Goal: Task Accomplishment & Management: Complete application form

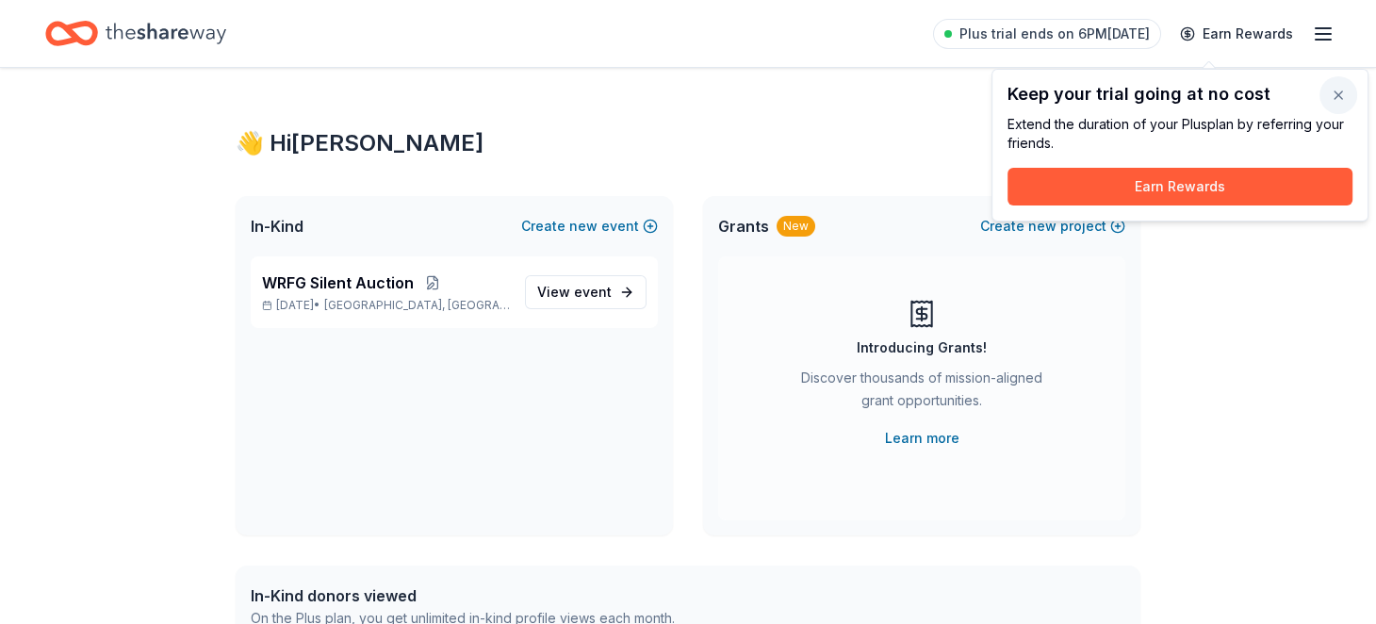
click at [1334, 94] on button "button" at bounding box center [1338, 95] width 38 height 38
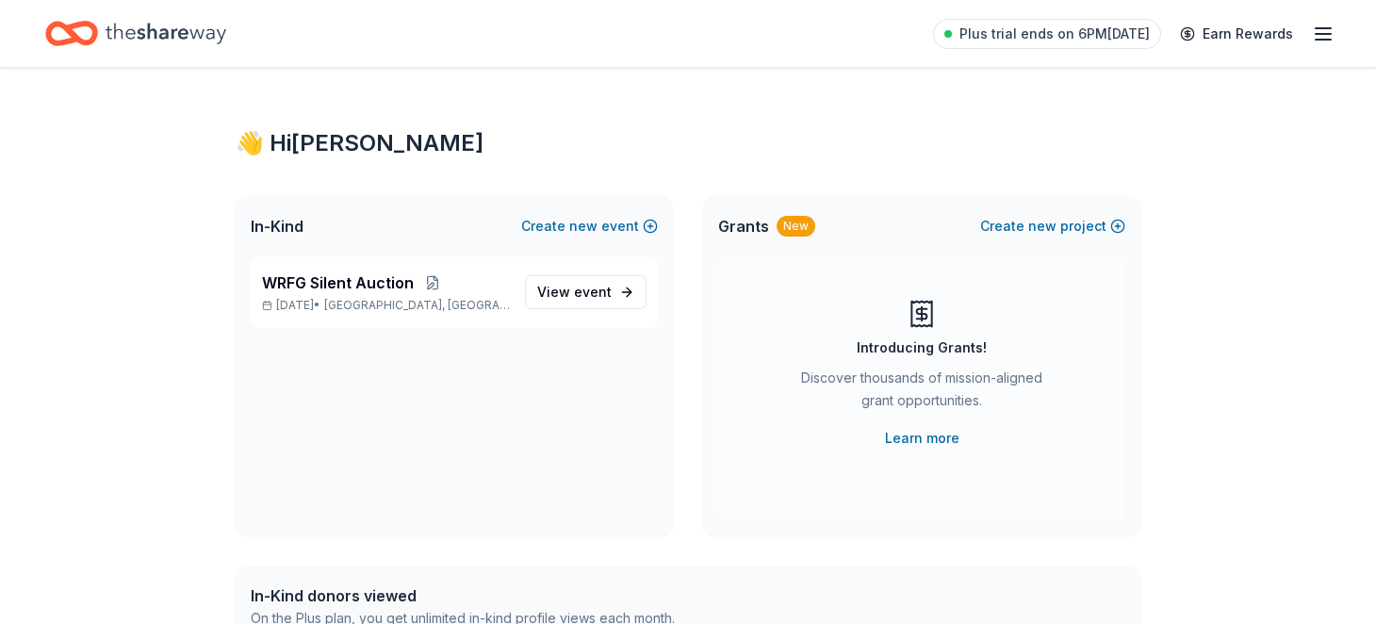
click at [769, 237] on span "Grants" at bounding box center [743, 226] width 51 height 23
click at [815, 237] on div "New" at bounding box center [796, 226] width 39 height 21
click at [752, 237] on span "Grants" at bounding box center [743, 226] width 51 height 23
click at [886, 450] on link "Learn more" at bounding box center [922, 438] width 74 height 23
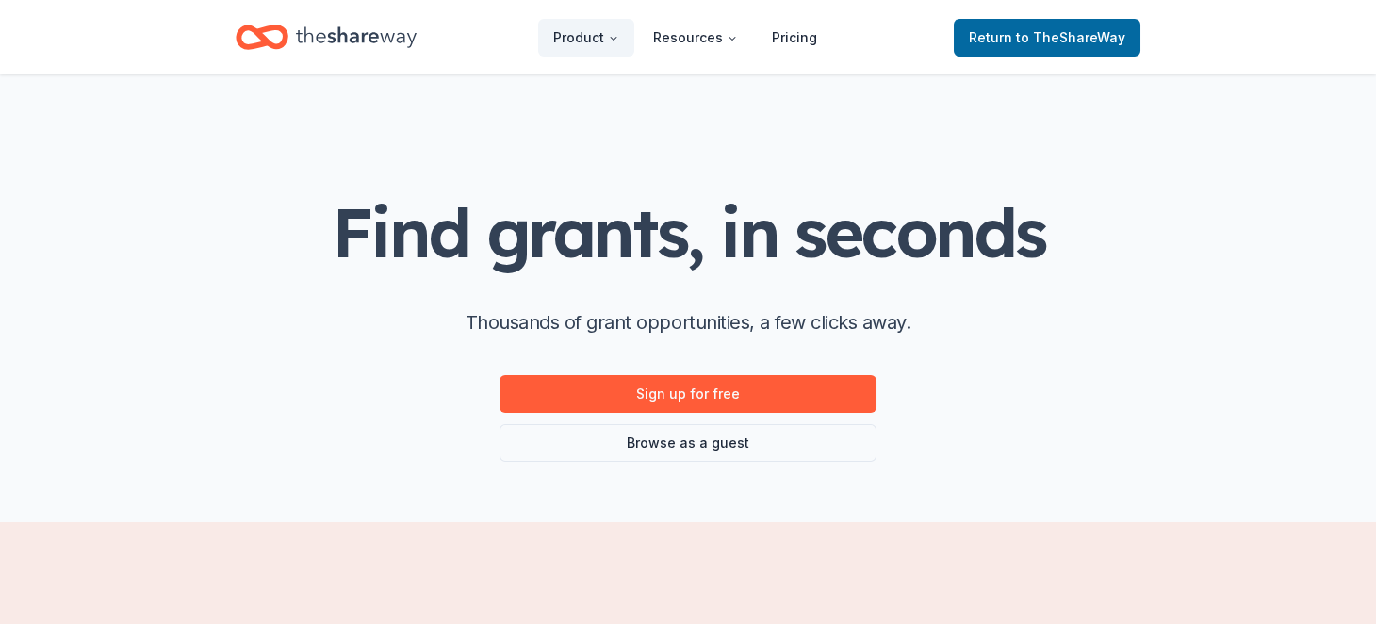
scroll to position [220, 0]
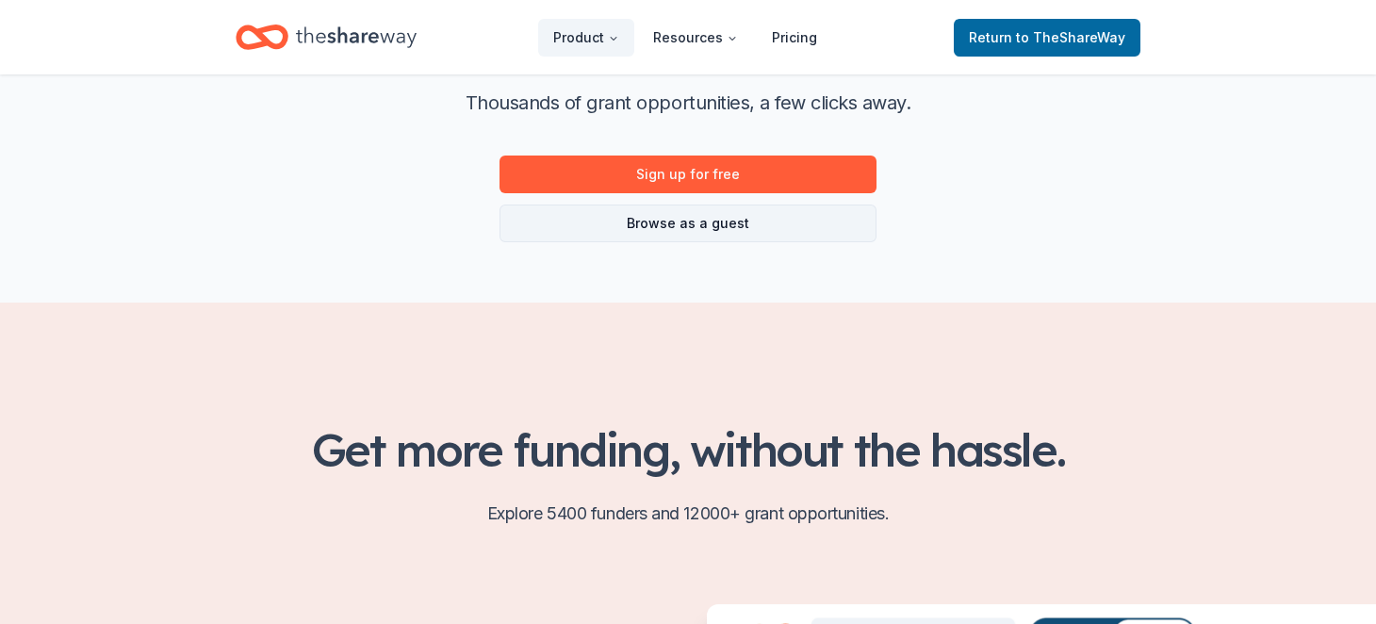
click at [714, 242] on link "Browse as a guest" at bounding box center [687, 223] width 377 height 38
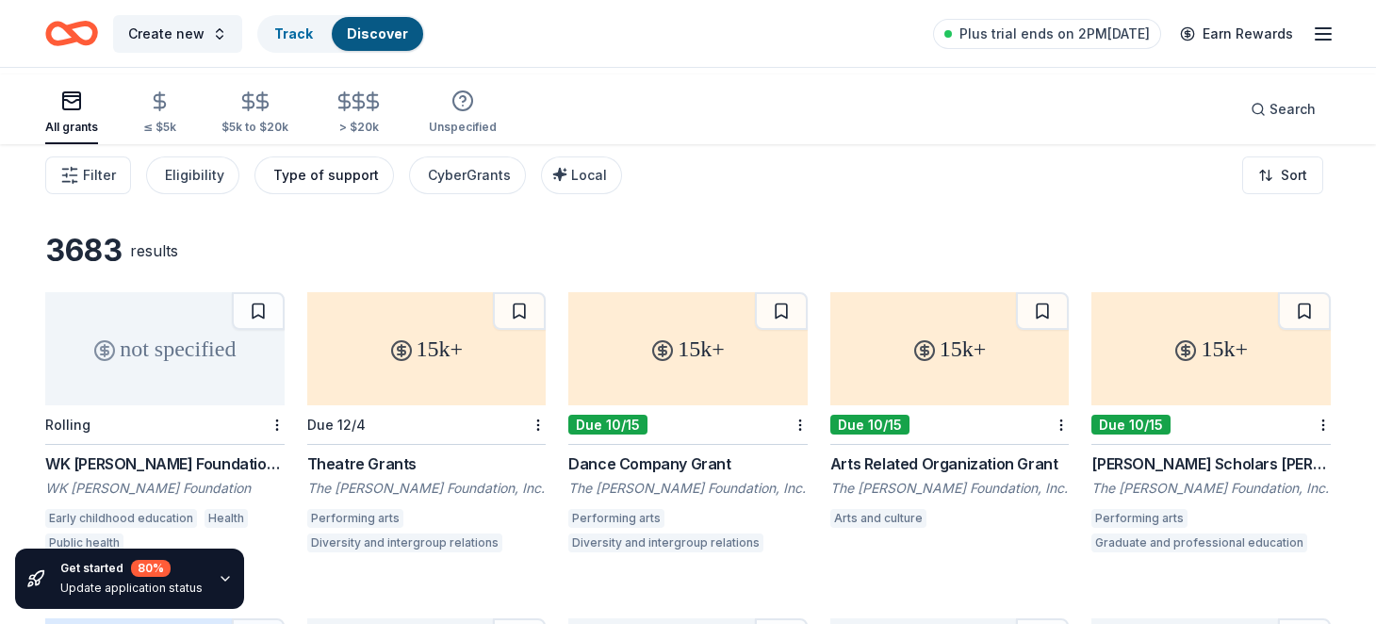
click at [379, 187] on div "Type of support" at bounding box center [326, 175] width 106 height 23
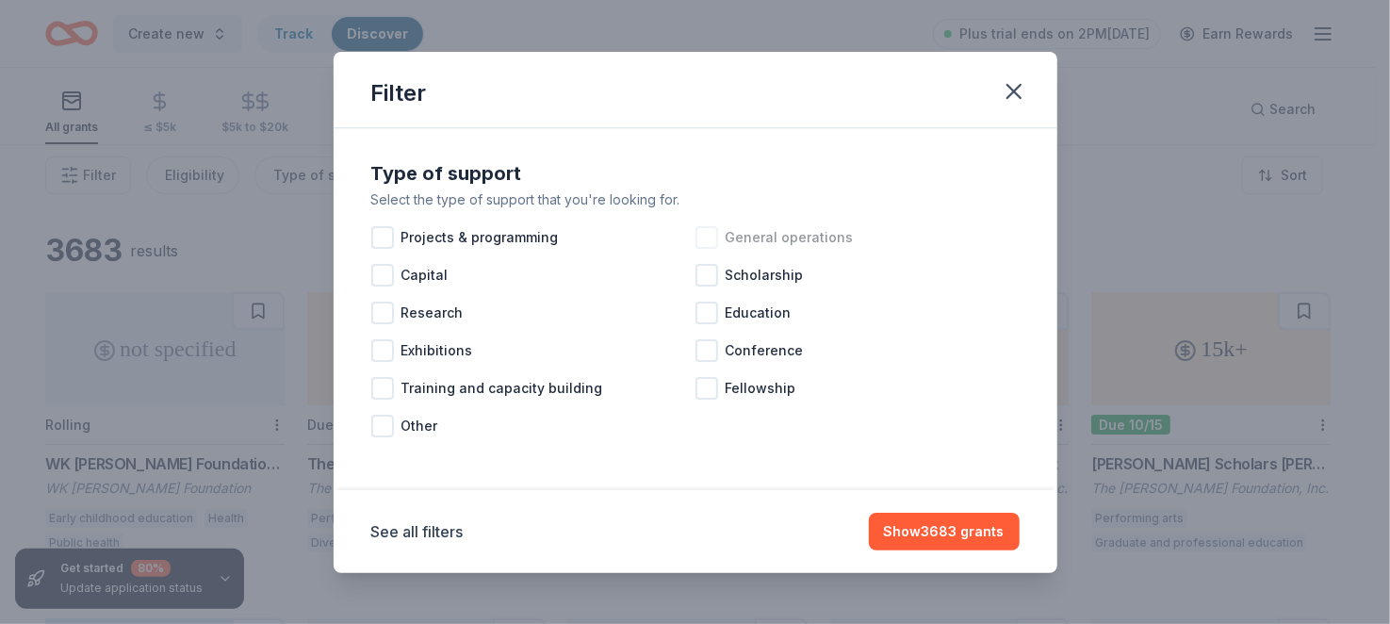
click at [698, 249] on div at bounding box center [706, 237] width 23 height 23
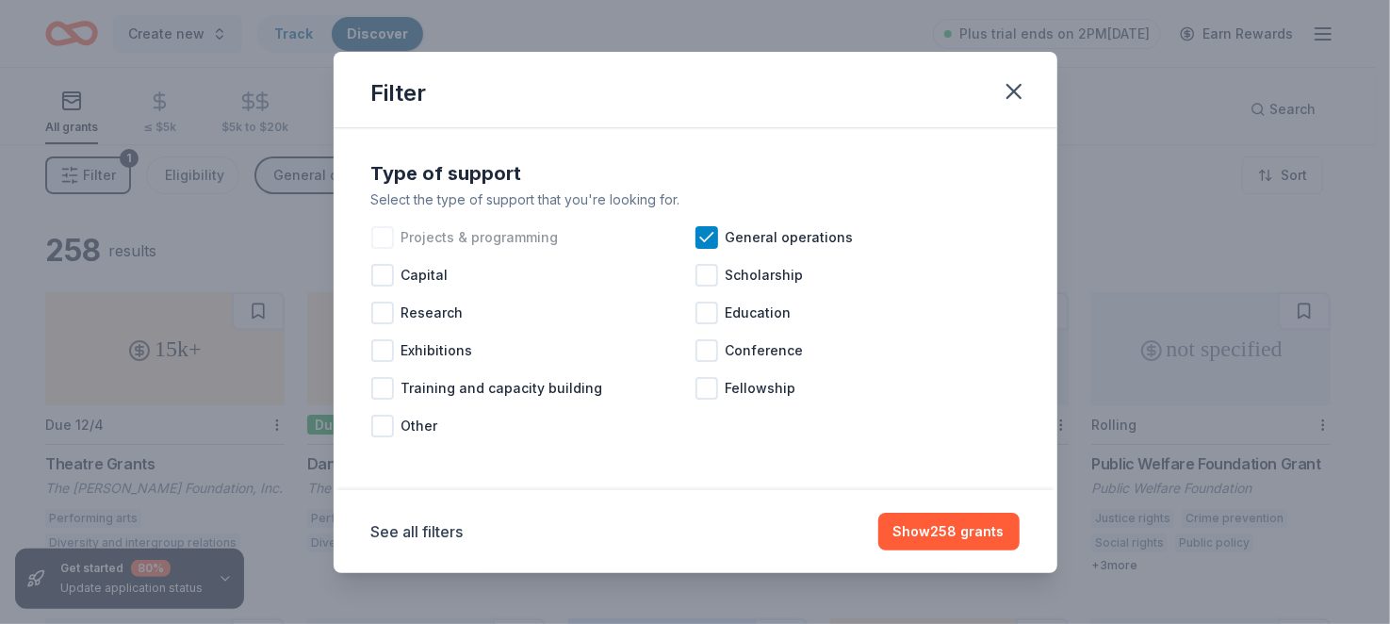
click at [371, 249] on div at bounding box center [382, 237] width 23 height 23
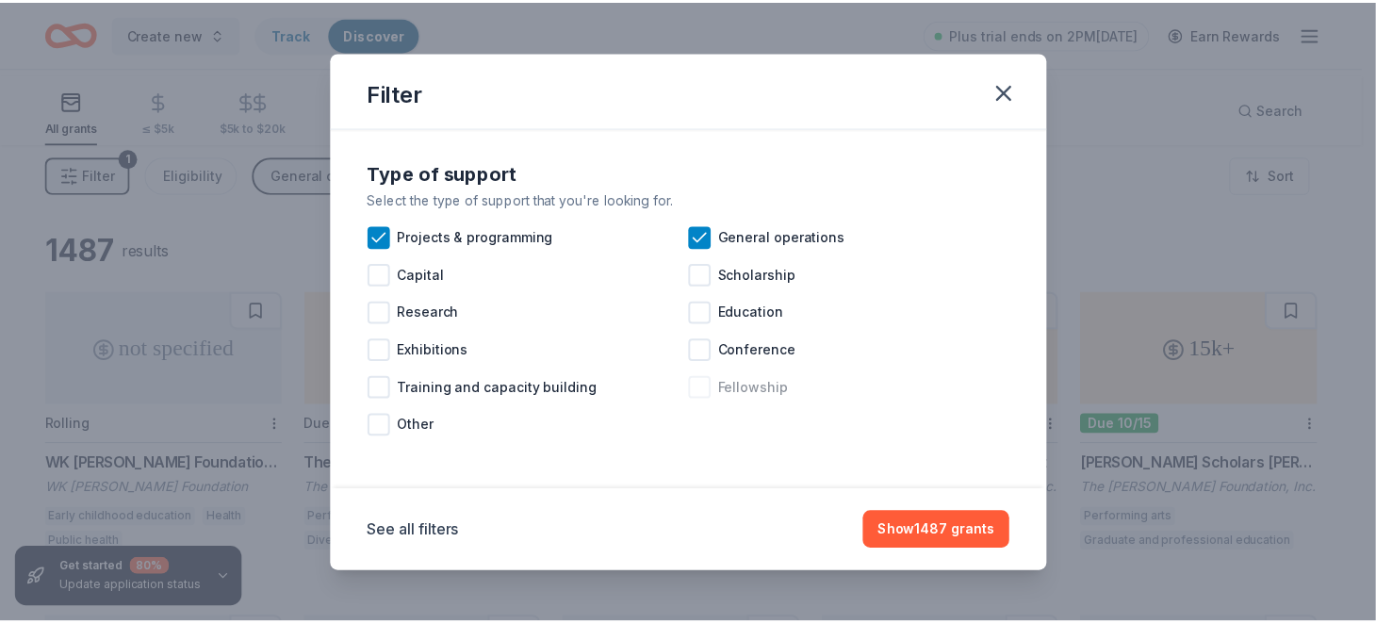
scroll to position [123, 0]
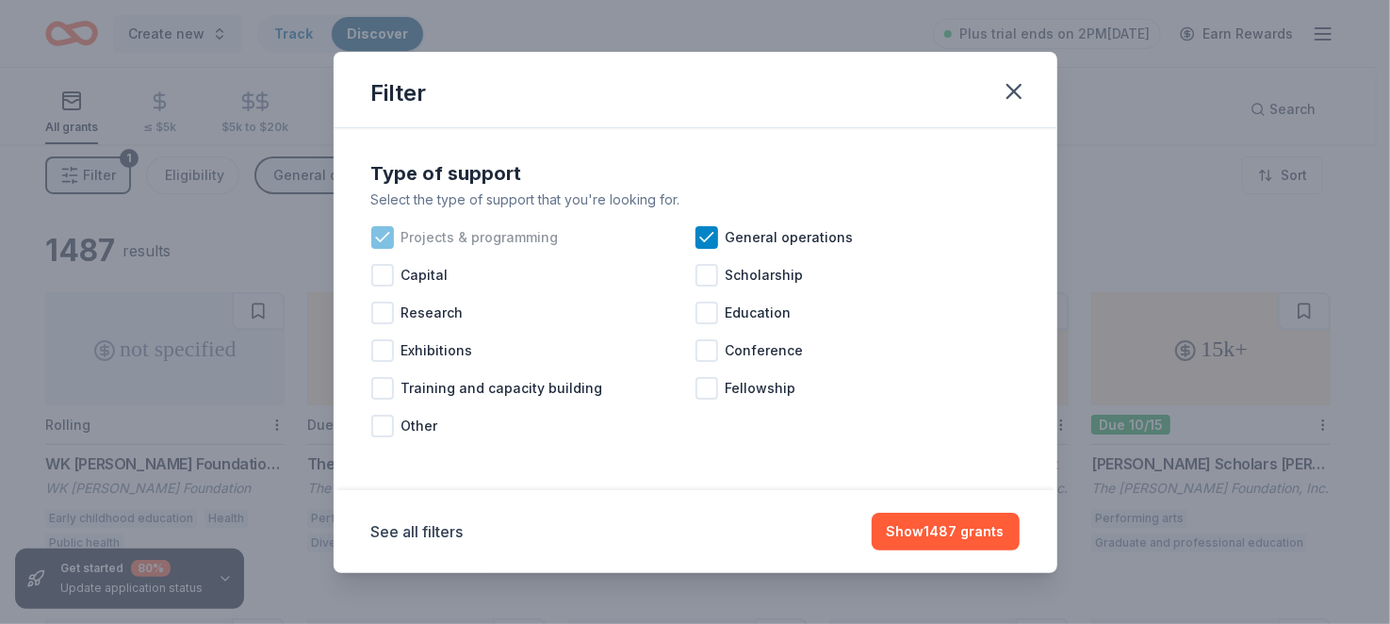
click at [373, 228] on icon at bounding box center [382, 237] width 19 height 19
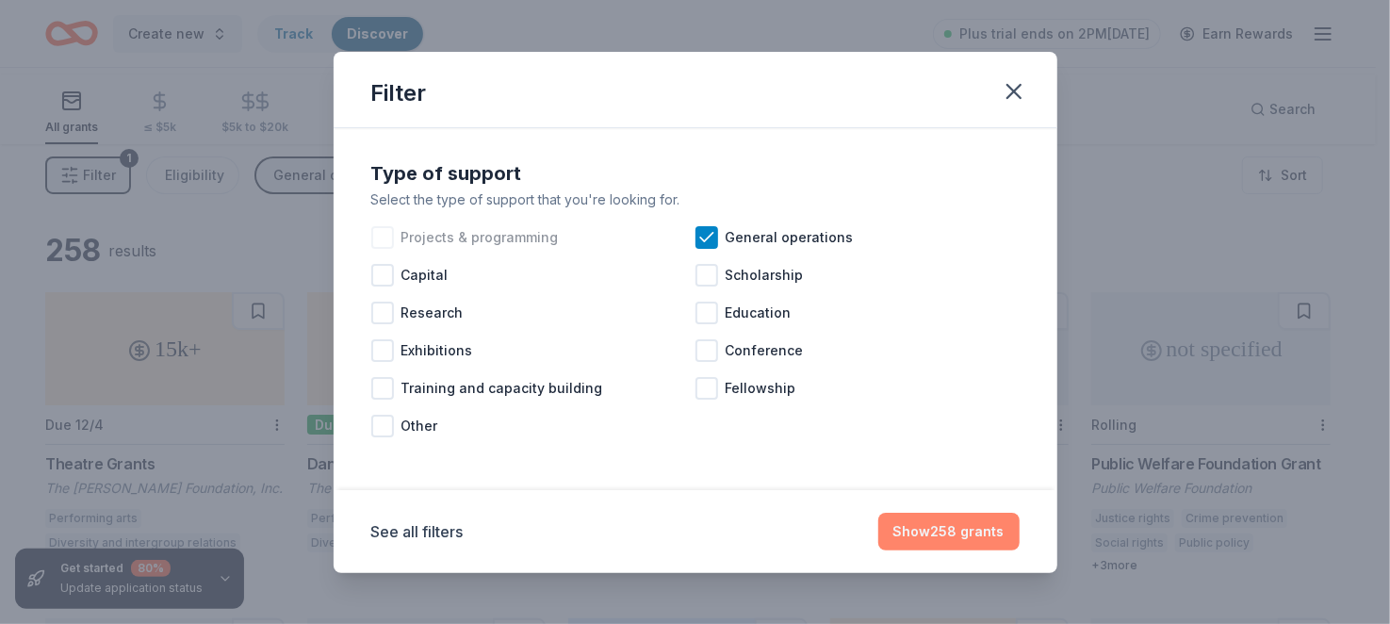
click at [1014, 517] on button "Show 258 grants" at bounding box center [948, 532] width 141 height 38
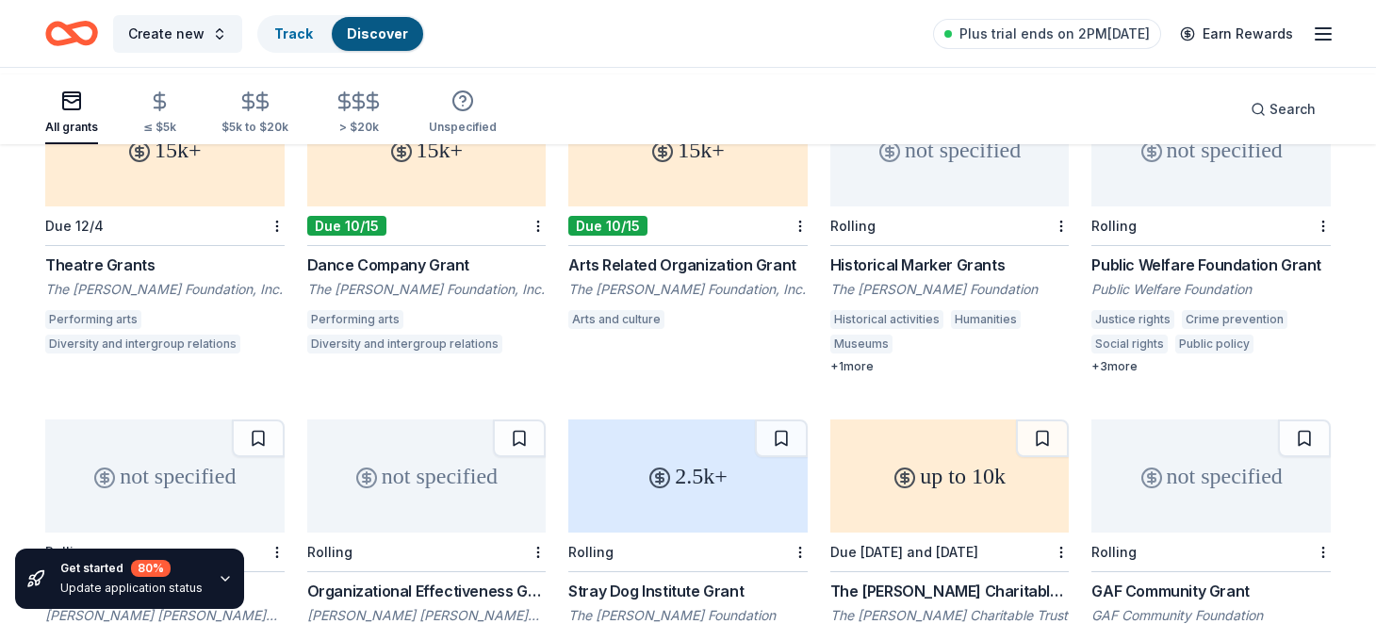
scroll to position [220, 0]
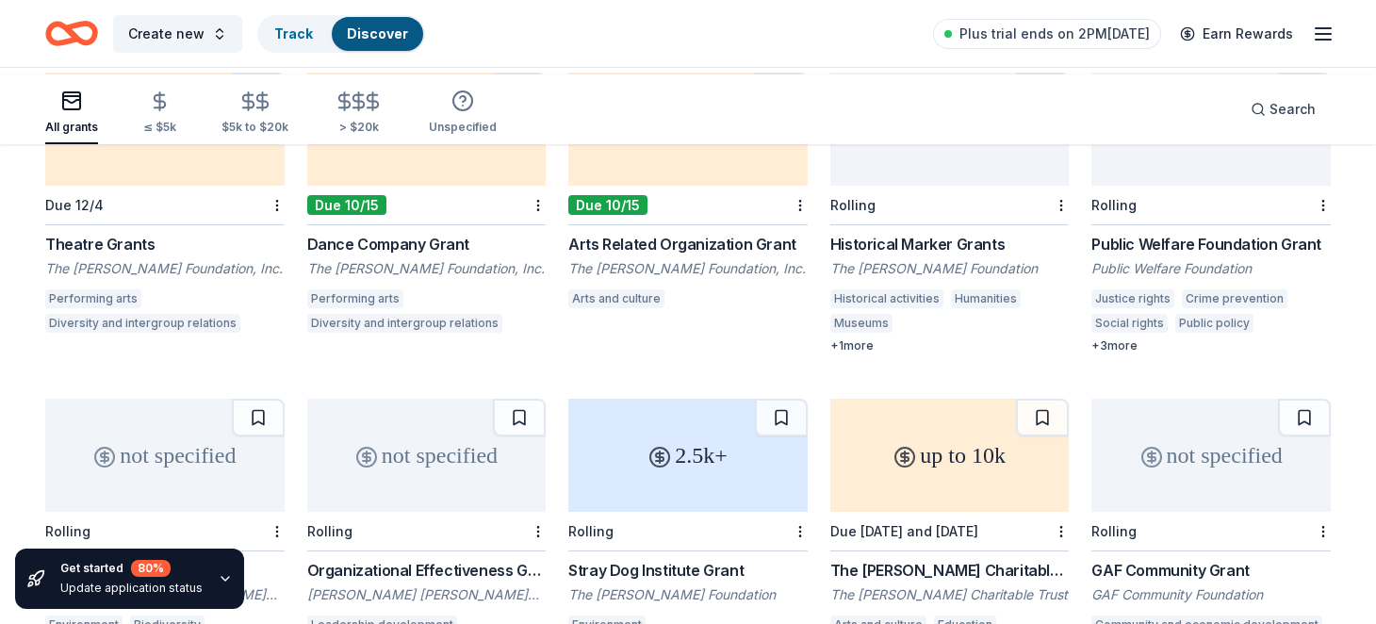
click at [624, 255] on div "Arts Related Organization Grant" at bounding box center [687, 244] width 239 height 23
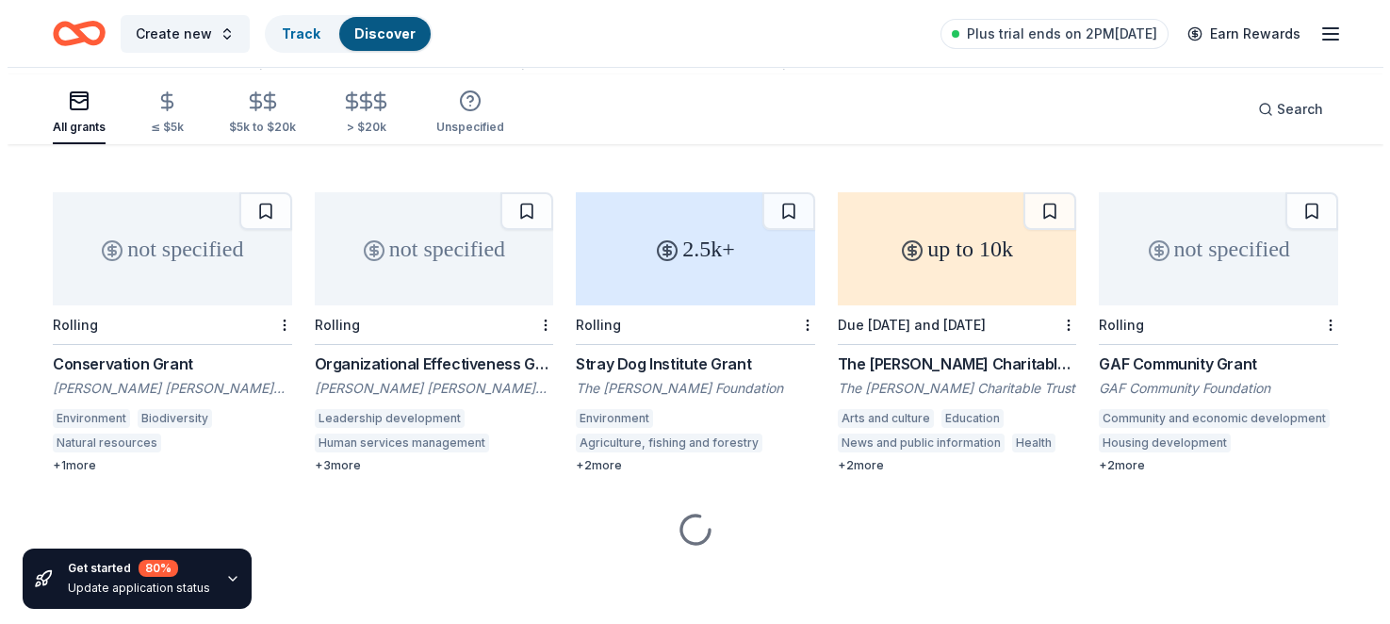
scroll to position [0, 0]
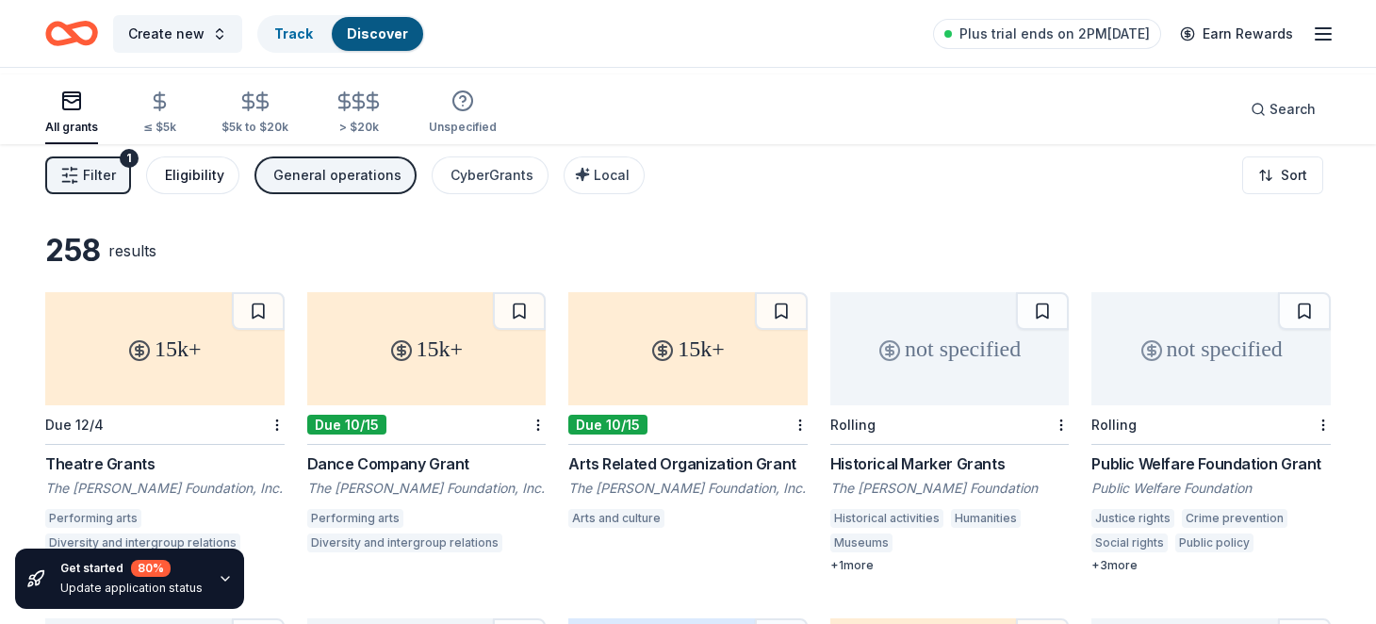
click at [224, 187] on div "Eligibility" at bounding box center [194, 175] width 59 height 23
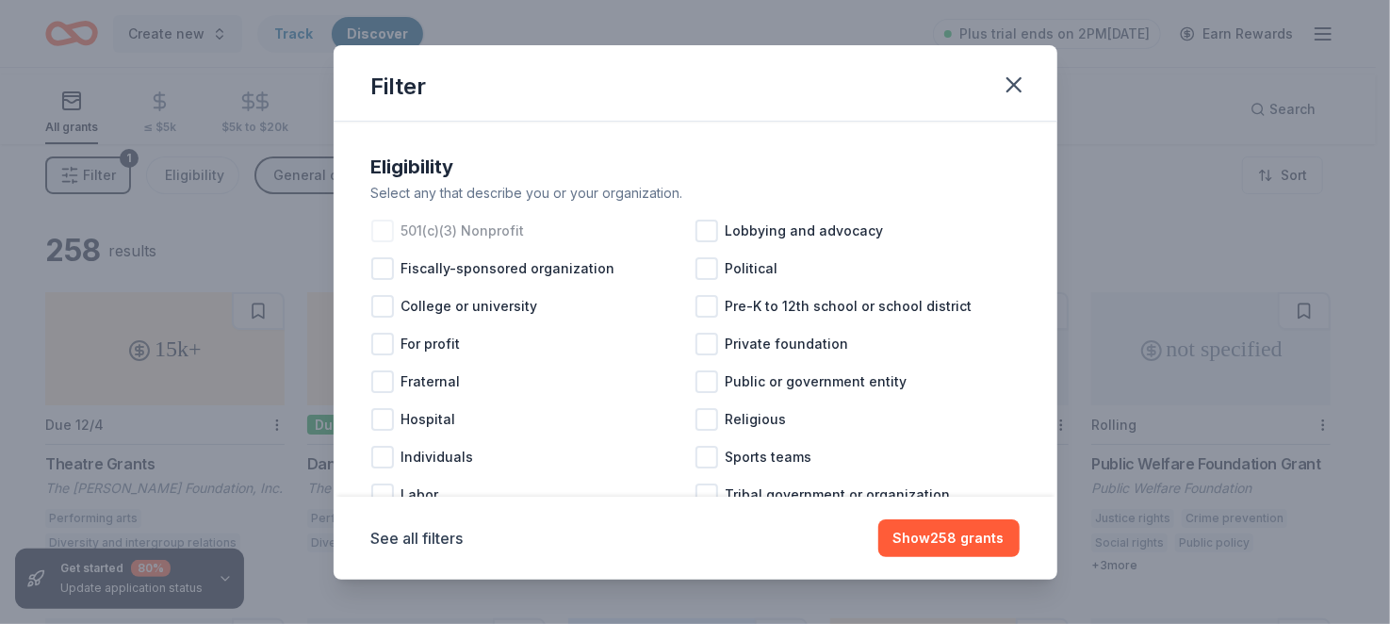
click at [371, 242] on div at bounding box center [382, 231] width 23 height 23
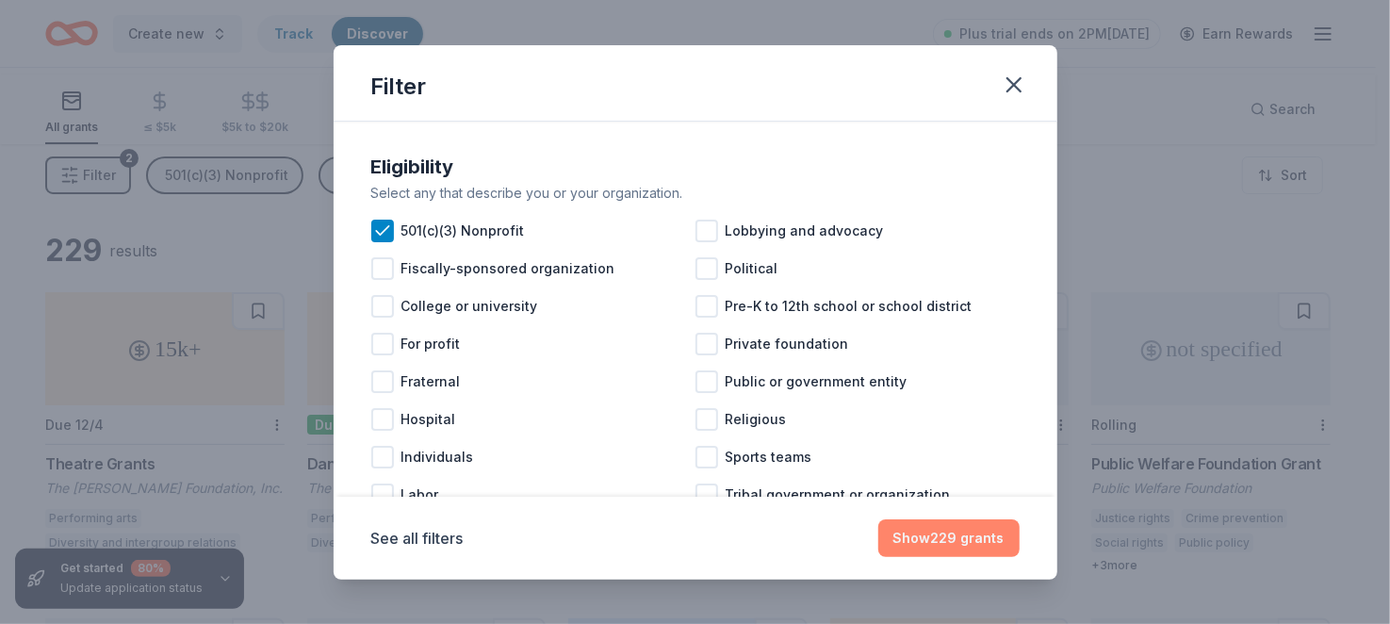
click at [999, 527] on button "Show 229 grants" at bounding box center [948, 538] width 141 height 38
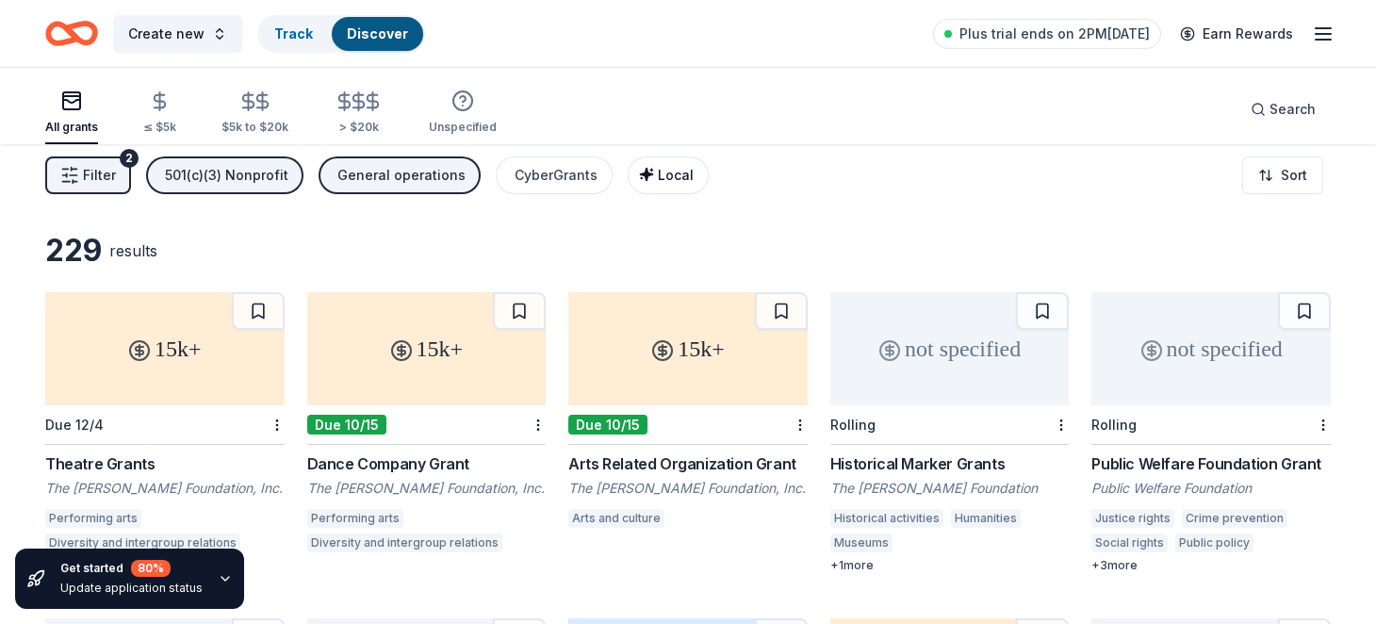
click at [694, 183] on span "Local" at bounding box center [676, 175] width 36 height 16
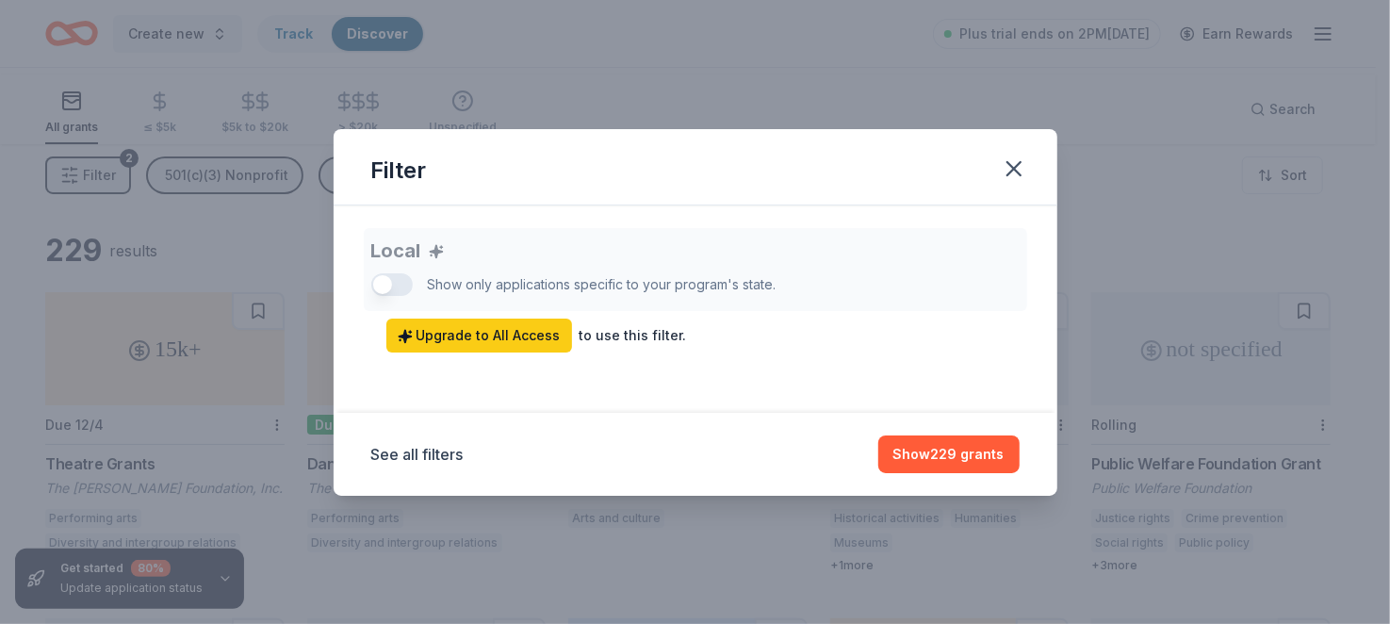
drag, startPoint x: 1099, startPoint y: 127, endPoint x: 862, endPoint y: 330, distance: 311.5
click at [876, 325] on div "Filter Local Show only applications specific to your program's state. Upgrade t…" at bounding box center [696, 312] width 724 height 367
click at [371, 466] on button "See all filters" at bounding box center [417, 454] width 92 height 23
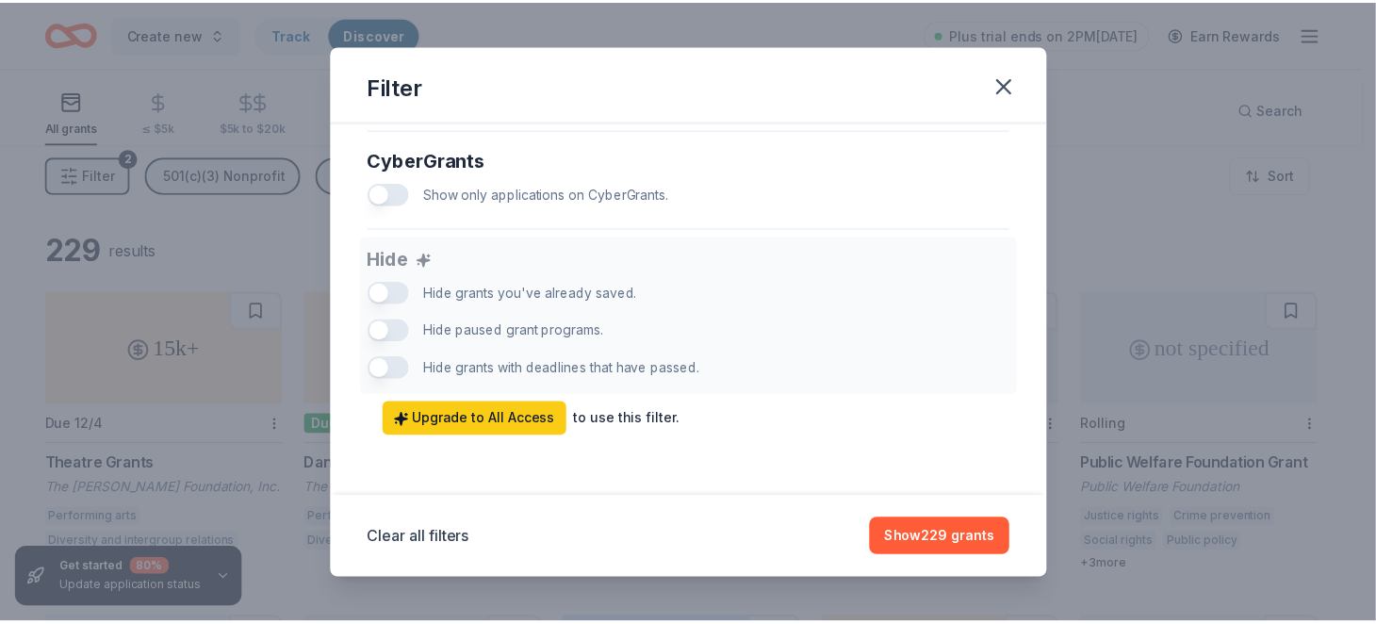
scroll to position [1693, 0]
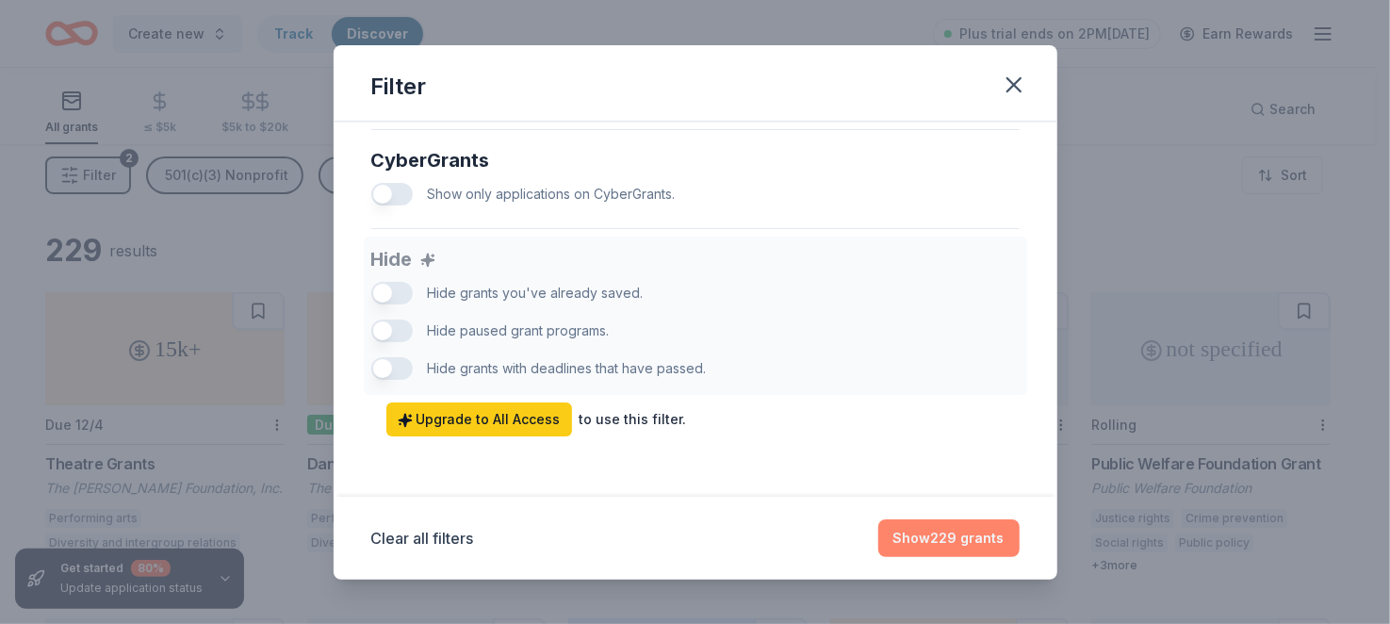
click at [1020, 519] on button "Show 229 grants" at bounding box center [948, 538] width 141 height 38
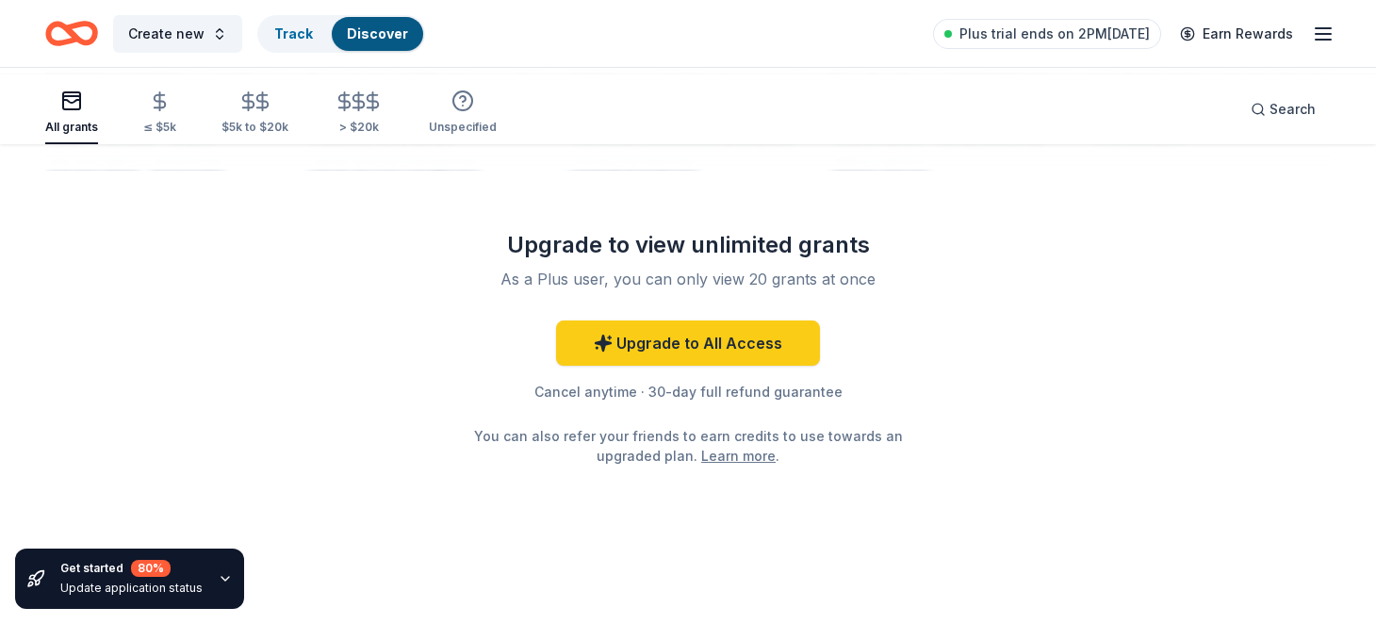
scroll to position [1978, 0]
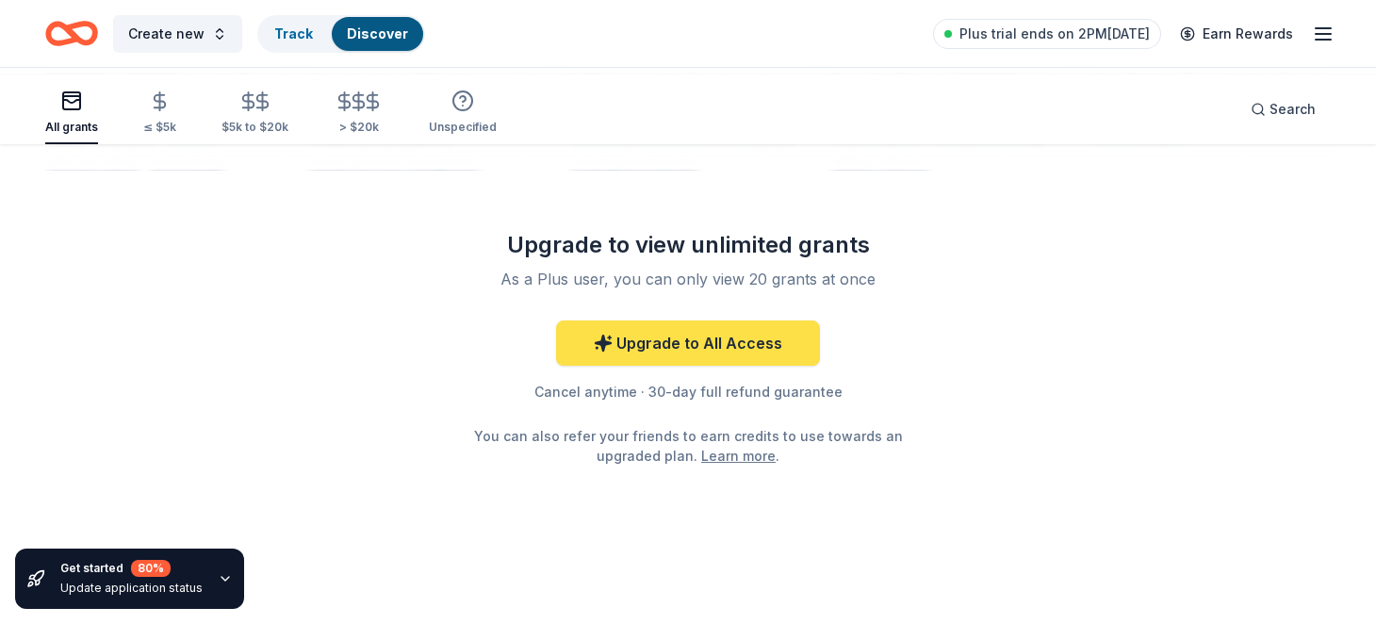
click at [618, 366] on link "Upgrade to All Access" at bounding box center [688, 342] width 264 height 45
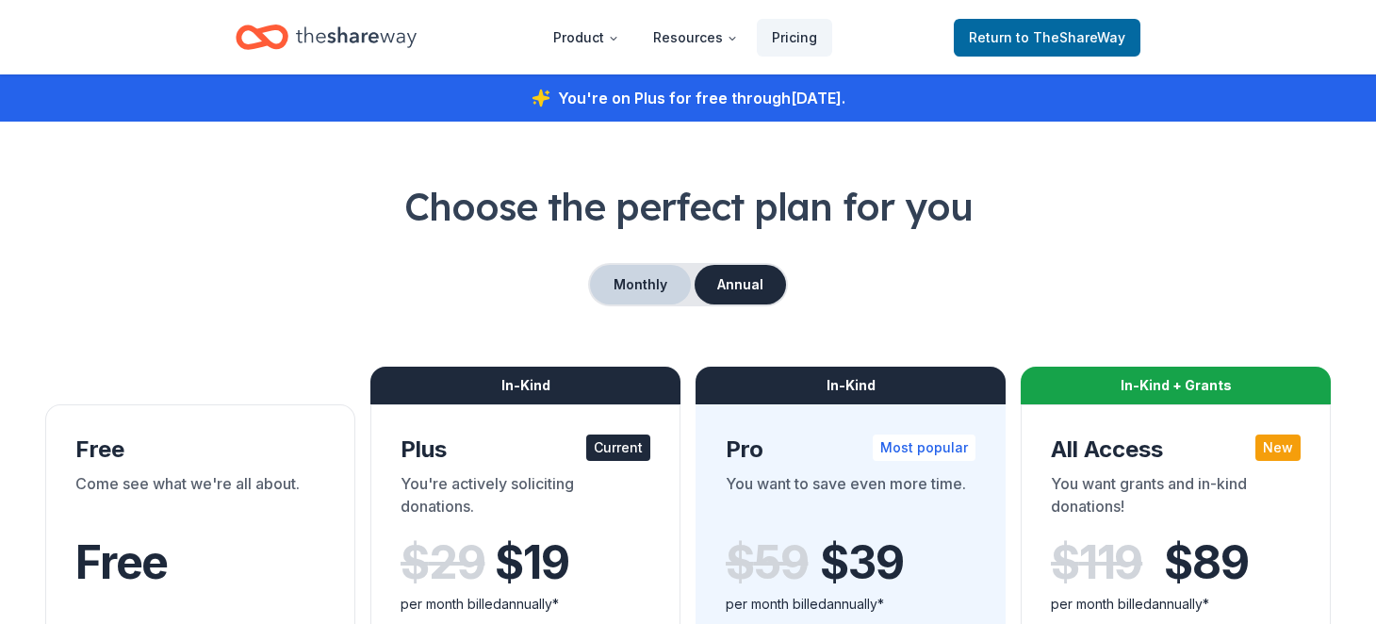
click at [634, 304] on button "Monthly" at bounding box center [640, 285] width 101 height 40
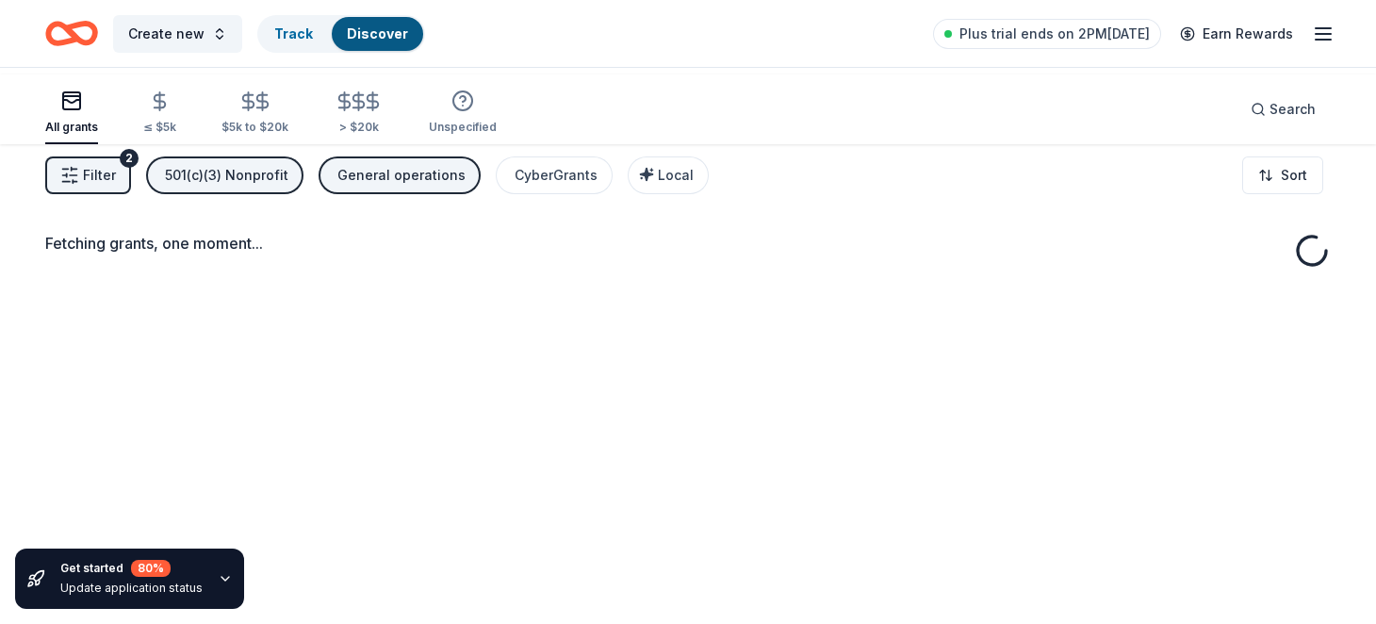
scroll to position [156, 0]
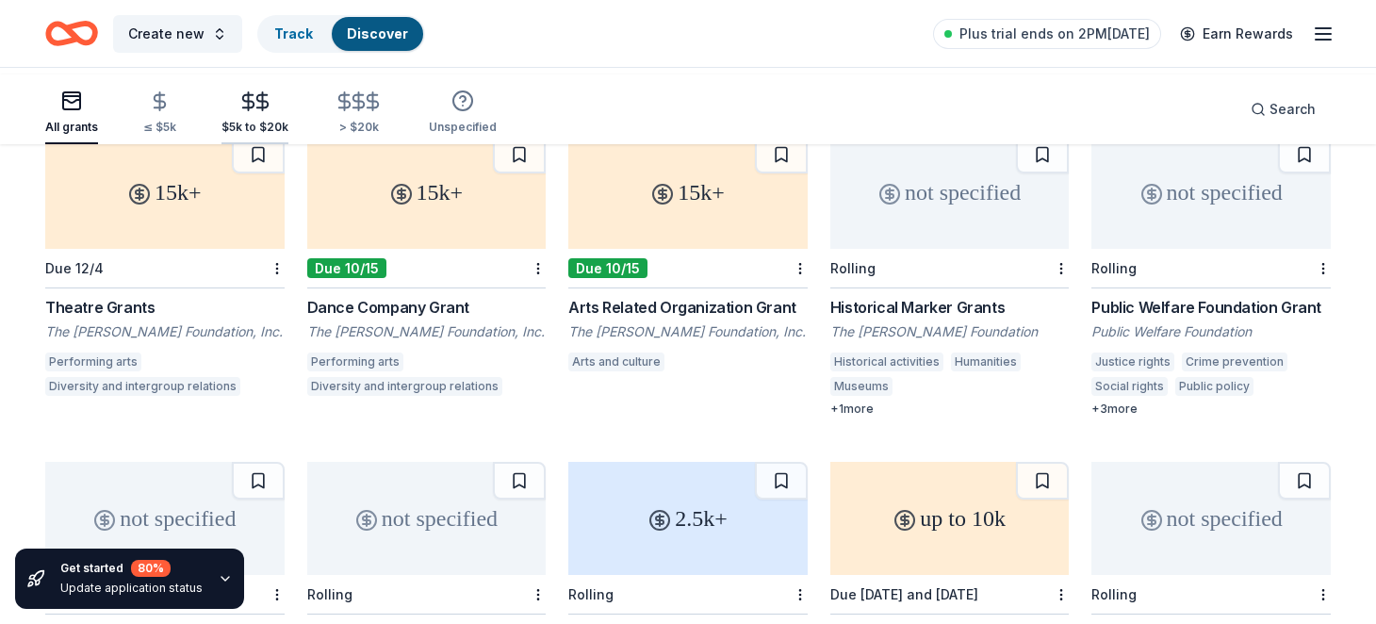
click at [268, 105] on icon "button" at bounding box center [261, 101] width 11 height 12
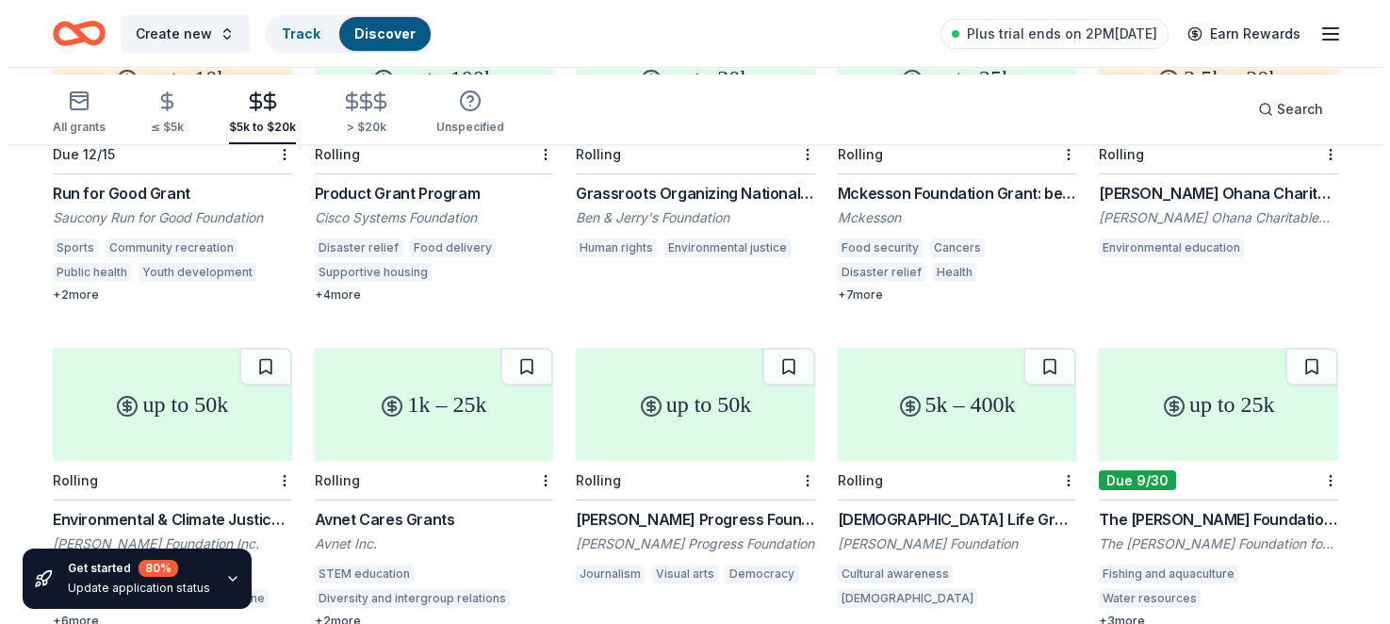
scroll to position [879, 0]
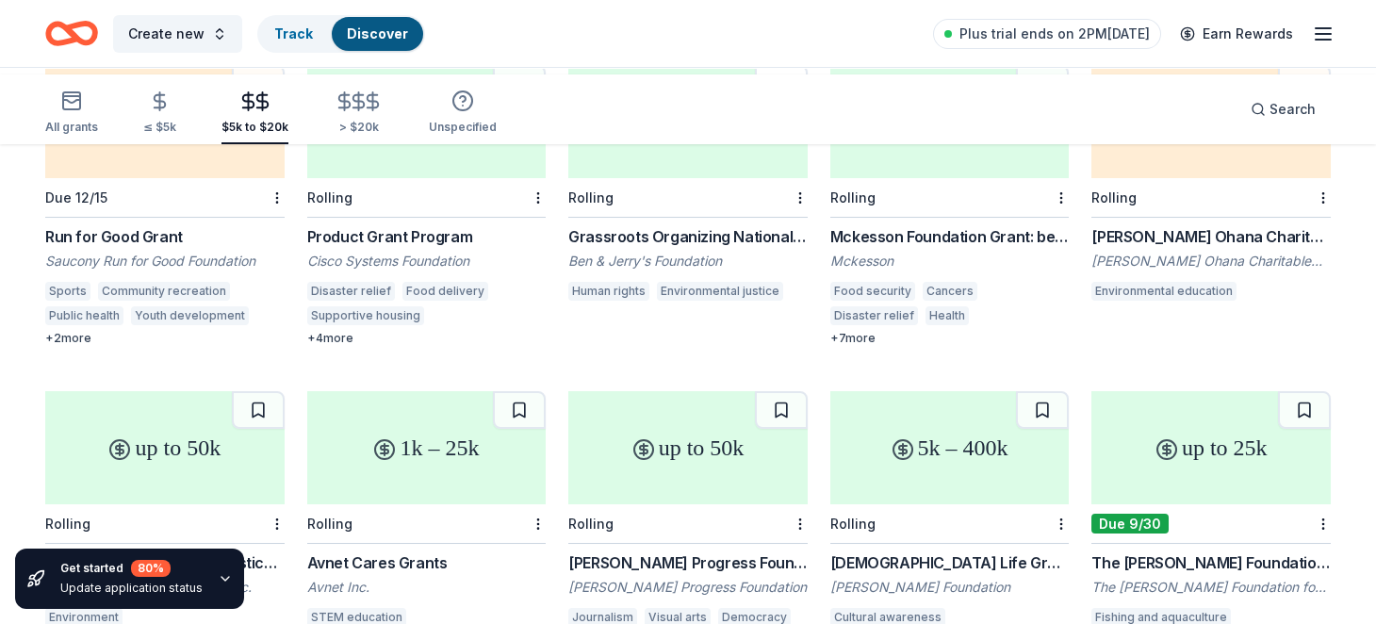
click at [767, 103] on button at bounding box center [781, 84] width 53 height 38
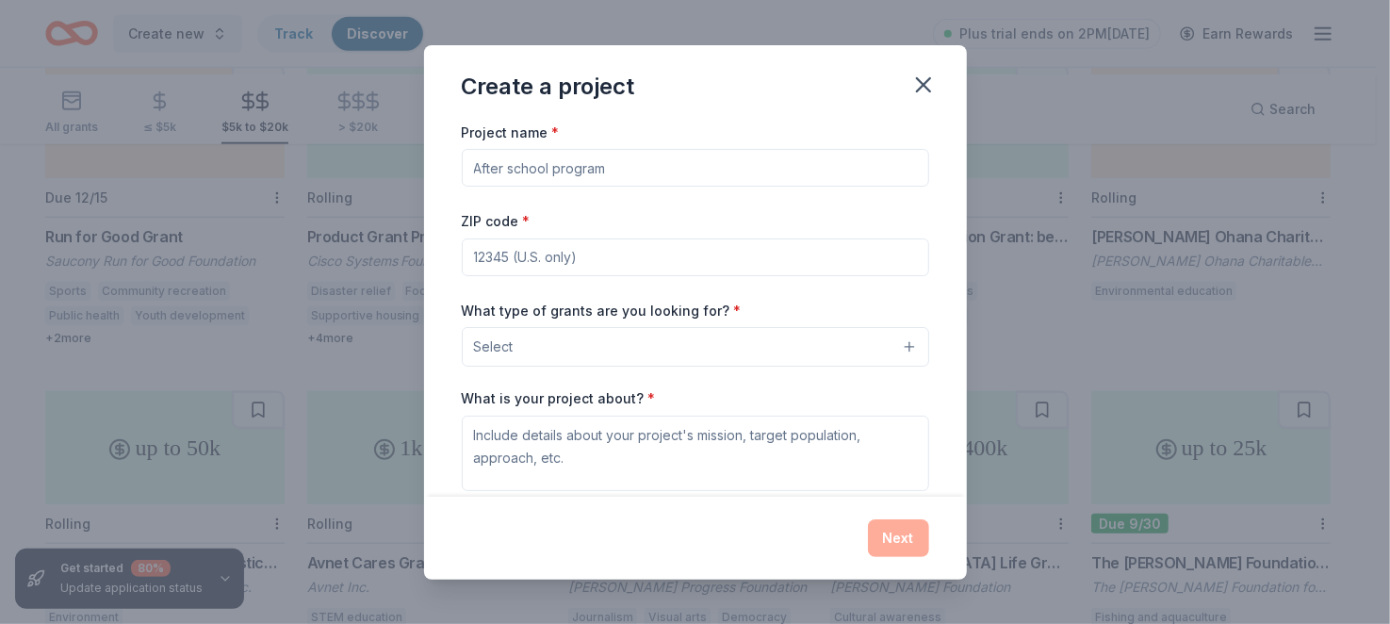
click at [716, 276] on input "ZIP code *" at bounding box center [695, 257] width 467 height 38
type input "30307"
click at [758, 185] on input "Project name *" at bounding box center [695, 168] width 467 height 38
type input "Radio Free Georgia Broadcasting General Operations"
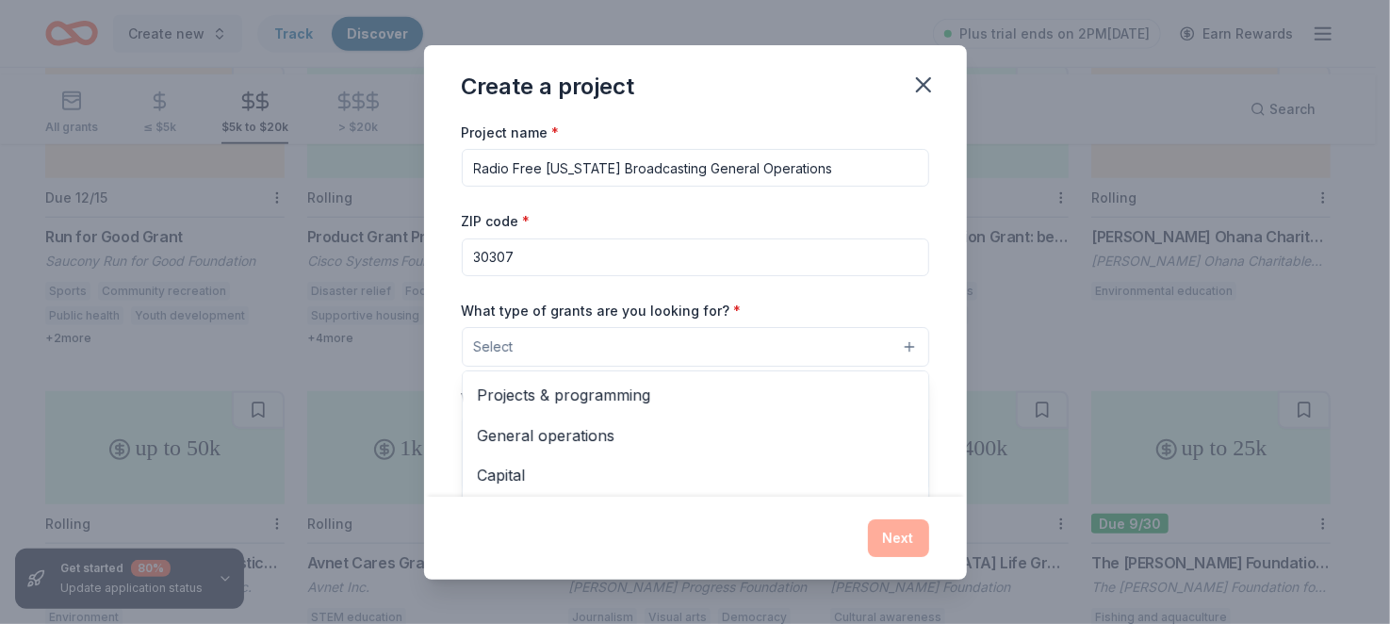
click at [674, 367] on button "Select" at bounding box center [695, 347] width 467 height 40
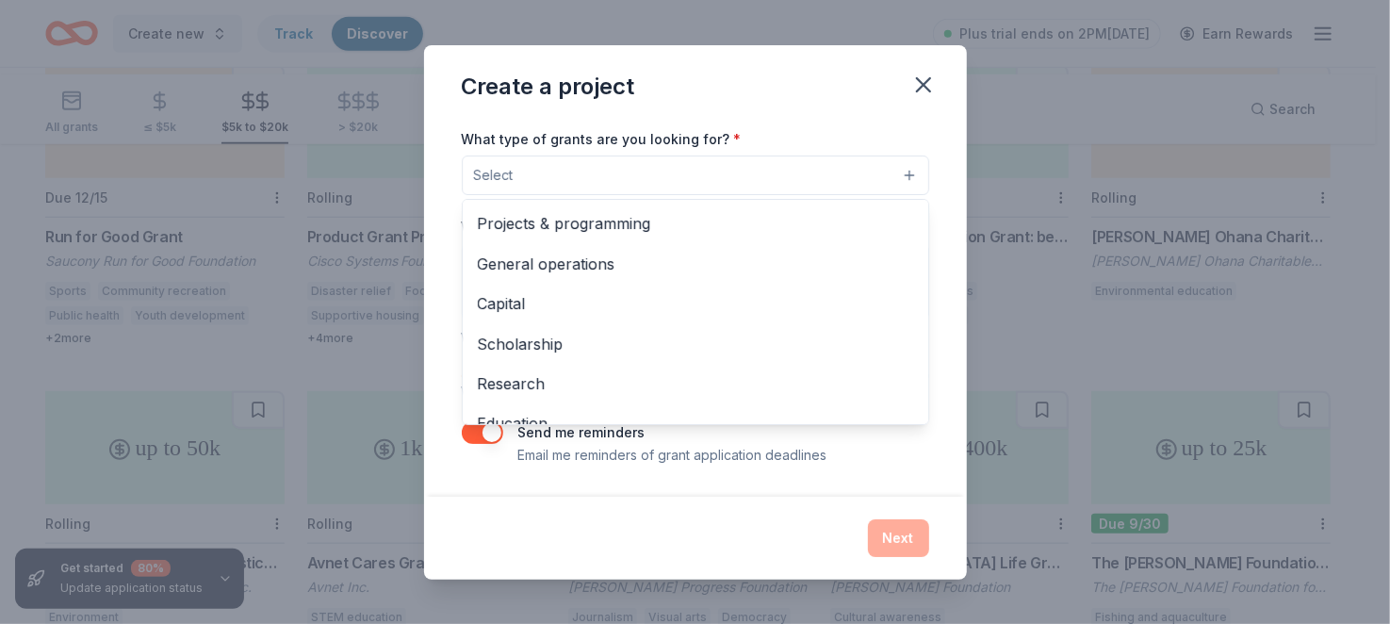
scroll to position [220, 0]
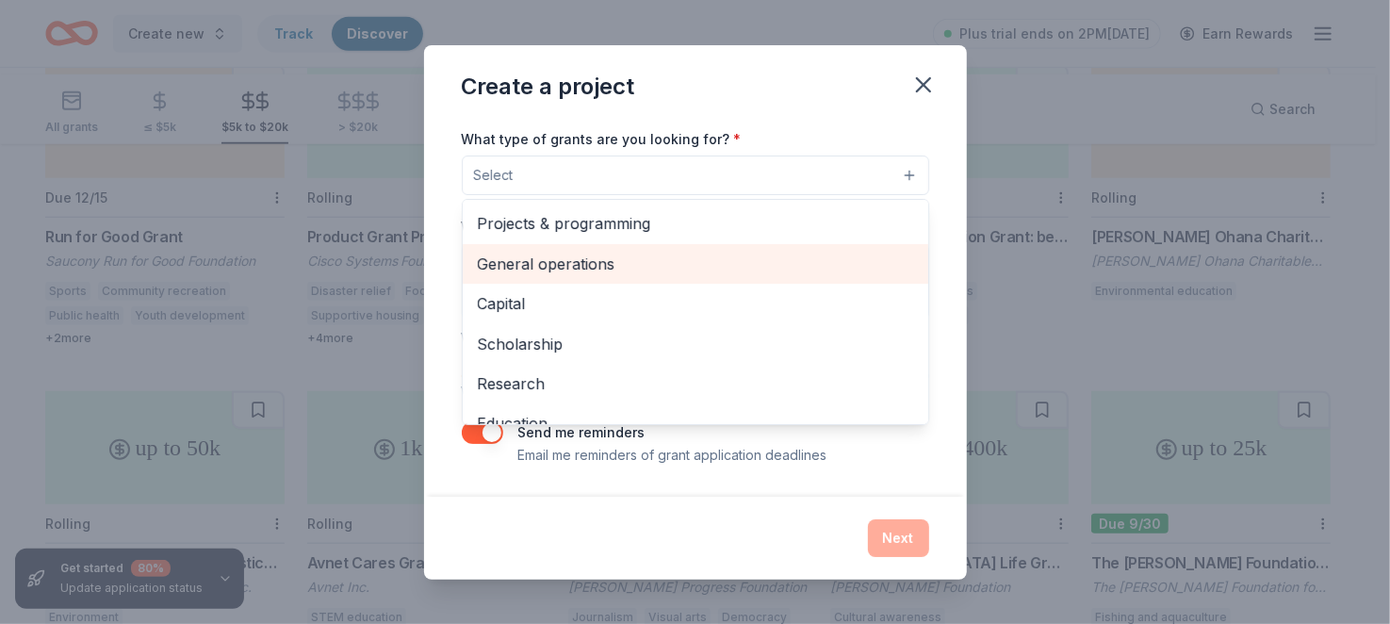
click at [630, 276] on span "General operations" at bounding box center [695, 264] width 435 height 25
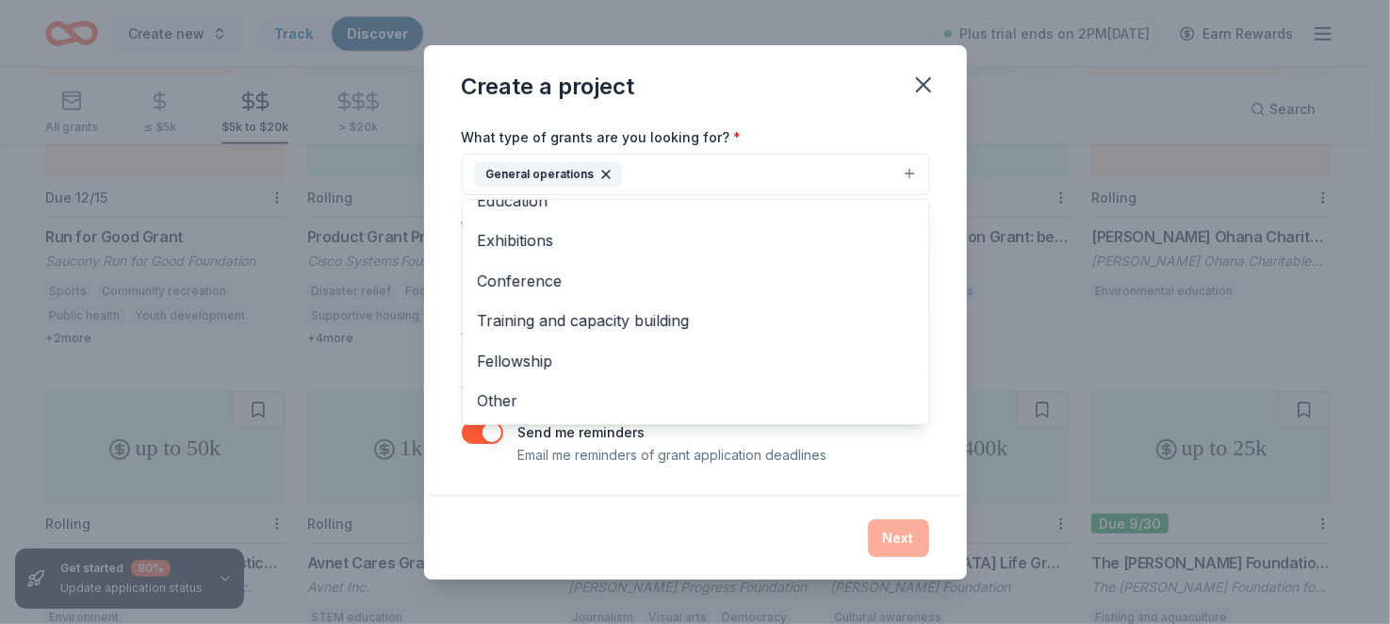
scroll to position [336, 0]
click at [929, 422] on div "Project name * Radio Free Georgia Broadcasting General Operations ZIP code * 30…" at bounding box center [695, 206] width 467 height 519
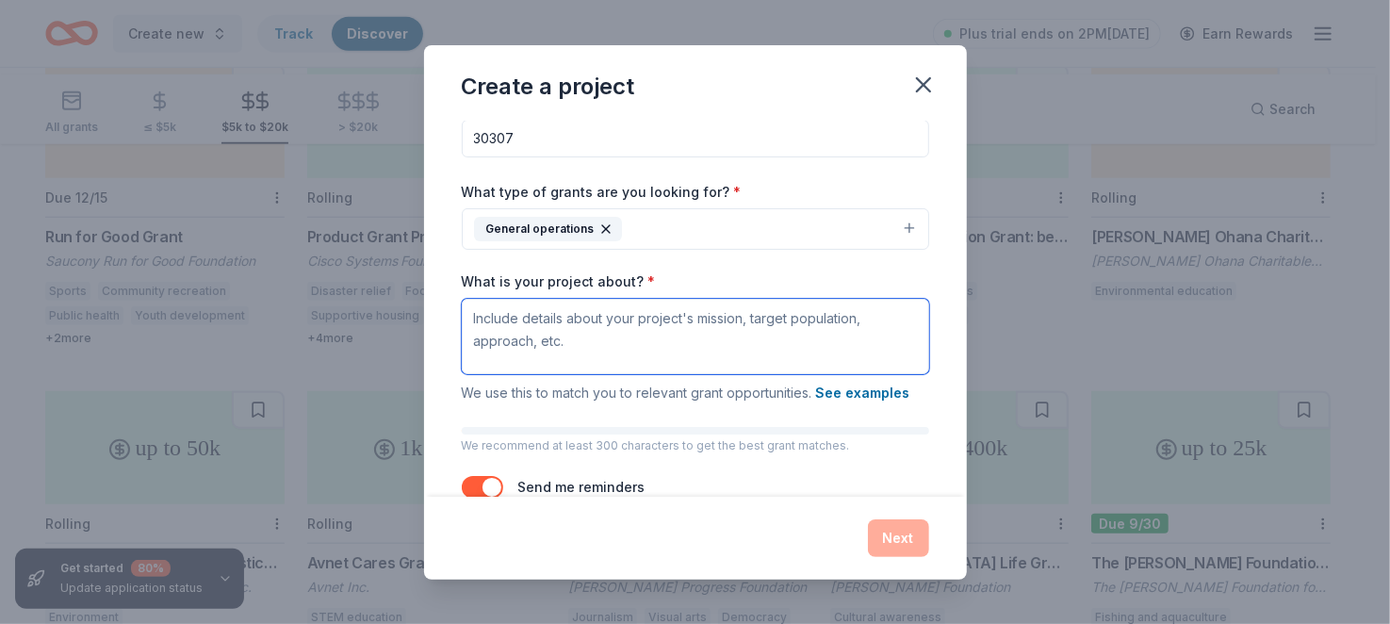
click at [559, 374] on textarea "What is your project about? *" at bounding box center [695, 336] width 467 height 75
paste textarea "WRFG Atlanta 89.3 FM Radio Free Georgia Broadcasting Organization, Inc. provide…"
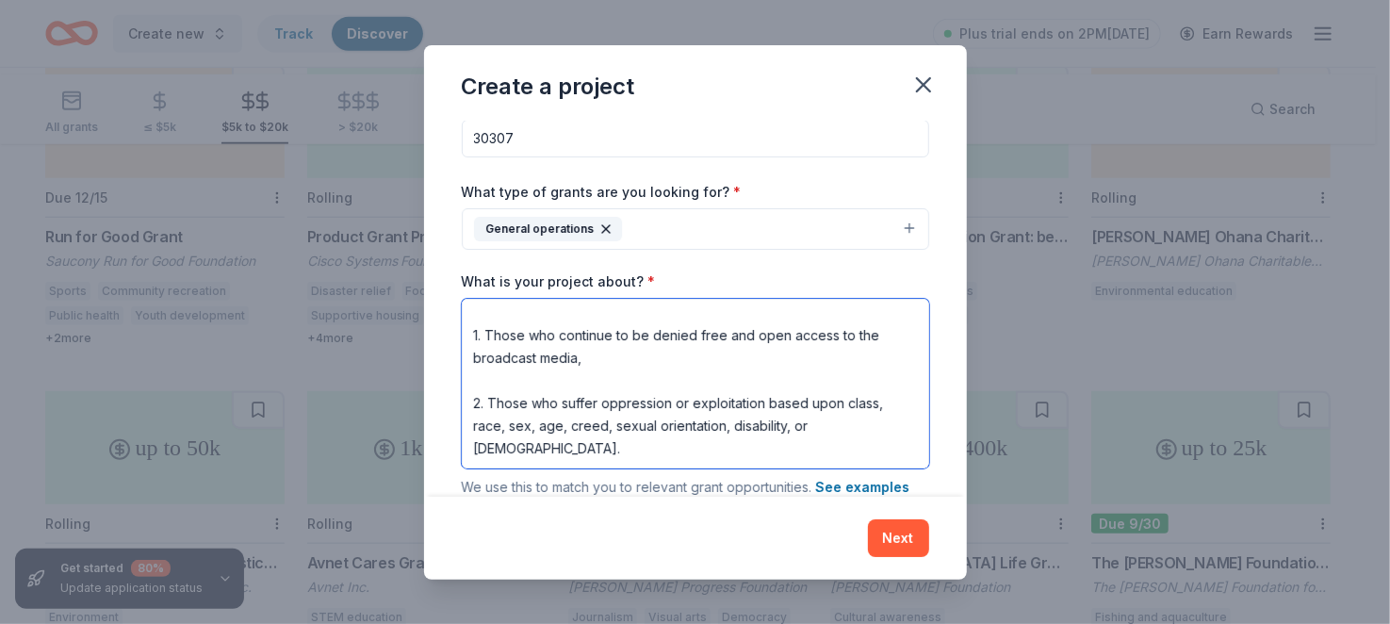
scroll to position [208, 0]
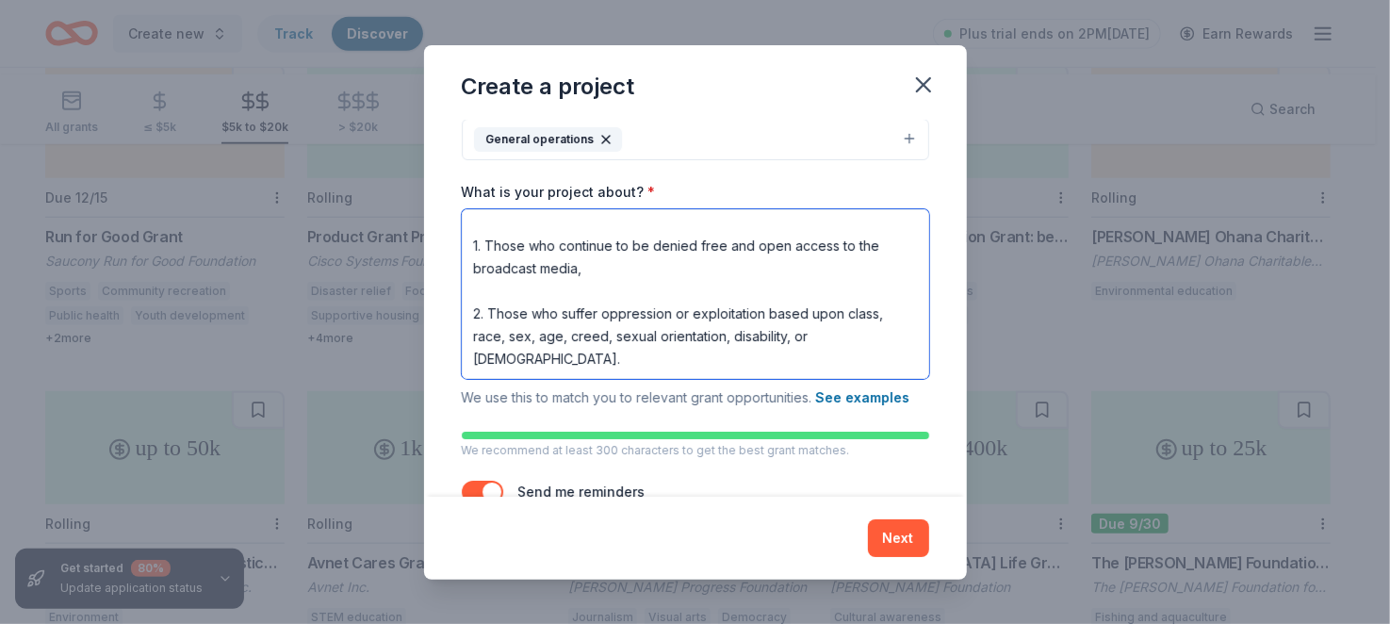
click at [681, 376] on textarea "WRFG Atlanta 89.3 FM Radio Free Georgia Broadcasting Organization, Inc. provide…" at bounding box center [695, 294] width 467 height 170
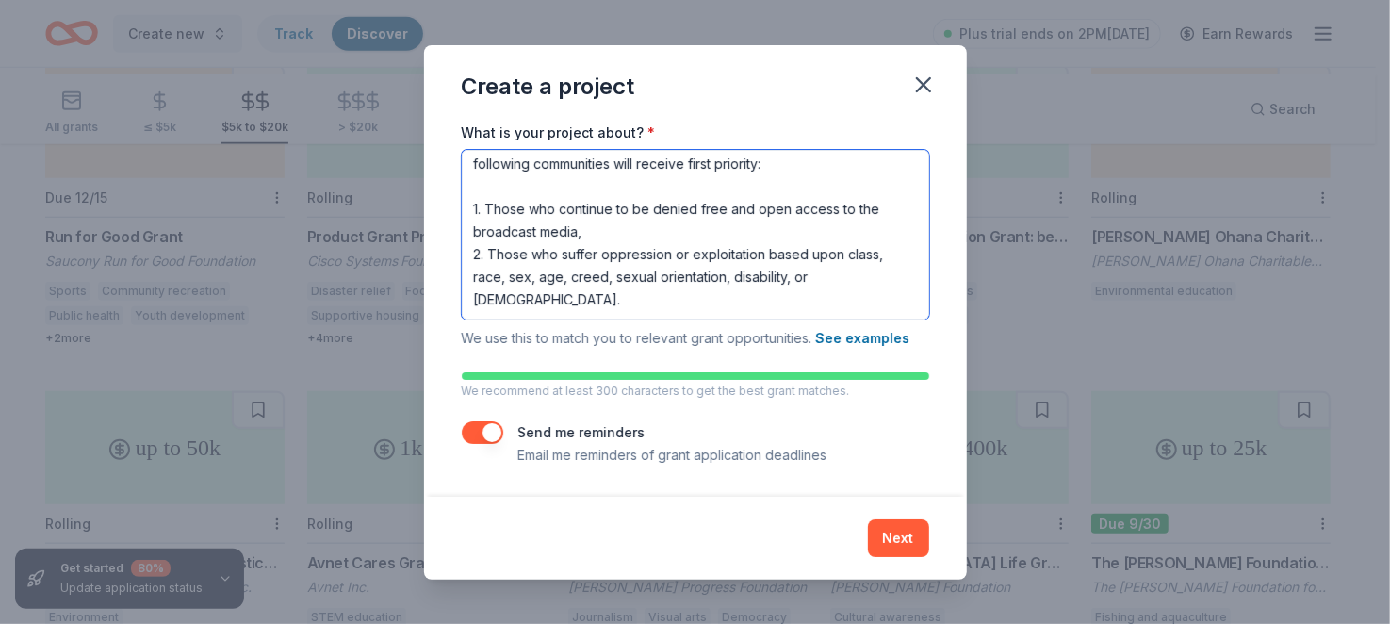
scroll to position [430, 0]
type textarea "WRFG Atlanta 89.3 FM Radio Free Georgia Broadcasting Organization, Inc. provide…"
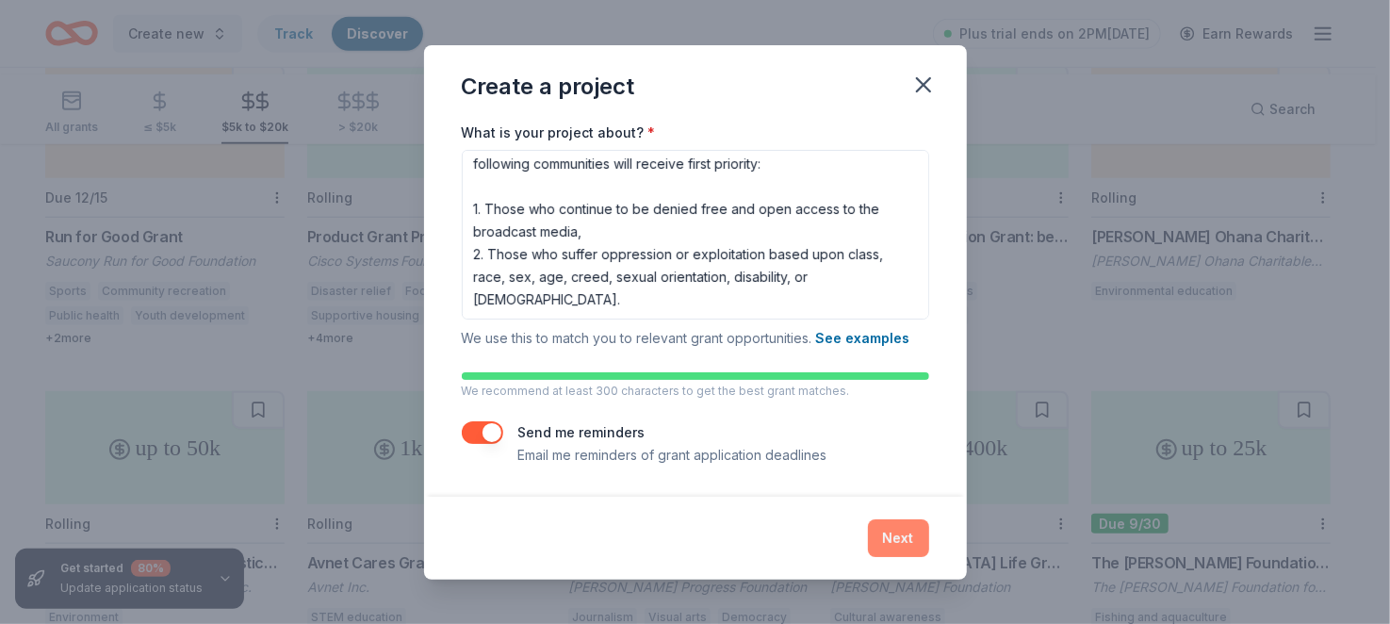
click at [929, 520] on button "Next" at bounding box center [898, 538] width 61 height 38
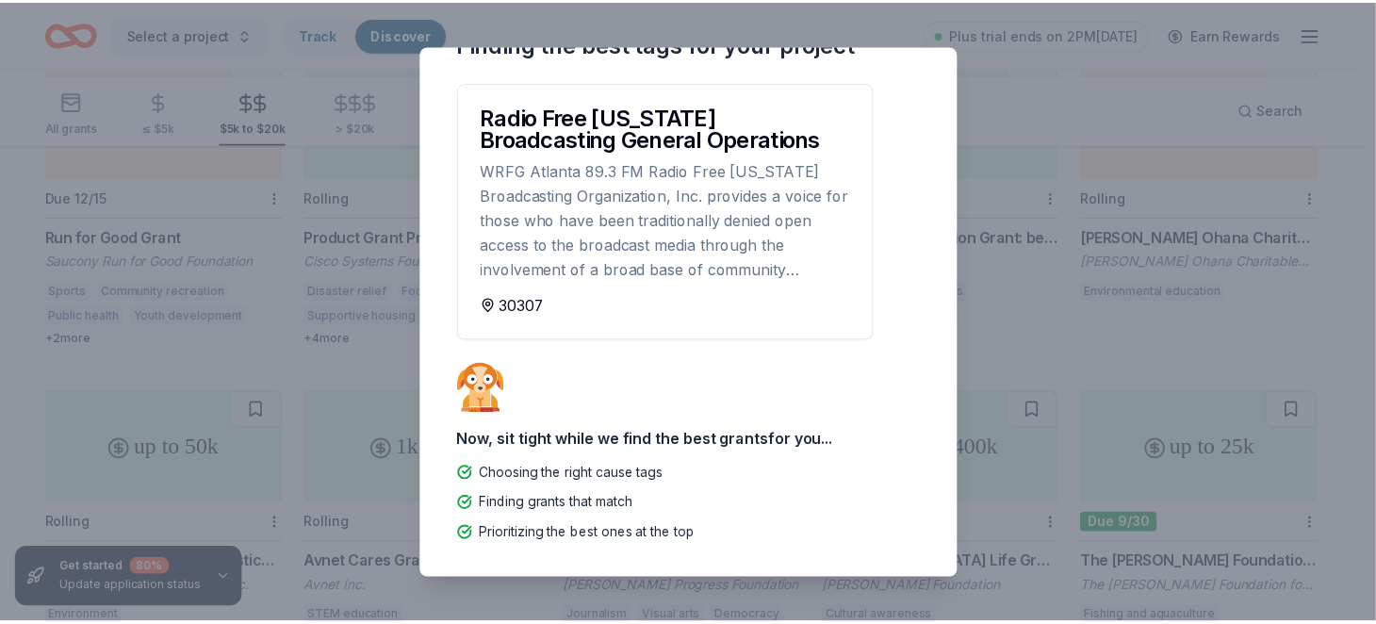
scroll to position [0, 0]
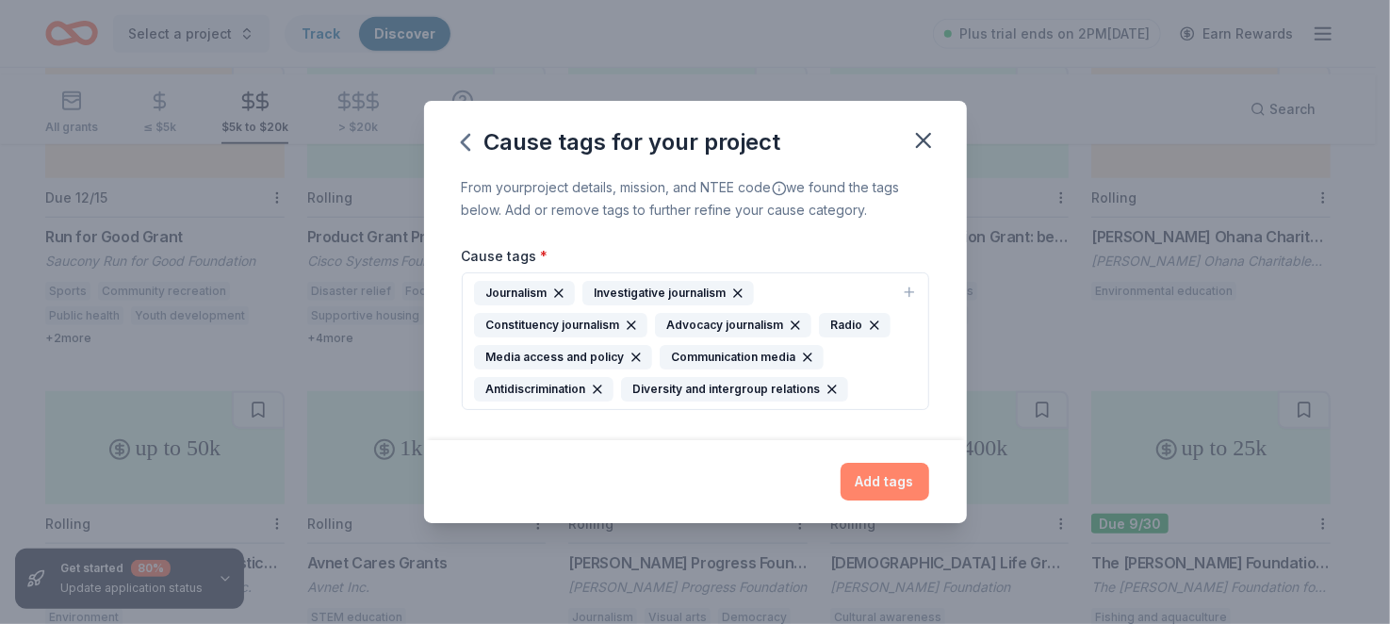
click at [925, 500] on button "Add tags" at bounding box center [885, 482] width 89 height 38
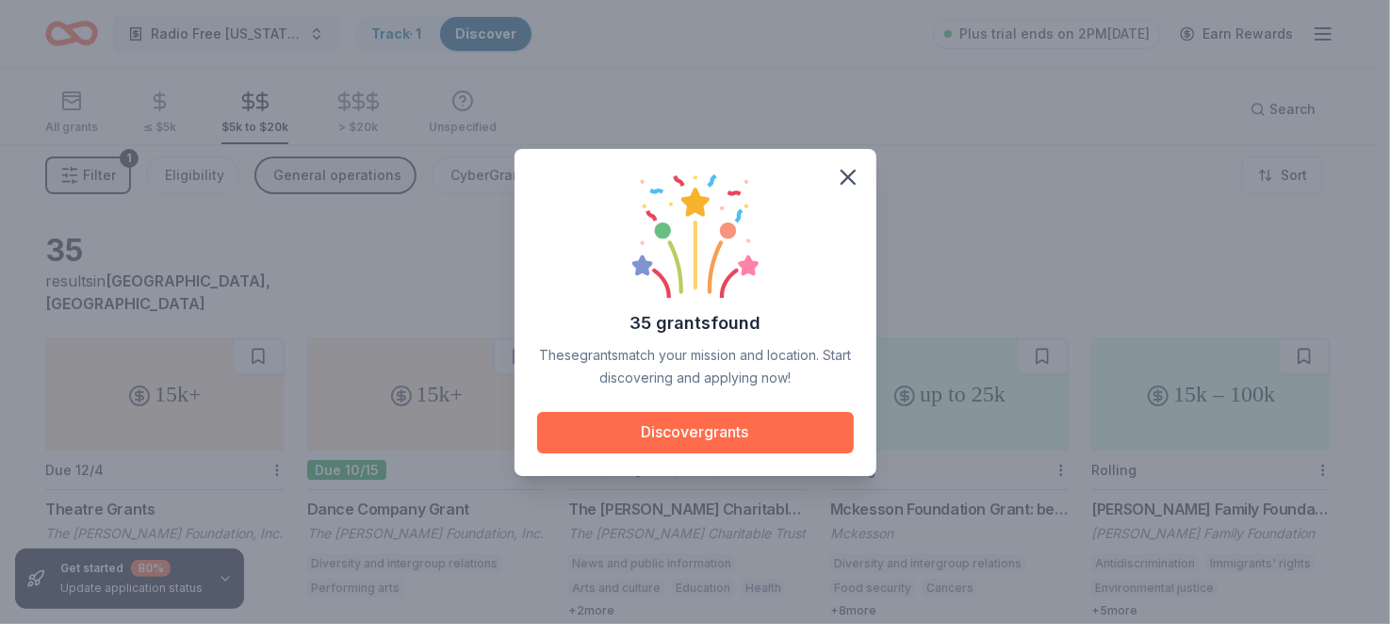
click at [711, 446] on button "Discover grants" at bounding box center [695, 432] width 317 height 41
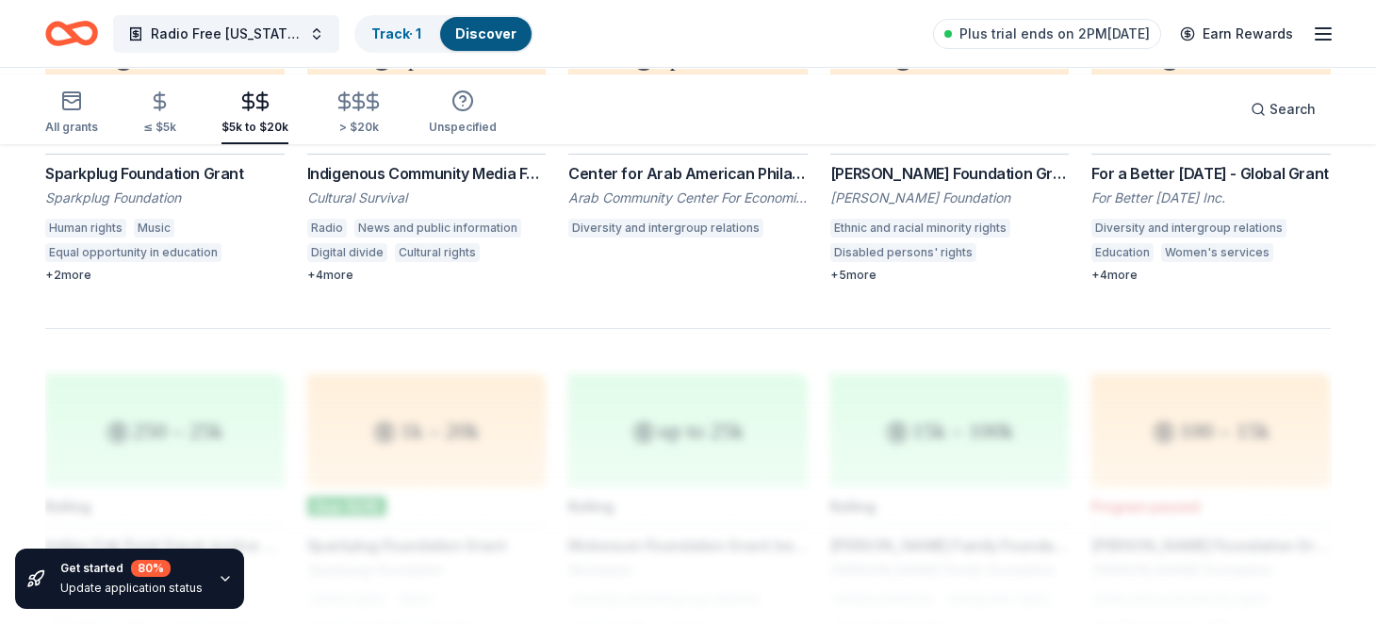
scroll to position [1319, 0]
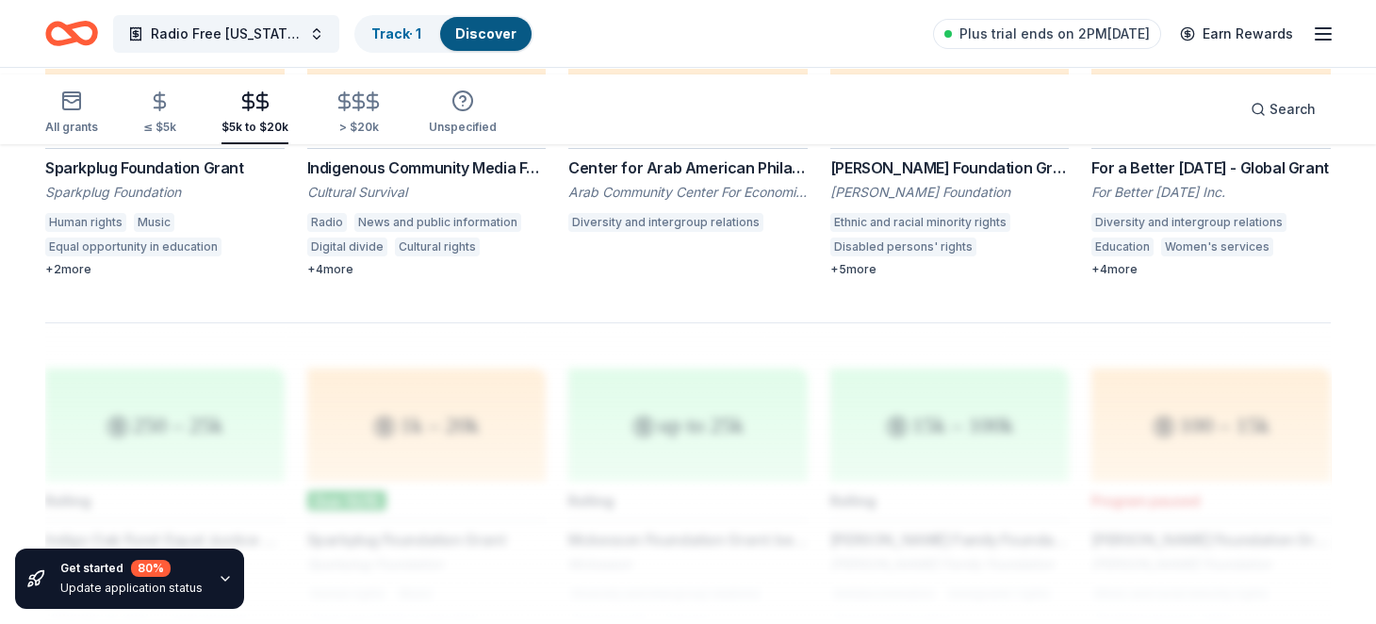
click at [162, 109] on div "1k – 20k" at bounding box center [164, 52] width 239 height 113
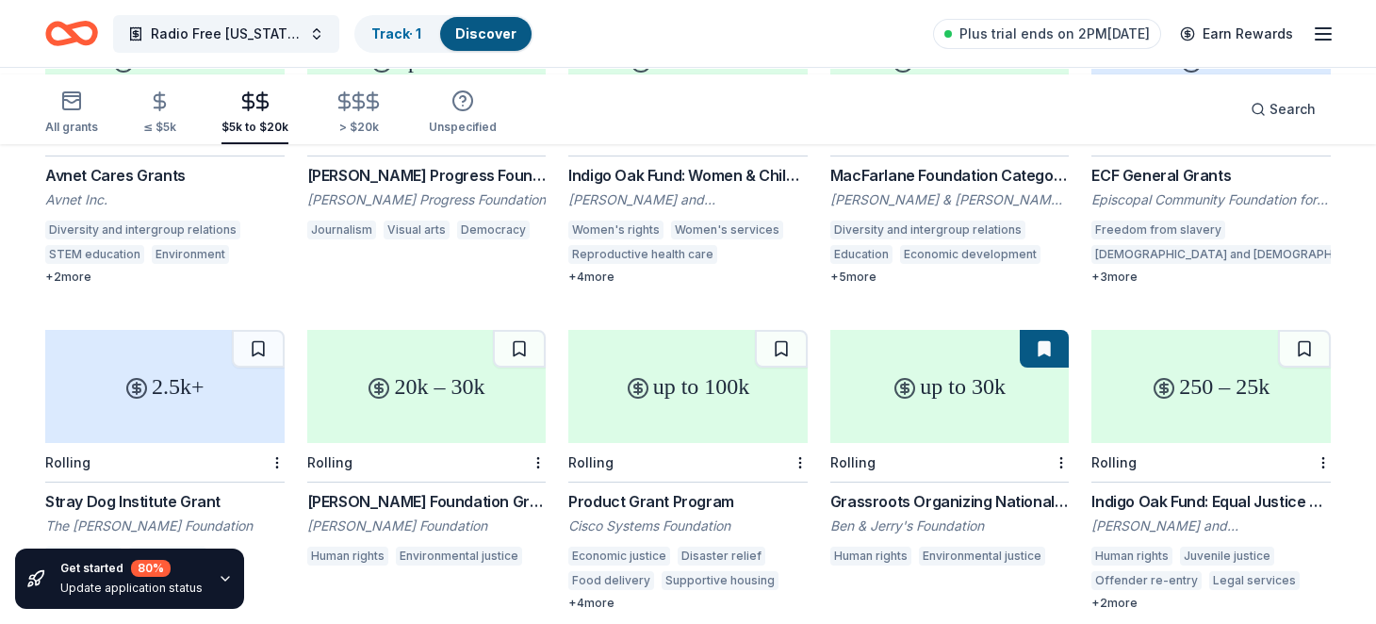
scroll to position [439, 0]
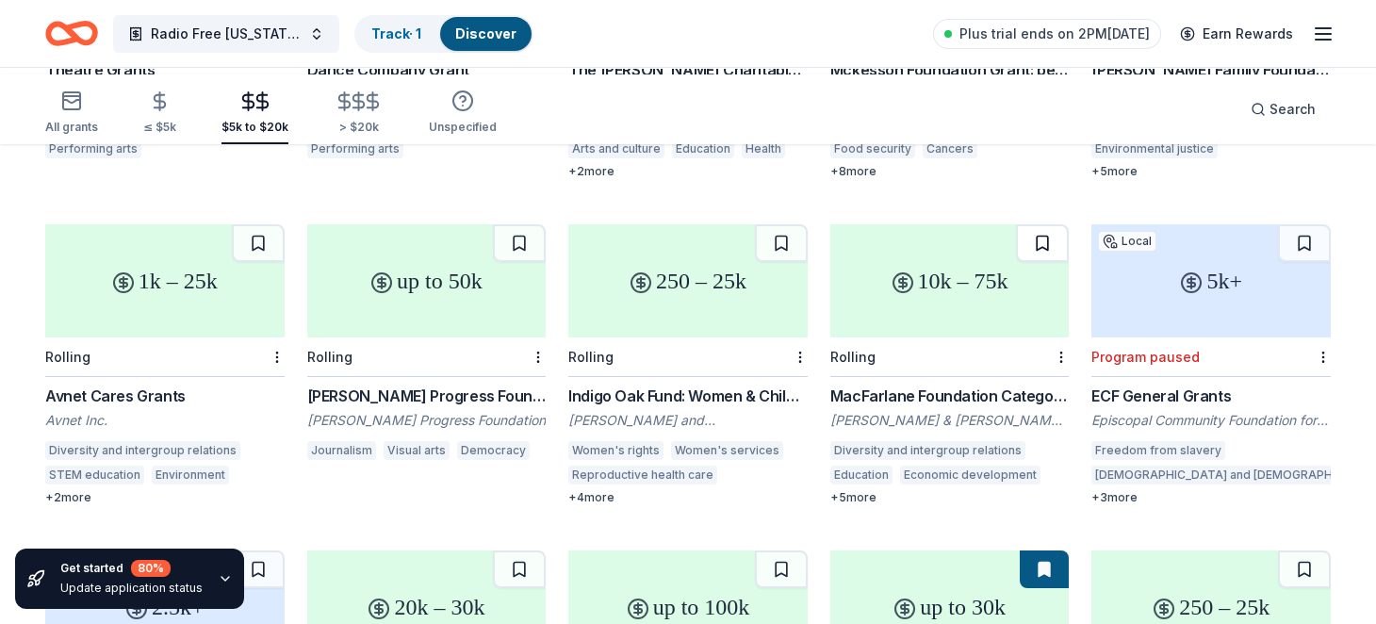
click at [1022, 262] on button at bounding box center [1042, 243] width 53 height 38
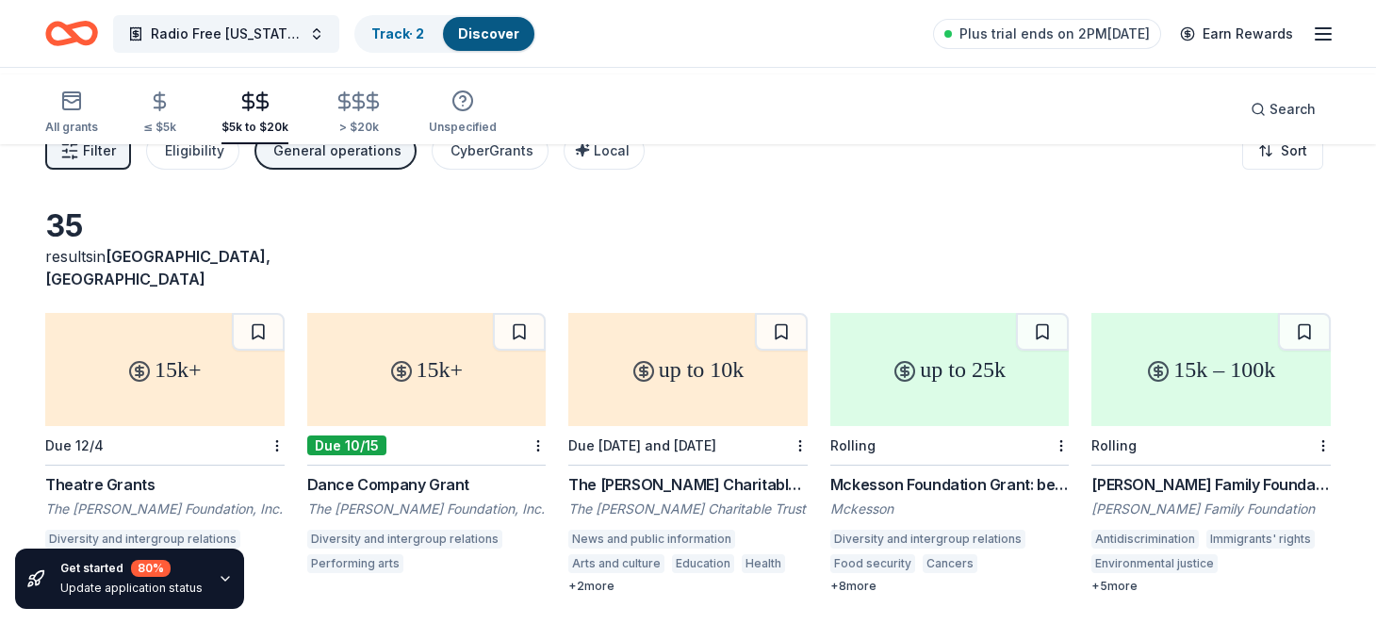
scroll to position [0, 0]
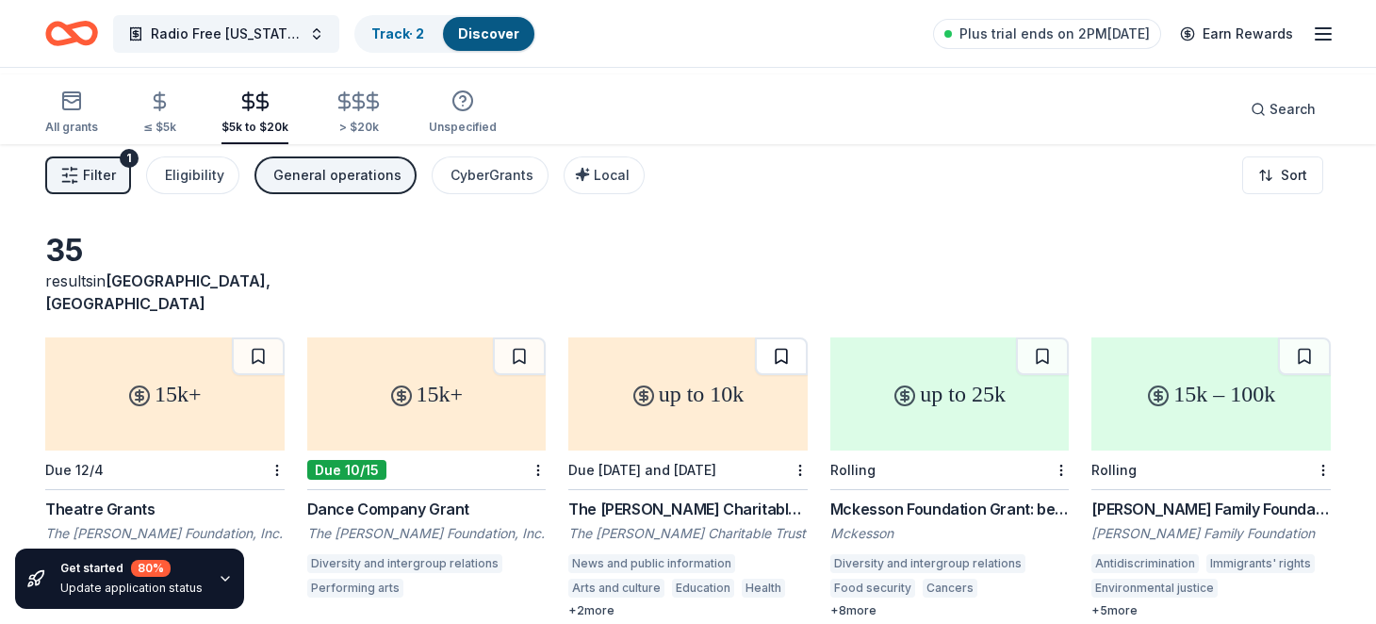
click at [772, 375] on button at bounding box center [781, 356] width 53 height 38
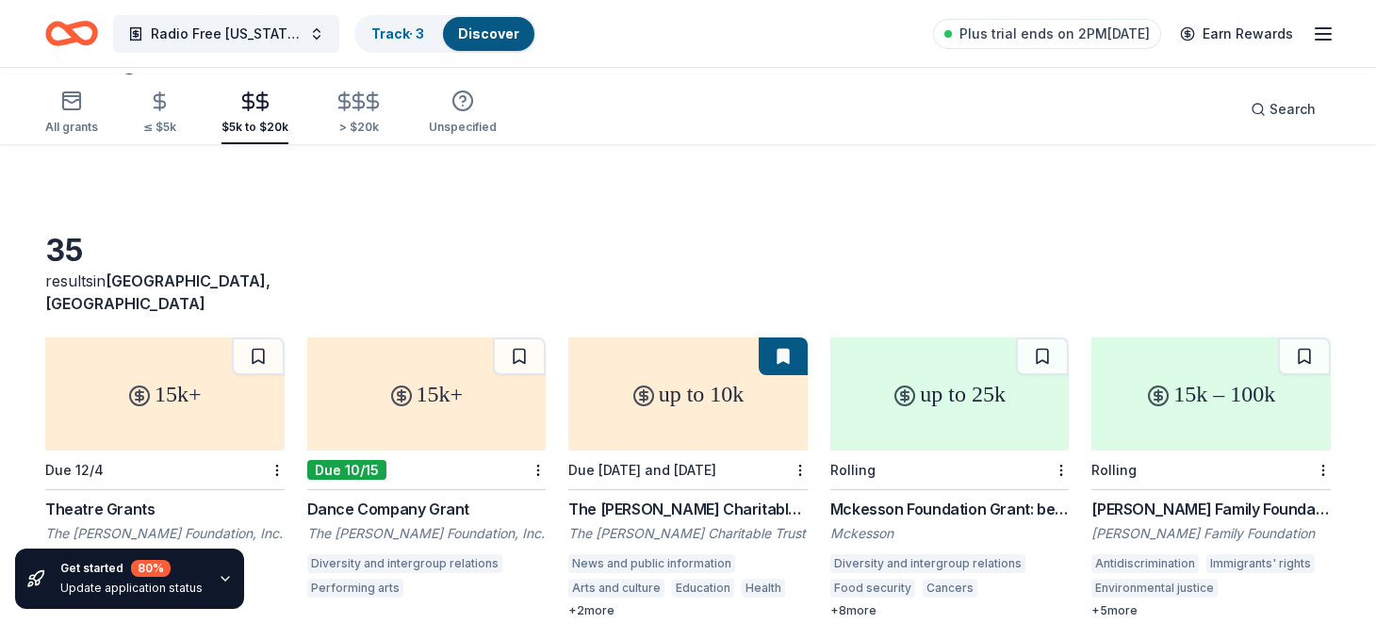
scroll to position [220, 0]
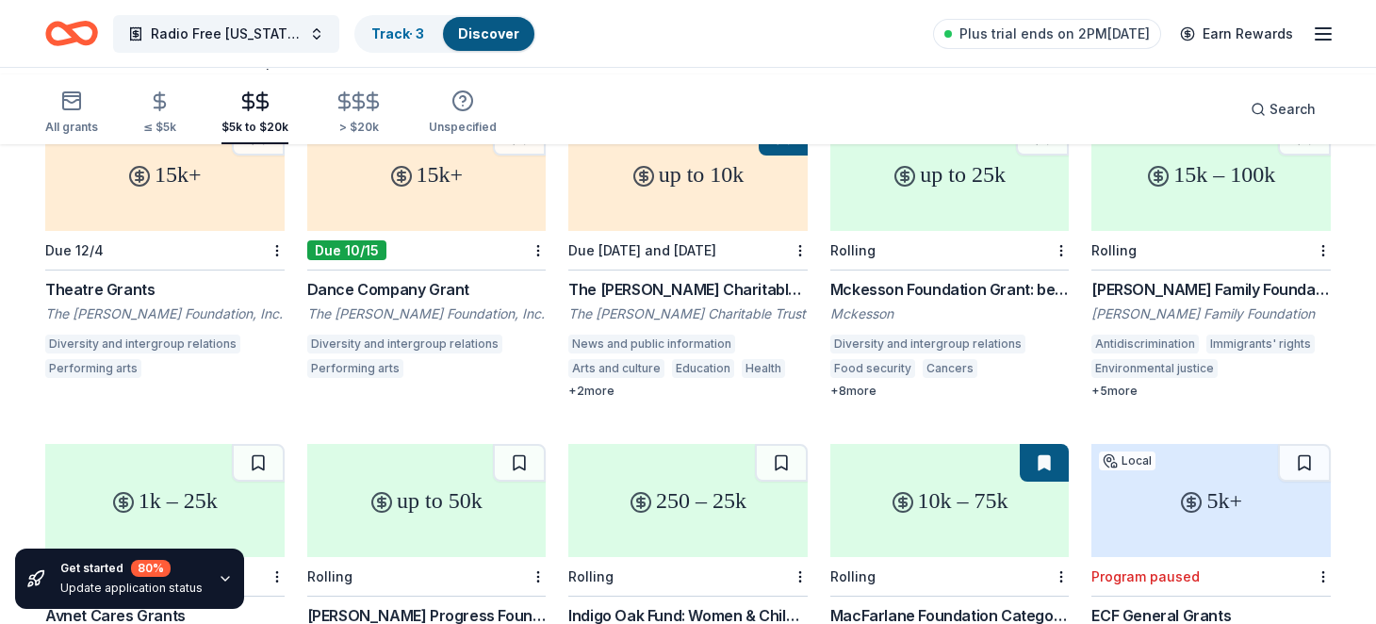
click at [863, 399] on div "+ 8 more" at bounding box center [949, 391] width 239 height 15
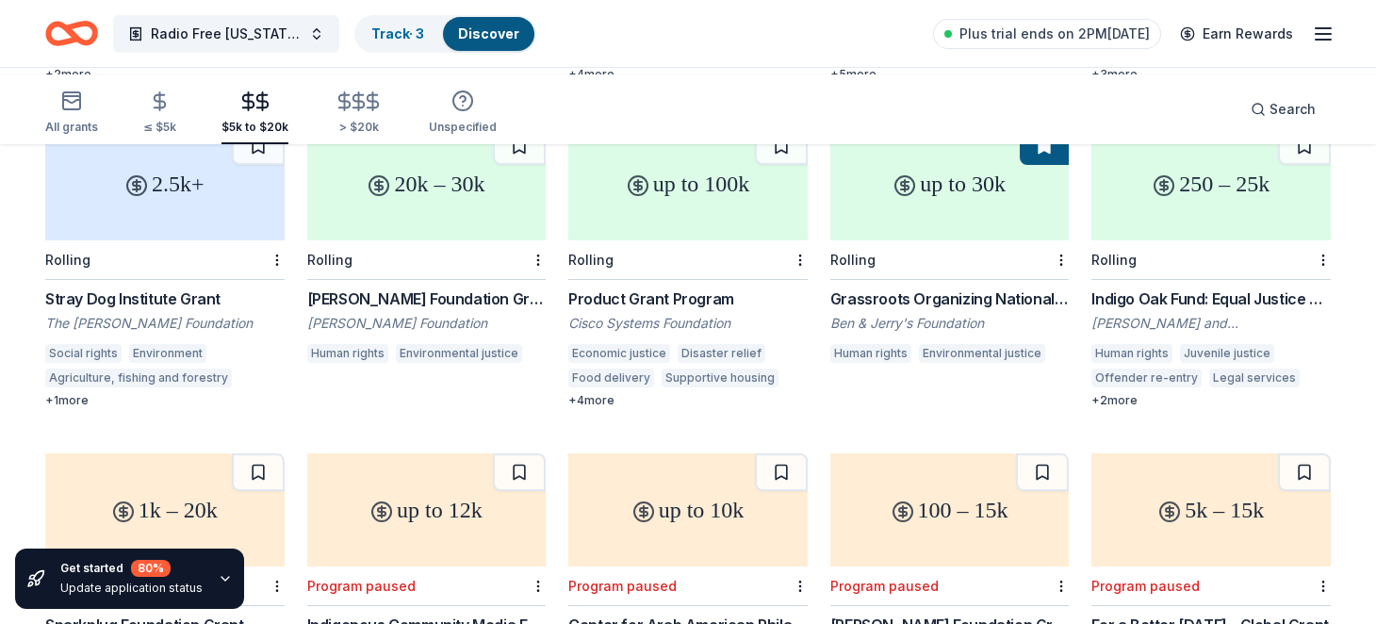
scroll to position [879, 0]
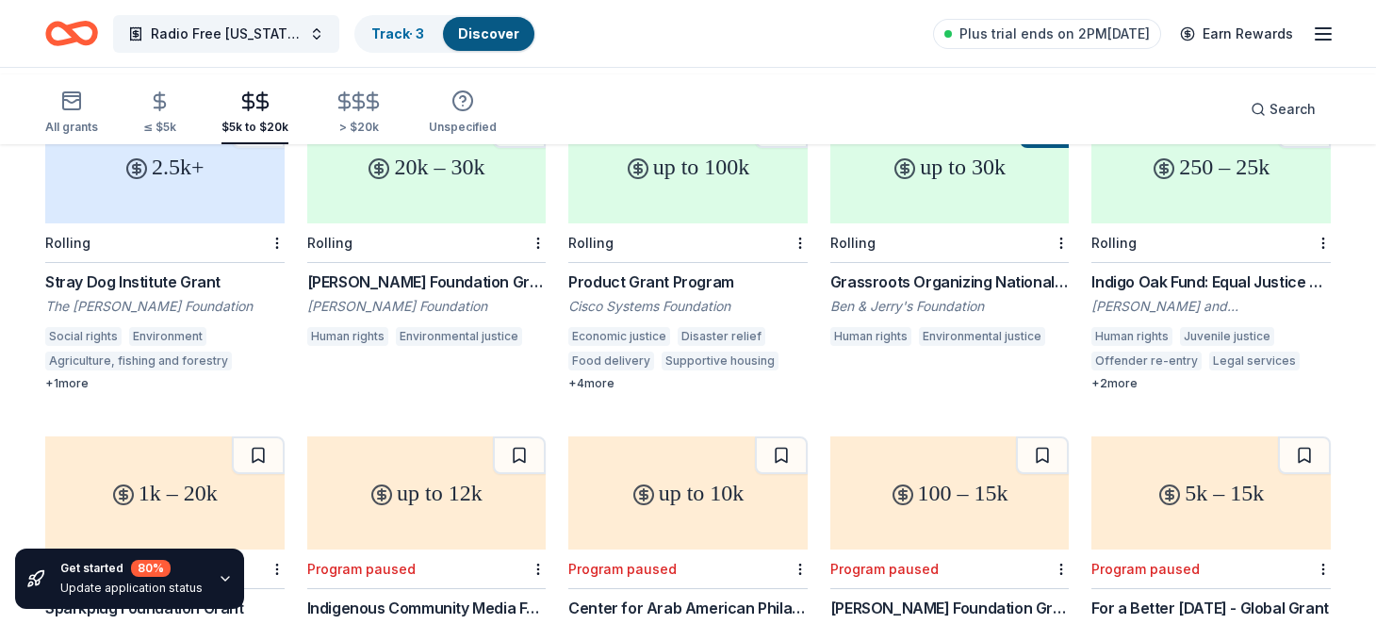
click at [997, 293] on div "Grassroots Organizing National Grant Program" at bounding box center [949, 281] width 239 height 23
click at [1023, 148] on button at bounding box center [1044, 129] width 49 height 38
click at [1038, 148] on button at bounding box center [1044, 129] width 49 height 38
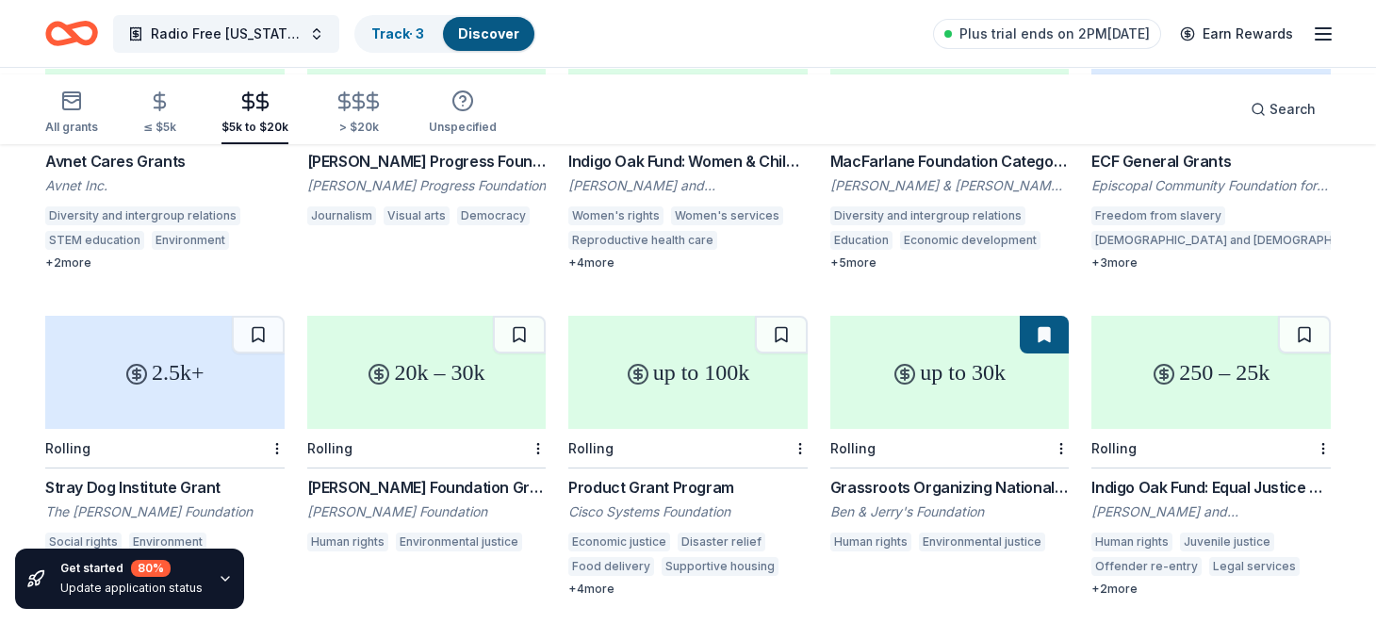
scroll to position [660, 0]
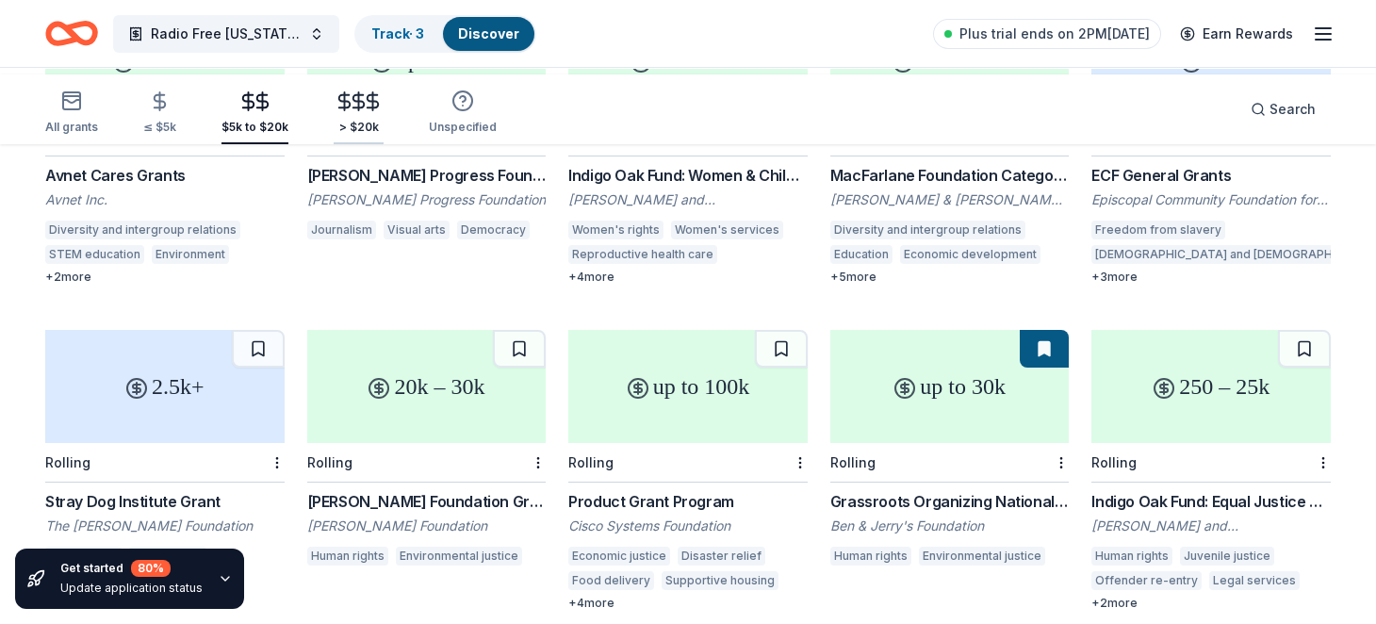
click at [384, 110] on icon "button" at bounding box center [373, 101] width 22 height 22
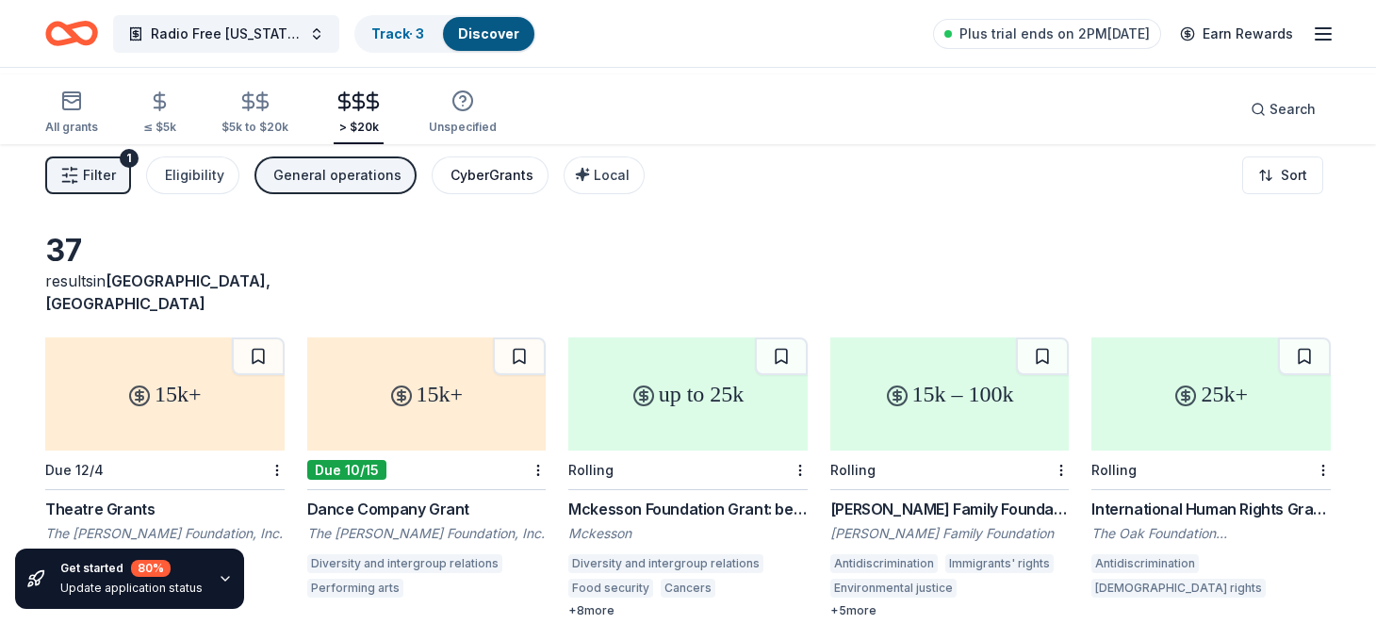
click at [533, 187] on div "CyberGrants" at bounding box center [491, 175] width 83 height 23
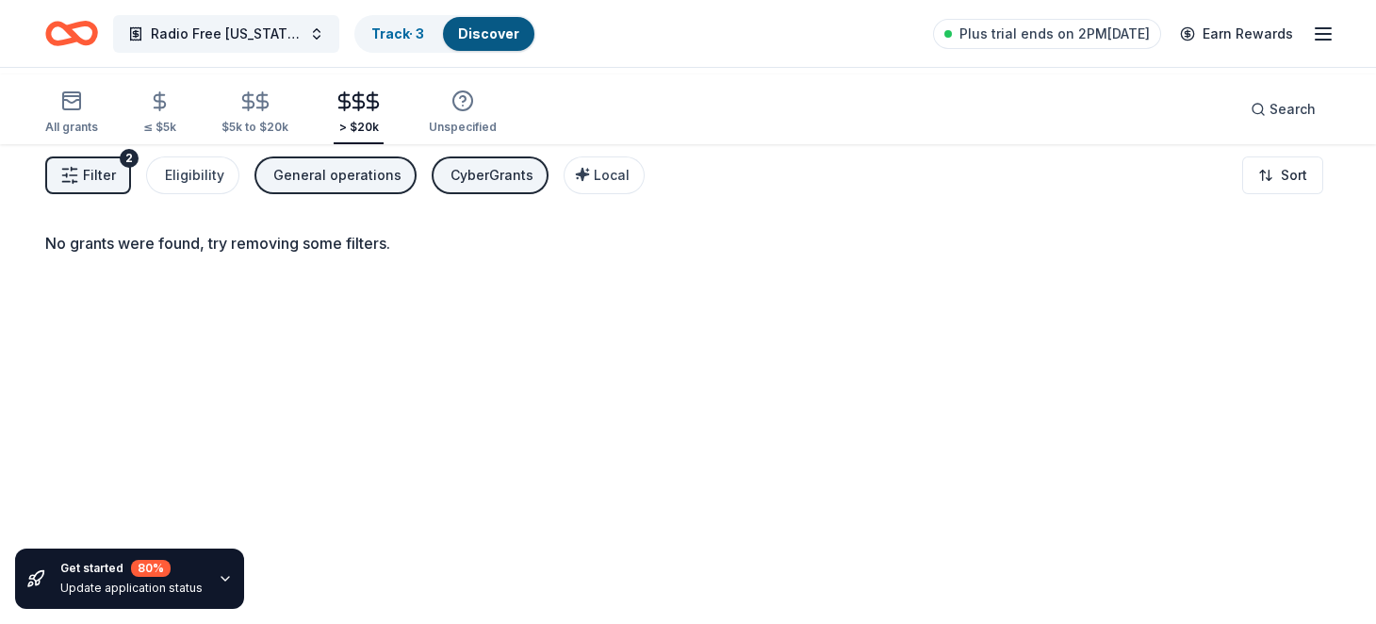
click at [533, 187] on div "CyberGrants" at bounding box center [491, 175] width 83 height 23
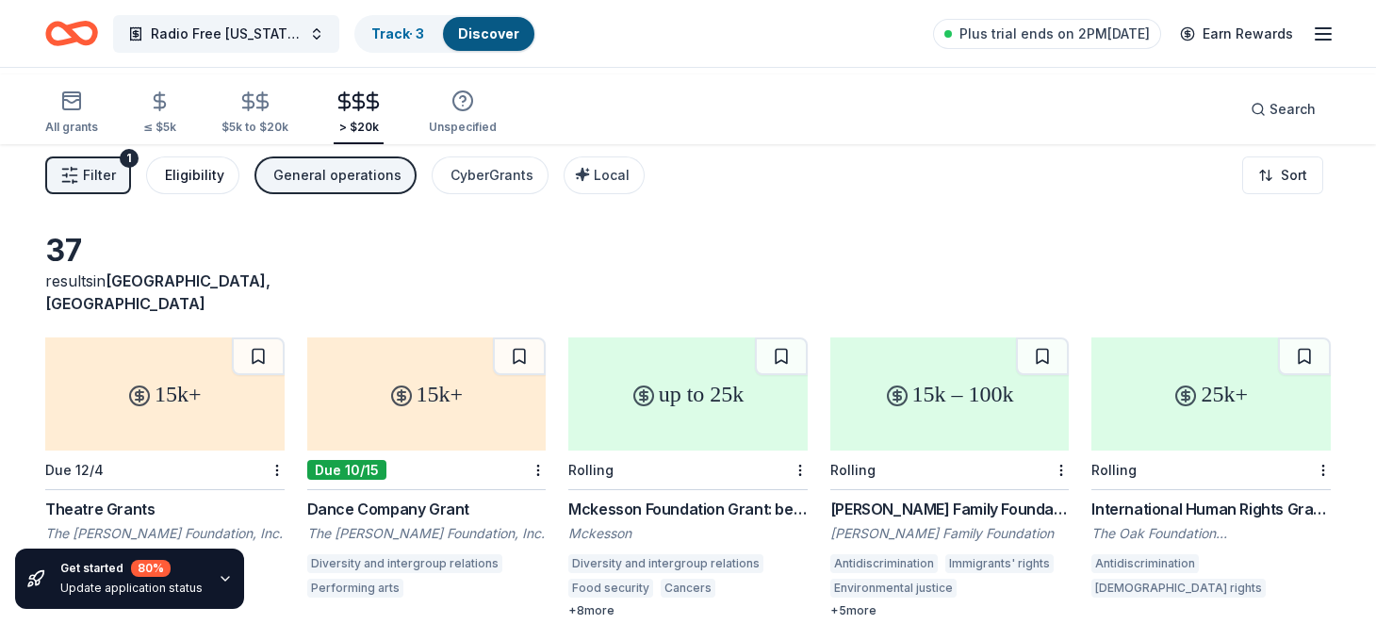
click at [224, 187] on div "Eligibility" at bounding box center [194, 175] width 59 height 23
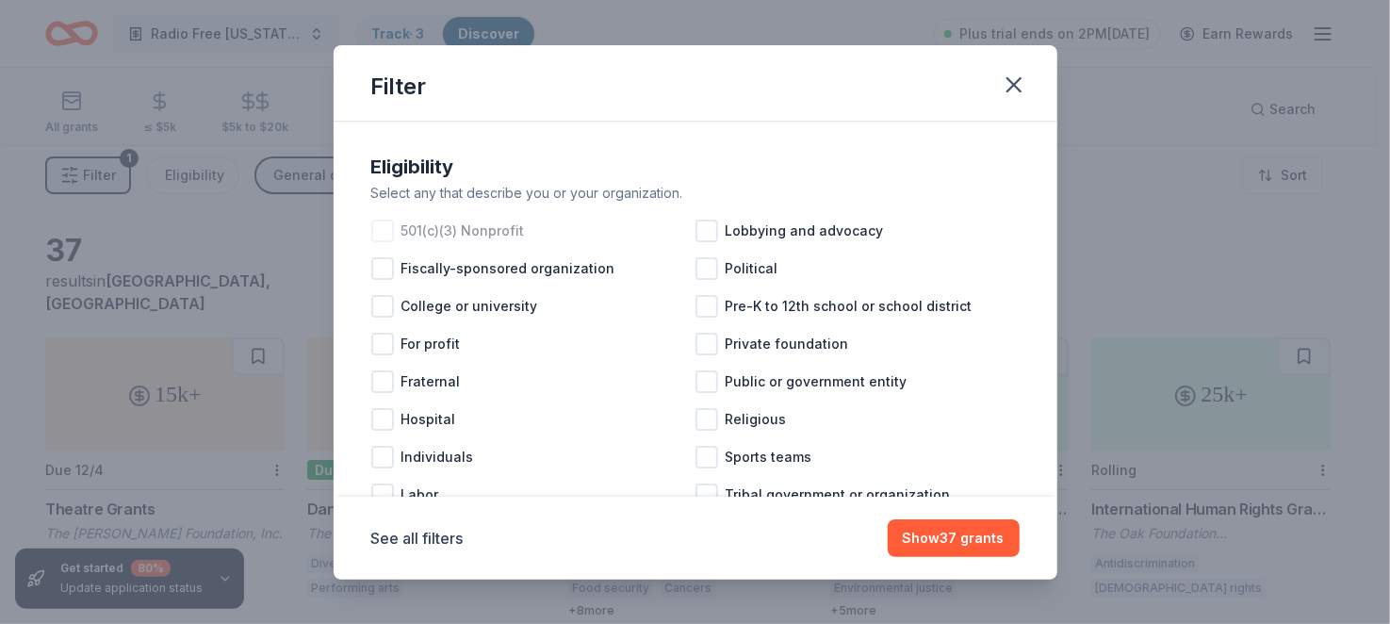
click at [371, 242] on div at bounding box center [382, 231] width 23 height 23
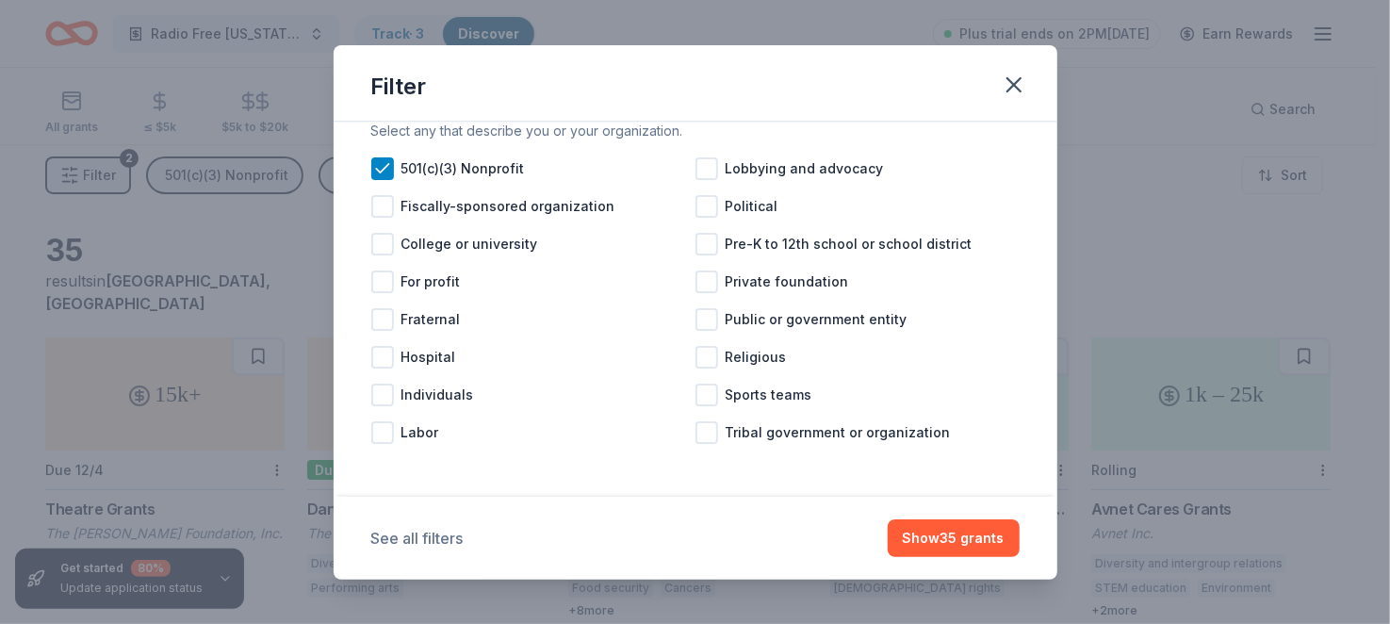
click at [371, 528] on button "See all filters" at bounding box center [417, 538] width 92 height 23
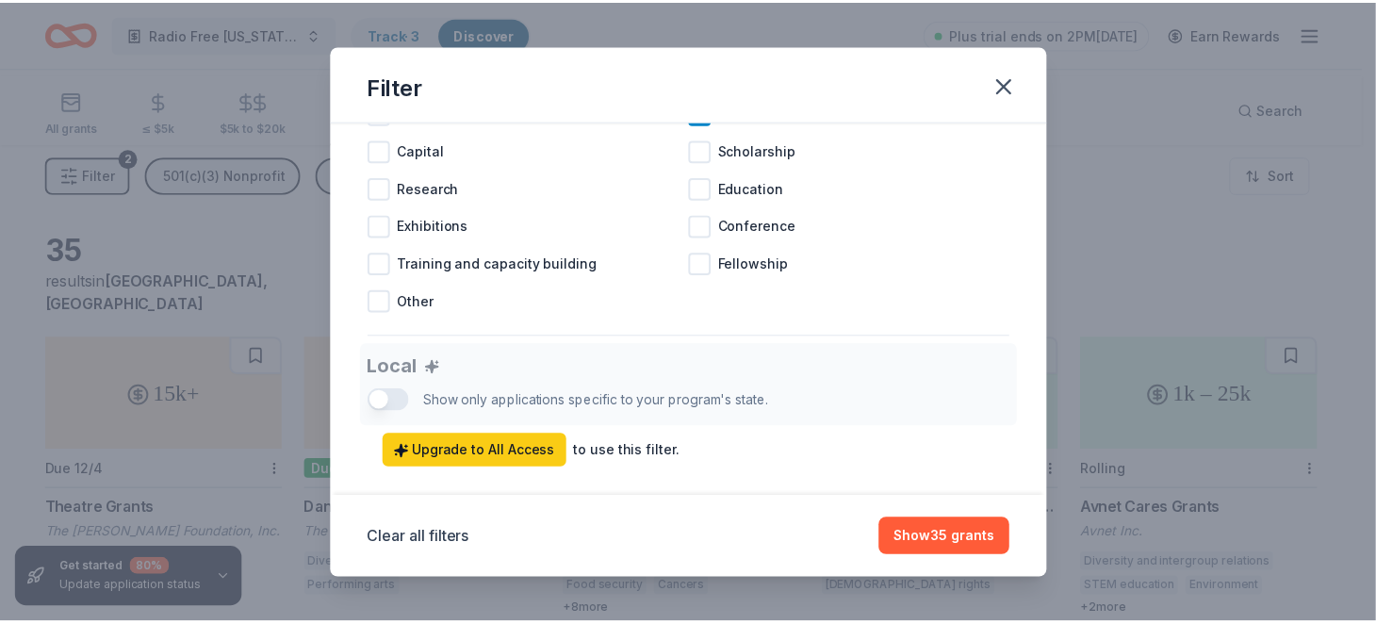
scroll to position [876, 0]
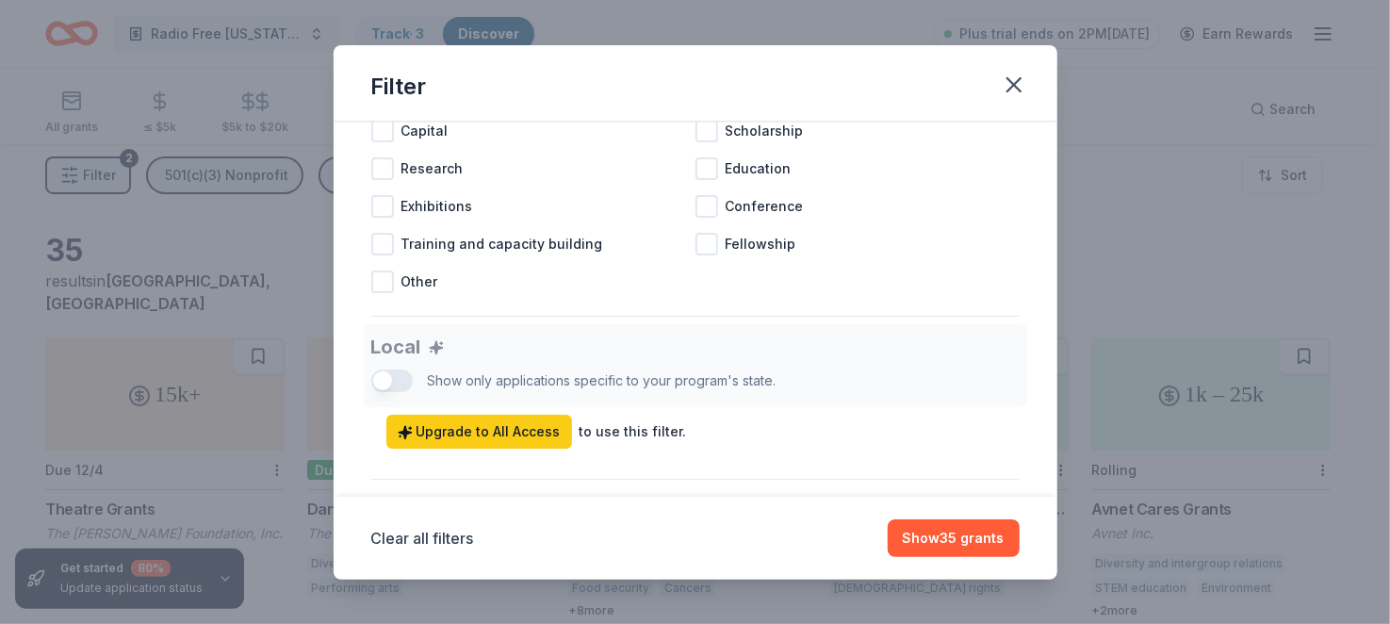
click at [371, 105] on div at bounding box center [382, 93] width 23 height 23
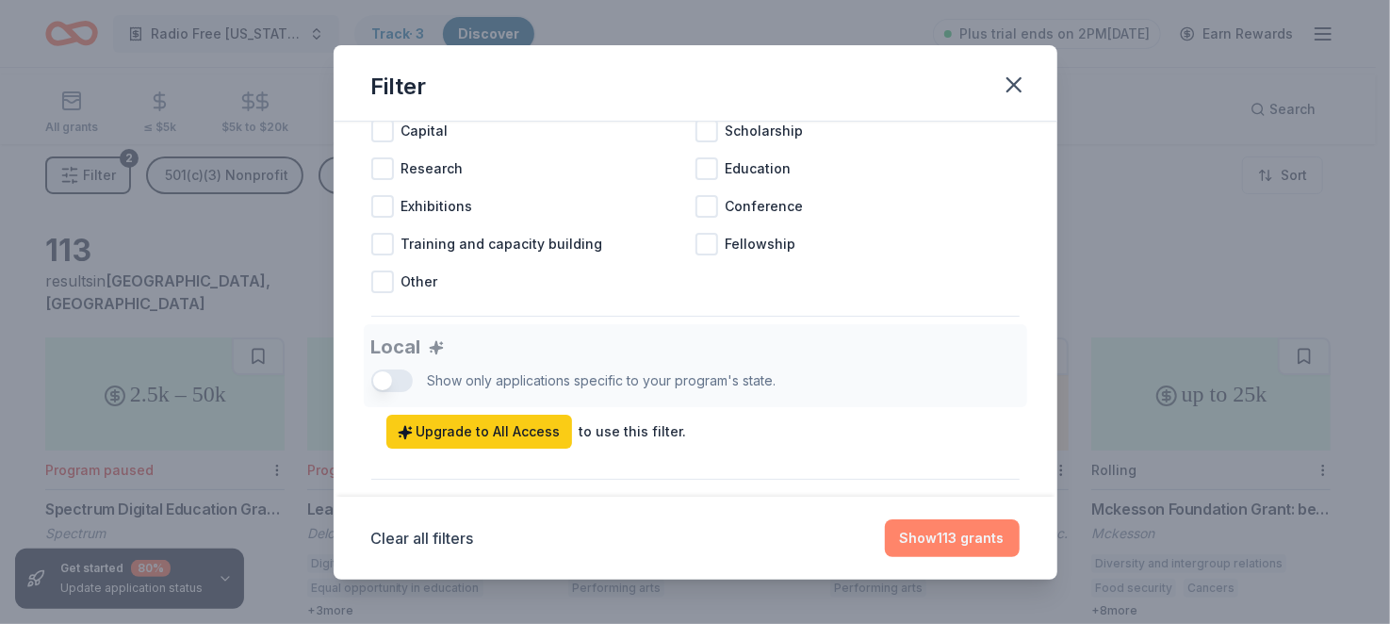
click at [1020, 519] on button "Show 113 grants" at bounding box center [952, 538] width 135 height 38
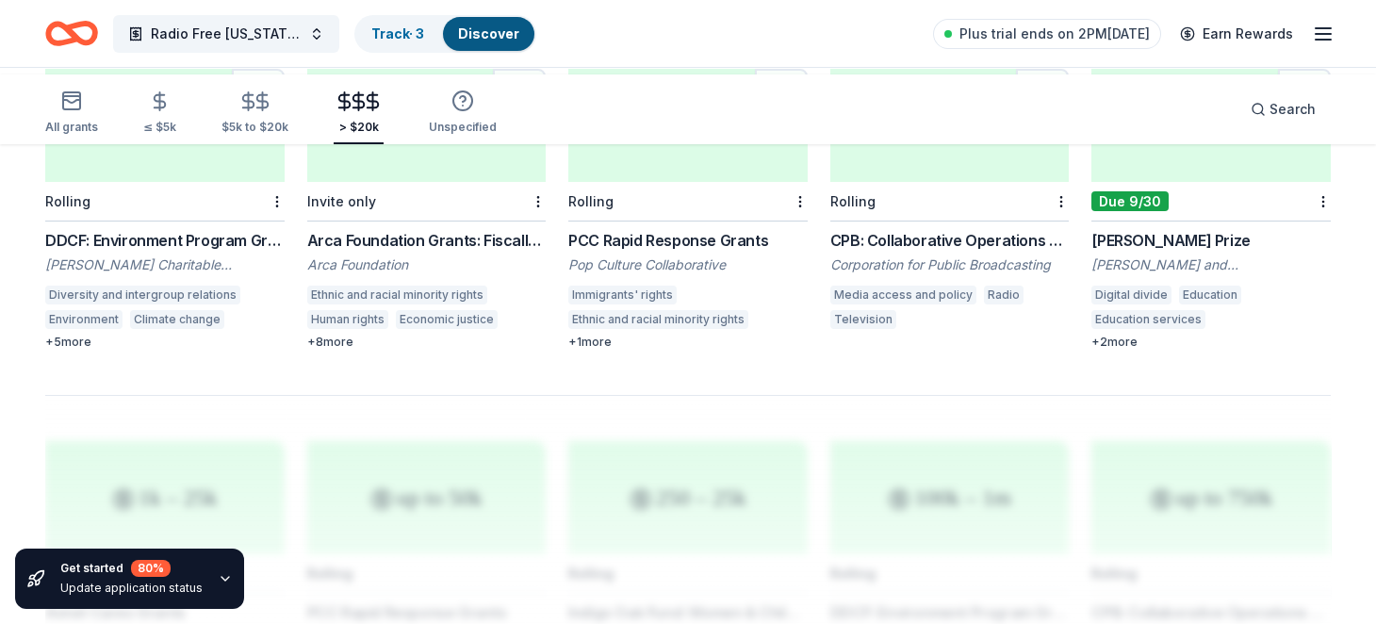
scroll to position [1099, 0]
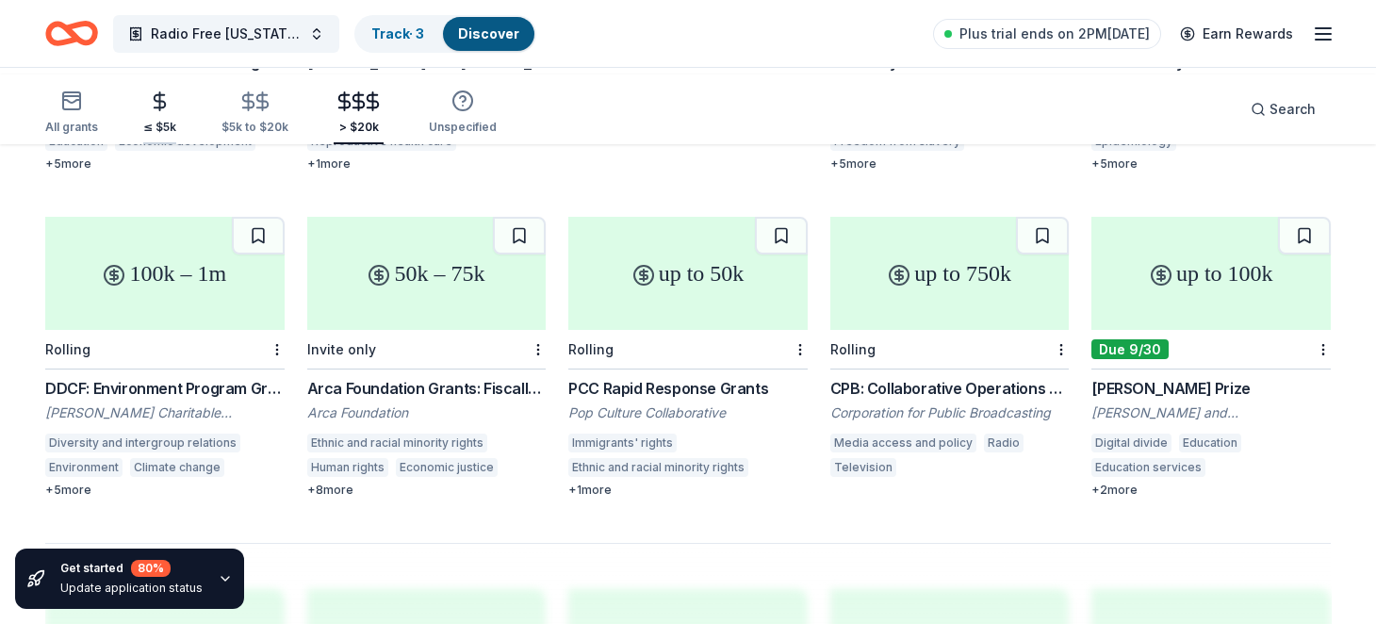
click at [176, 128] on div "≤ $5k" at bounding box center [159, 127] width 33 height 15
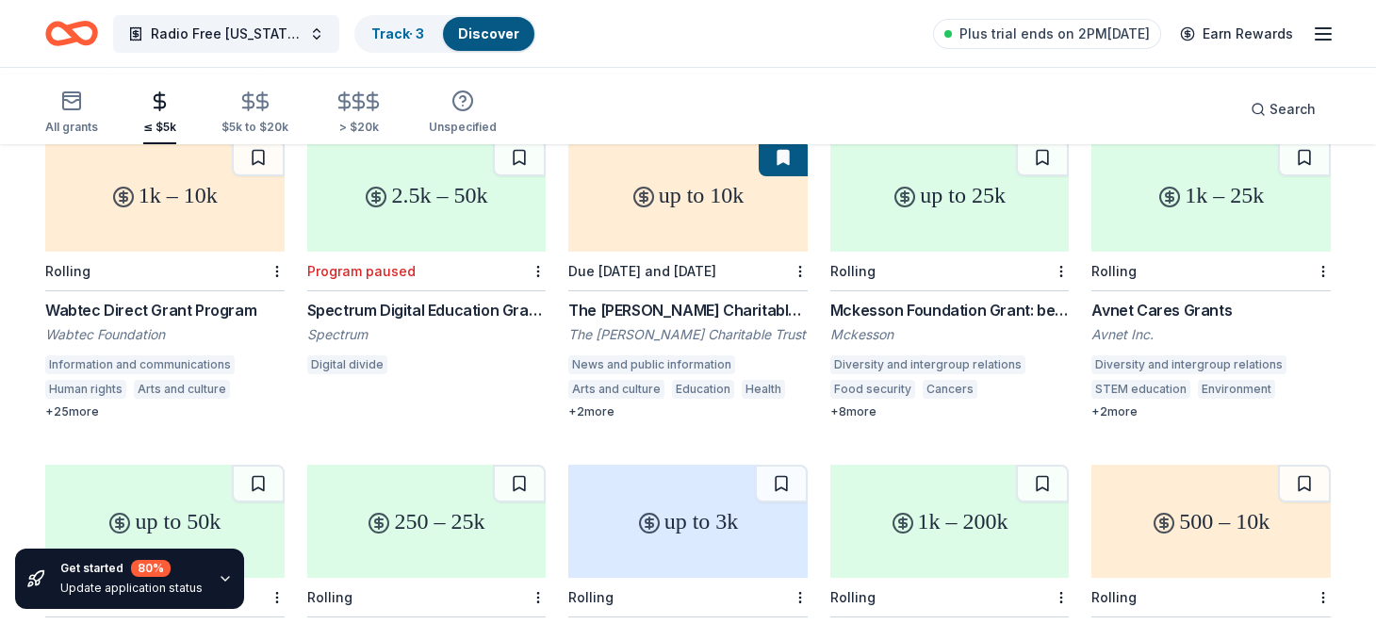
scroll to position [220, 0]
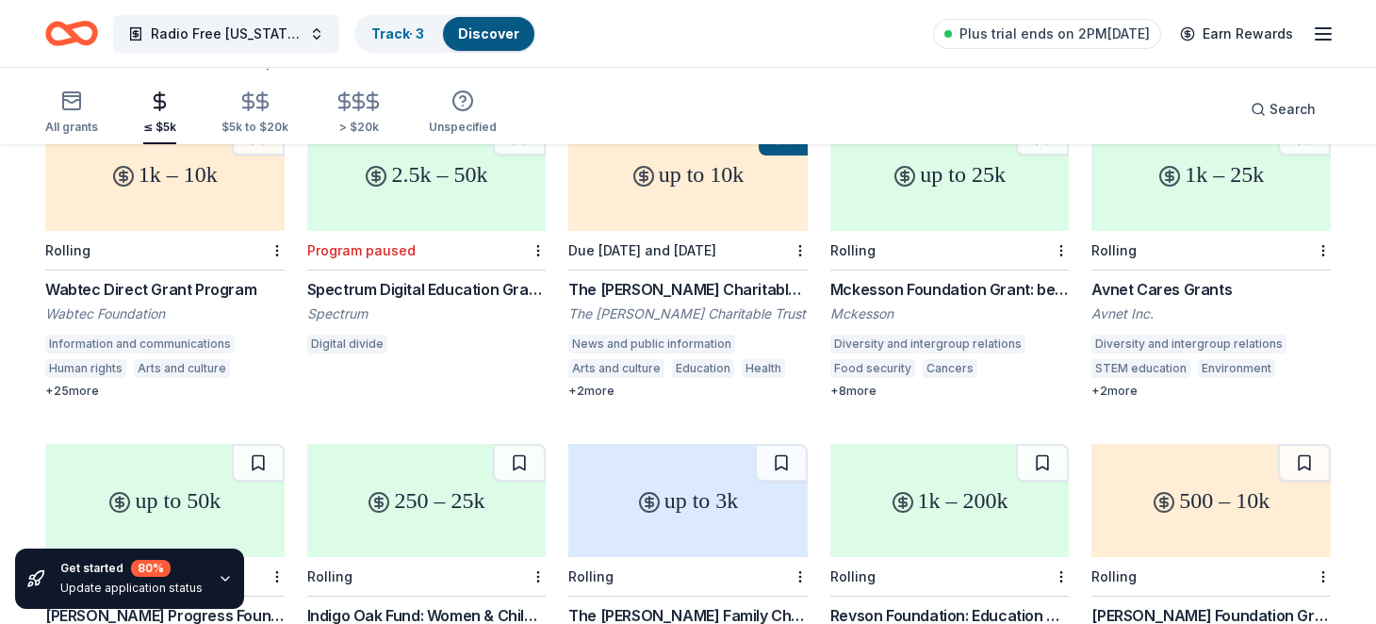
click at [642, 215] on div "up to 10k" at bounding box center [687, 174] width 239 height 113
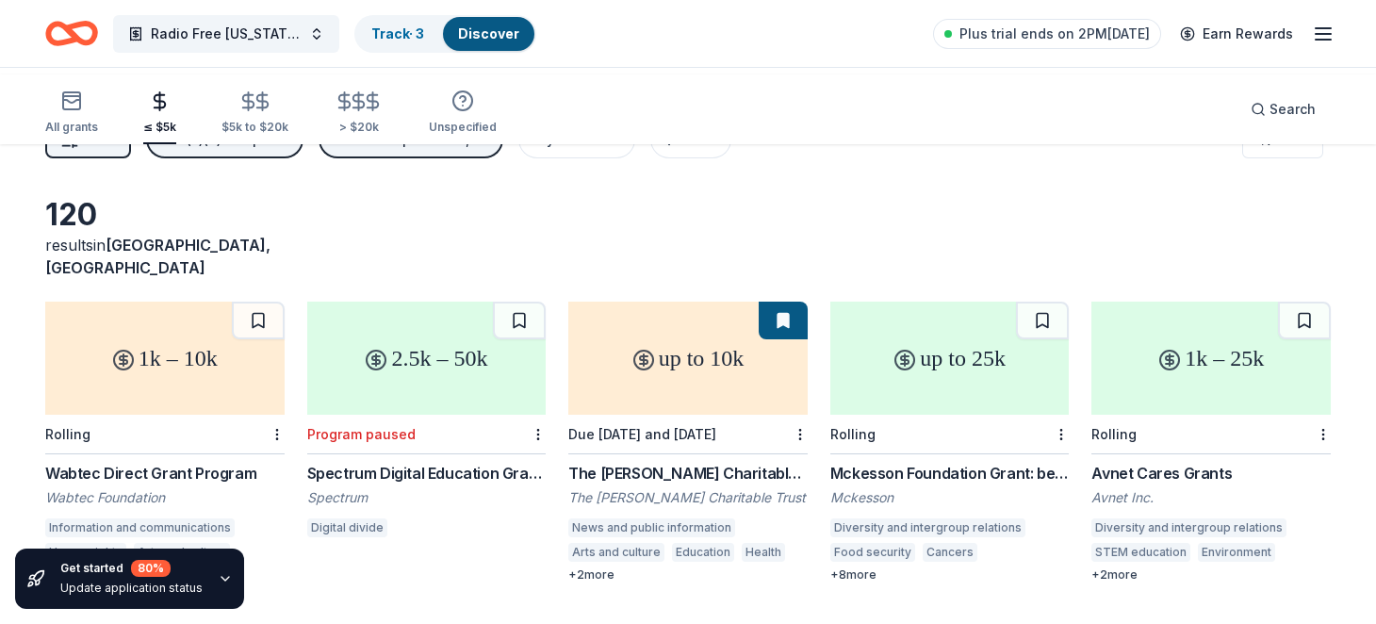
scroll to position [0, 0]
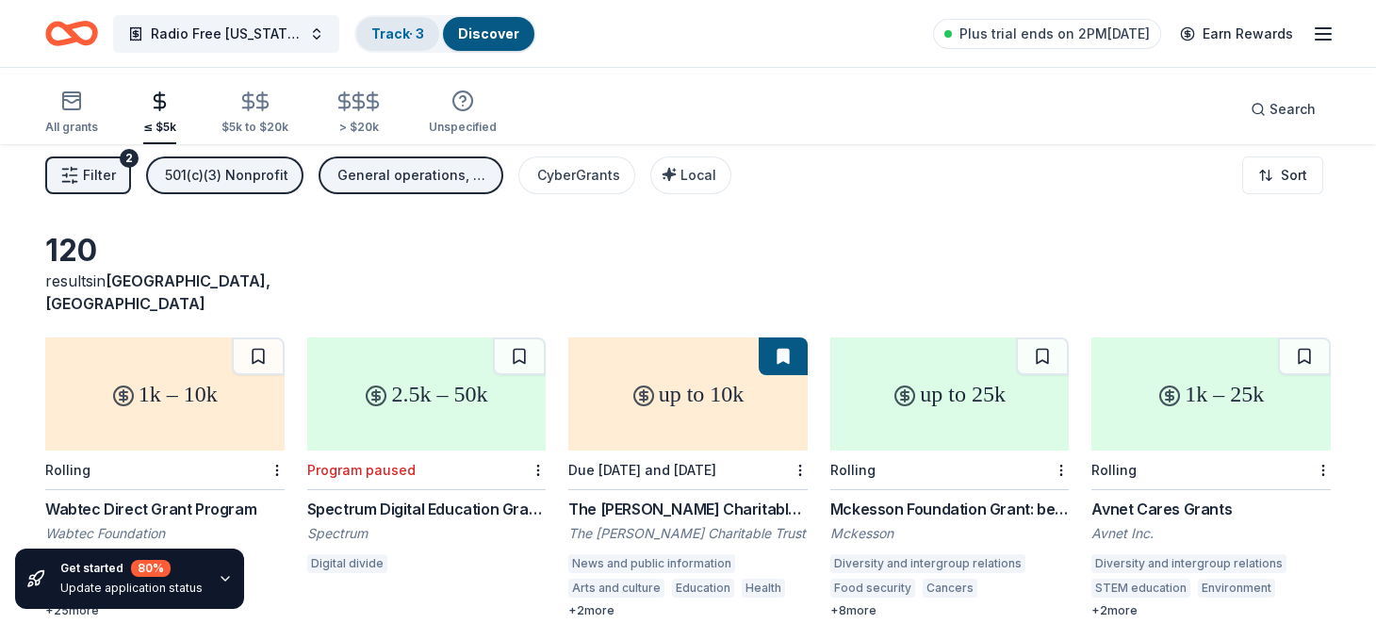
click at [424, 34] on link "Track · 3" at bounding box center [397, 33] width 53 height 16
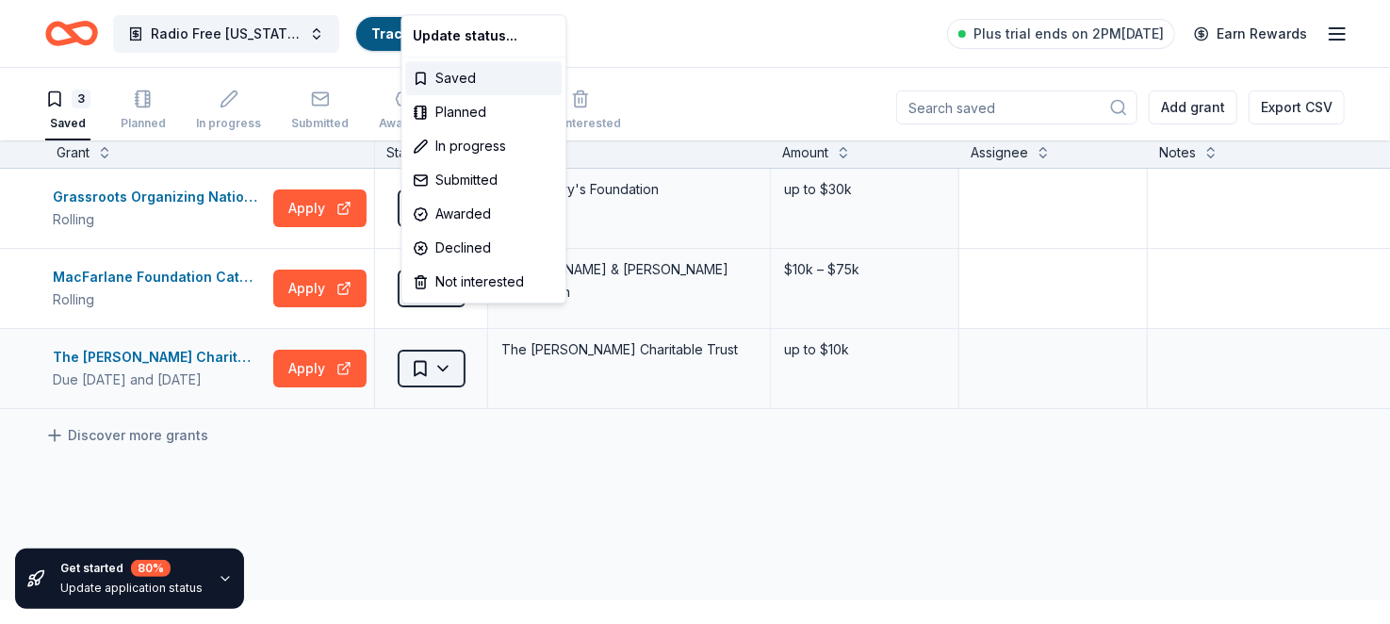
click at [456, 401] on html "Radio Free Georgia Broadcasting General Operations Track · 3 Discover Plus tria…" at bounding box center [695, 312] width 1390 height 624
click at [480, 299] on div "Not interested" at bounding box center [483, 282] width 156 height 34
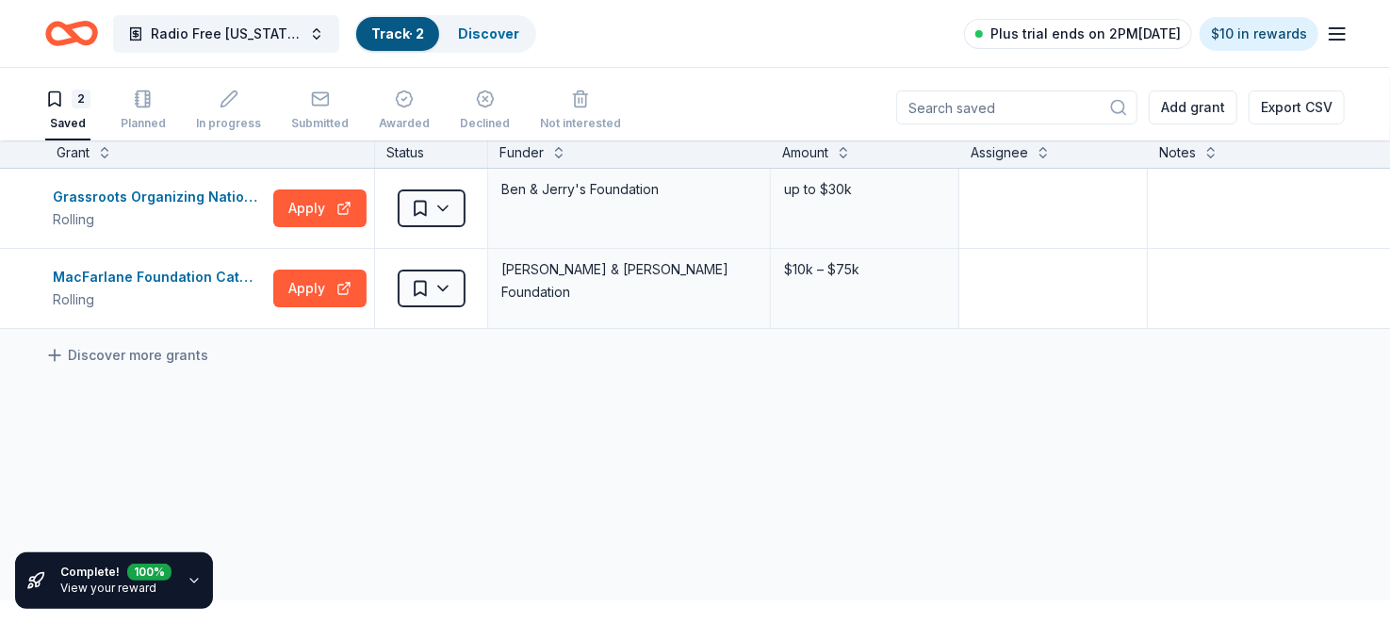
click at [990, 35] on span "Plus trial ends on 2PM[DATE]" at bounding box center [1085, 34] width 190 height 23
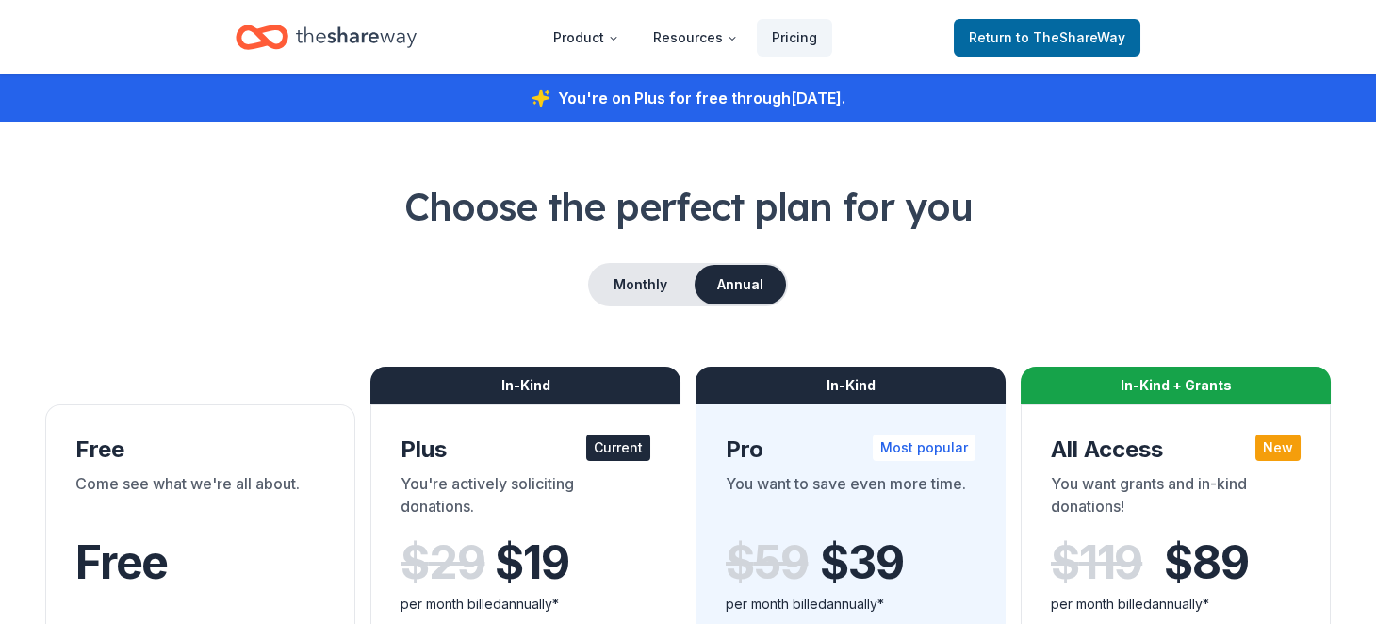
click at [263, 36] on icon "Home" at bounding box center [262, 37] width 53 height 44
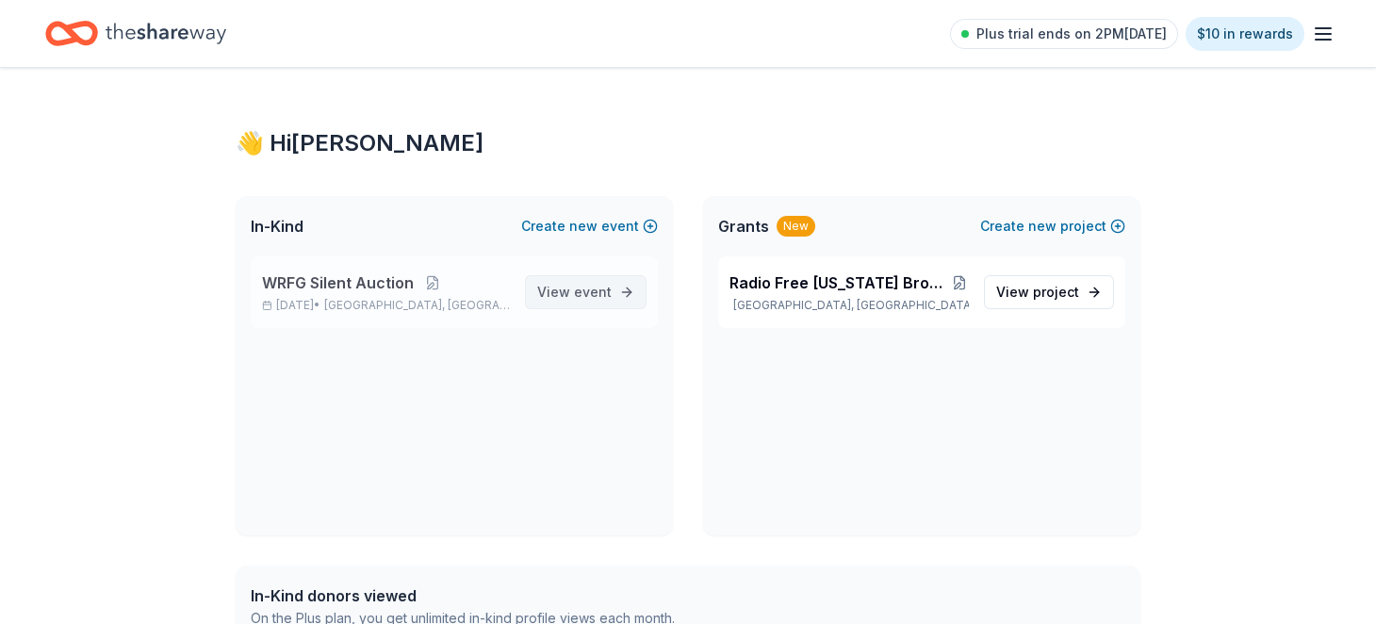
click at [532, 309] on link "View event" at bounding box center [586, 292] width 122 height 34
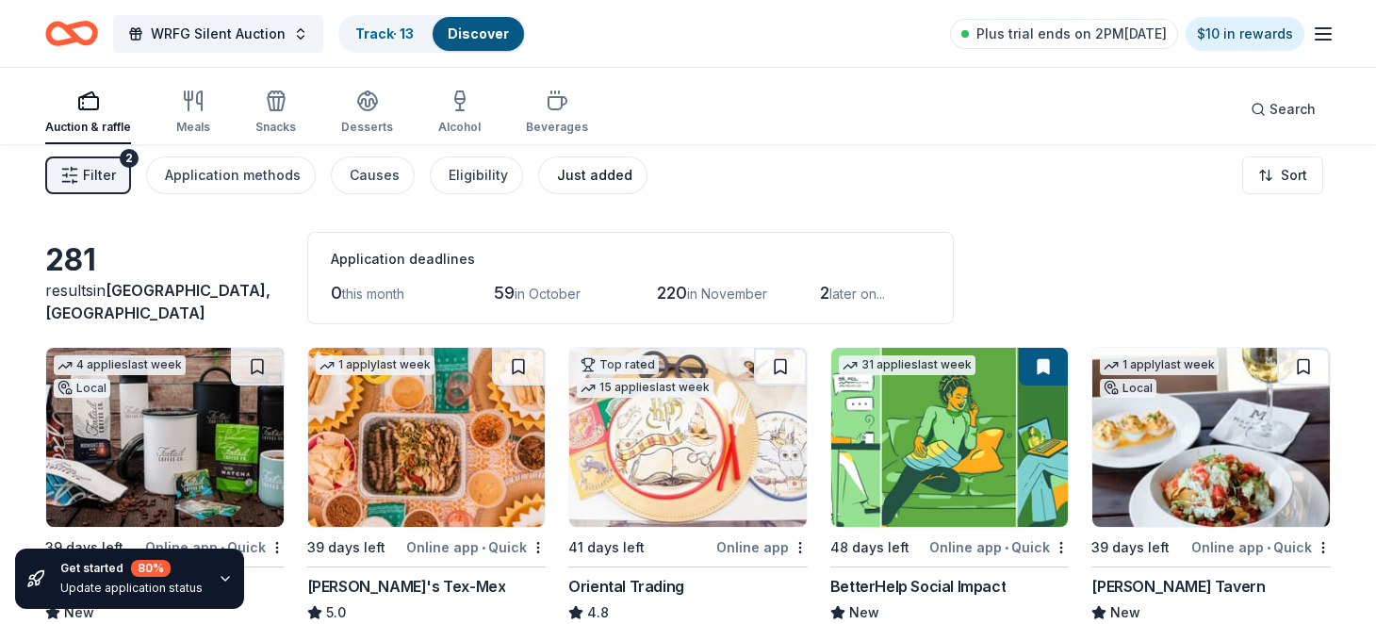
click at [632, 187] on div "Just added" at bounding box center [594, 175] width 75 height 23
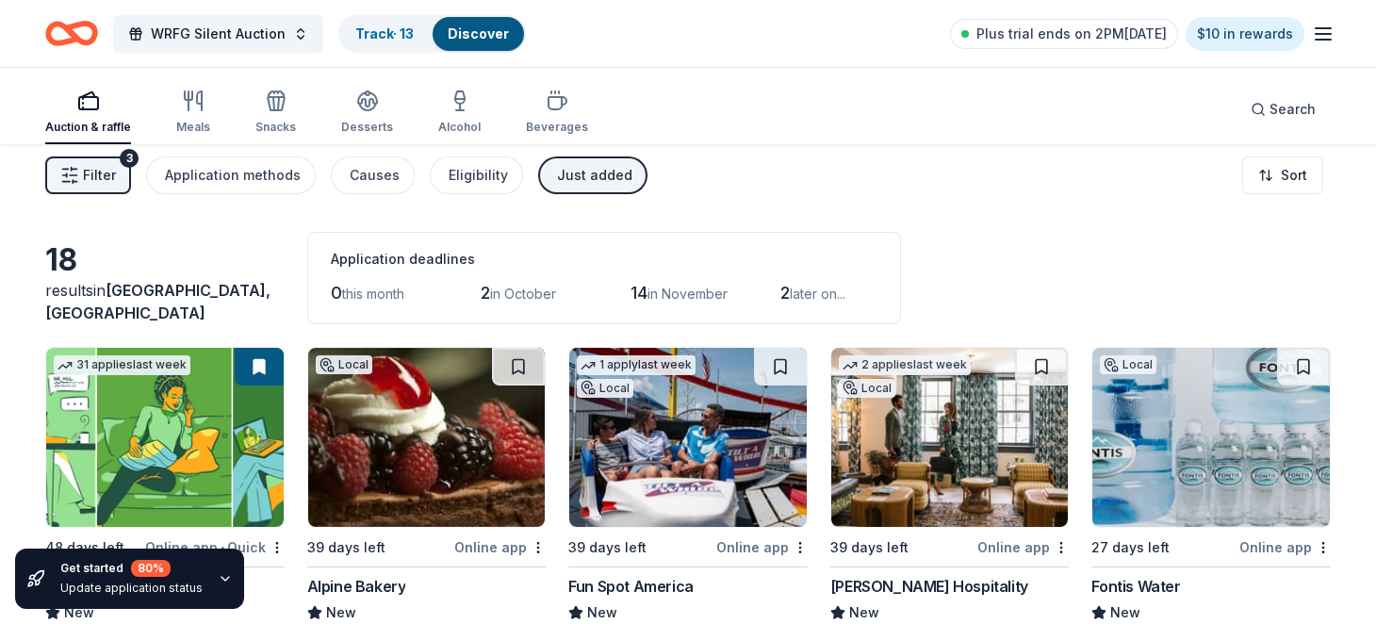
click at [632, 187] on div "Just added" at bounding box center [594, 175] width 75 height 23
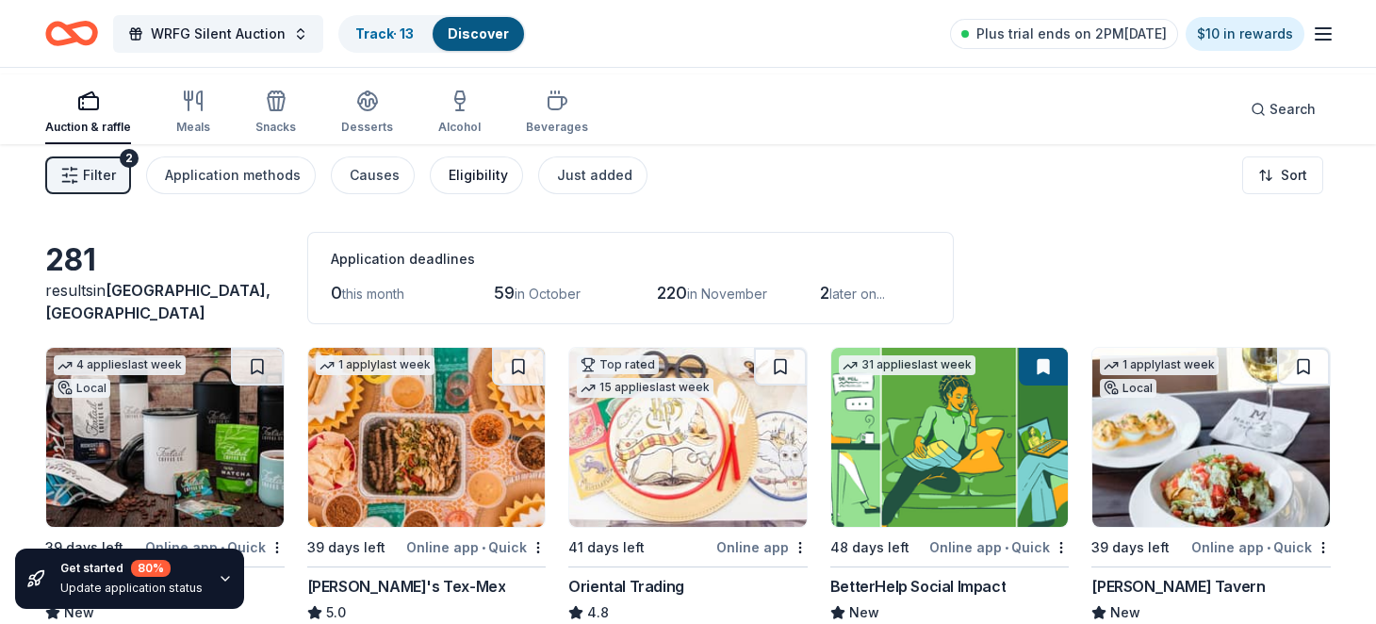
click at [508, 187] on div "Eligibility" at bounding box center [478, 175] width 59 height 23
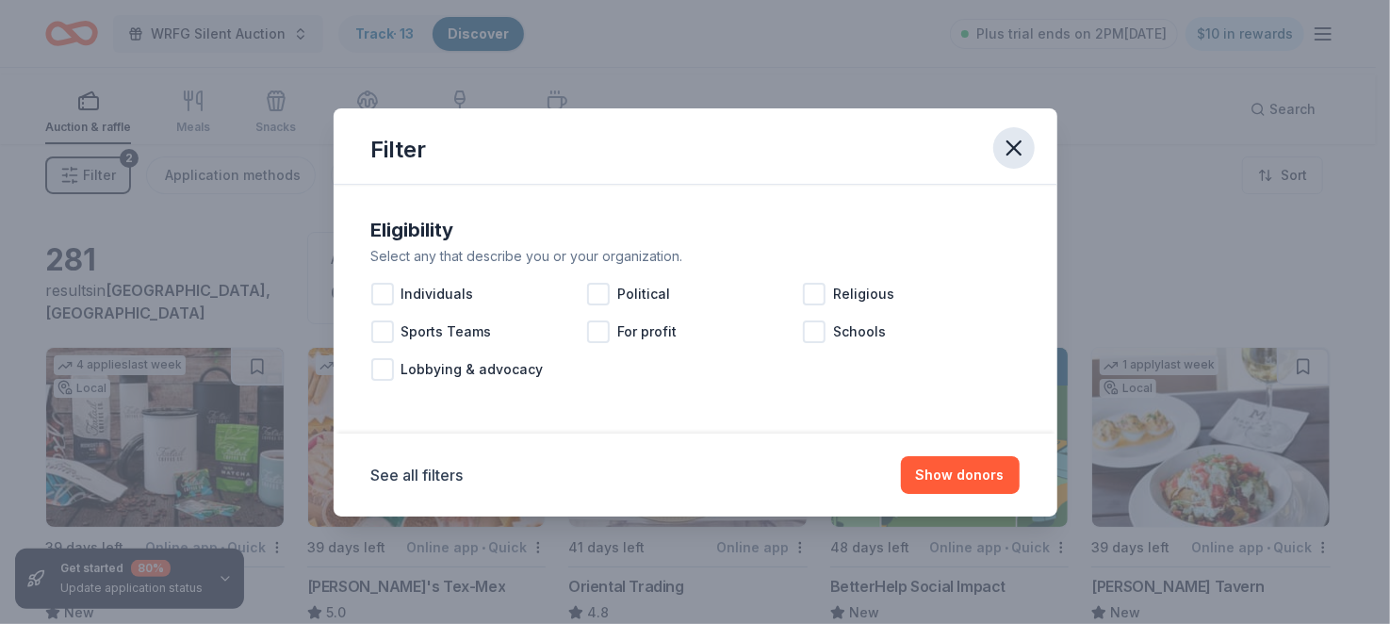
click at [1027, 135] on icon "button" at bounding box center [1014, 148] width 26 height 26
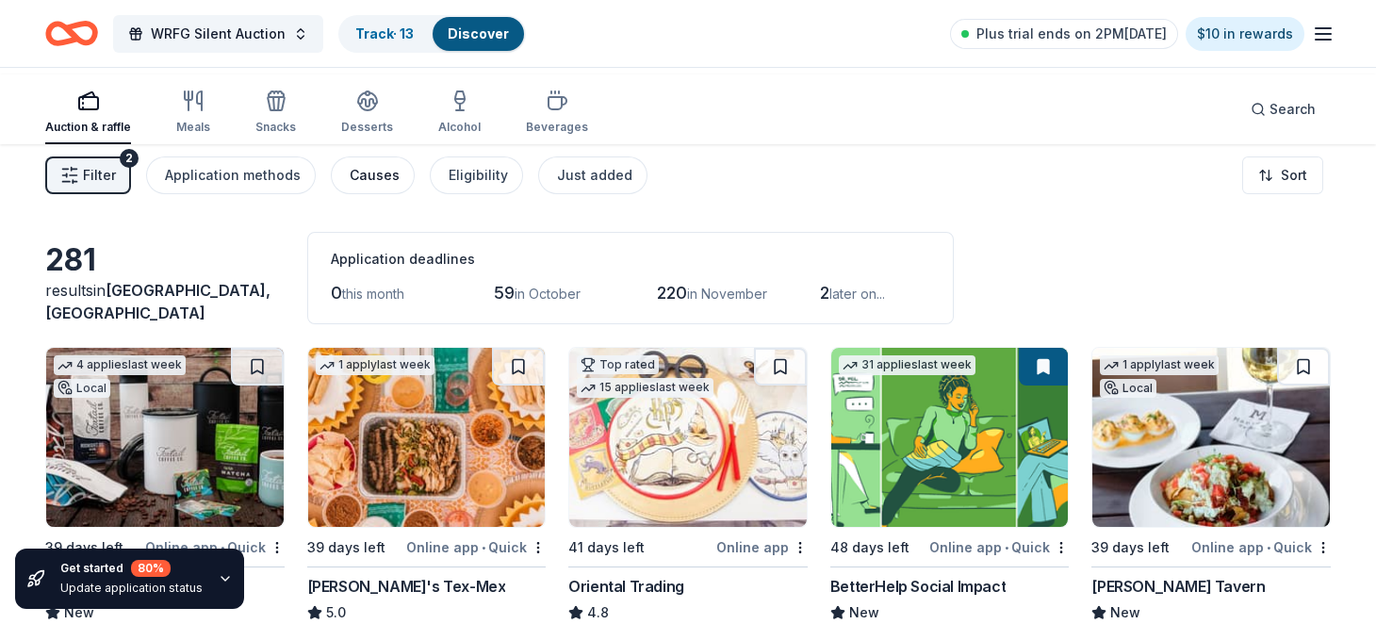
click at [400, 187] on div "Causes" at bounding box center [375, 175] width 50 height 23
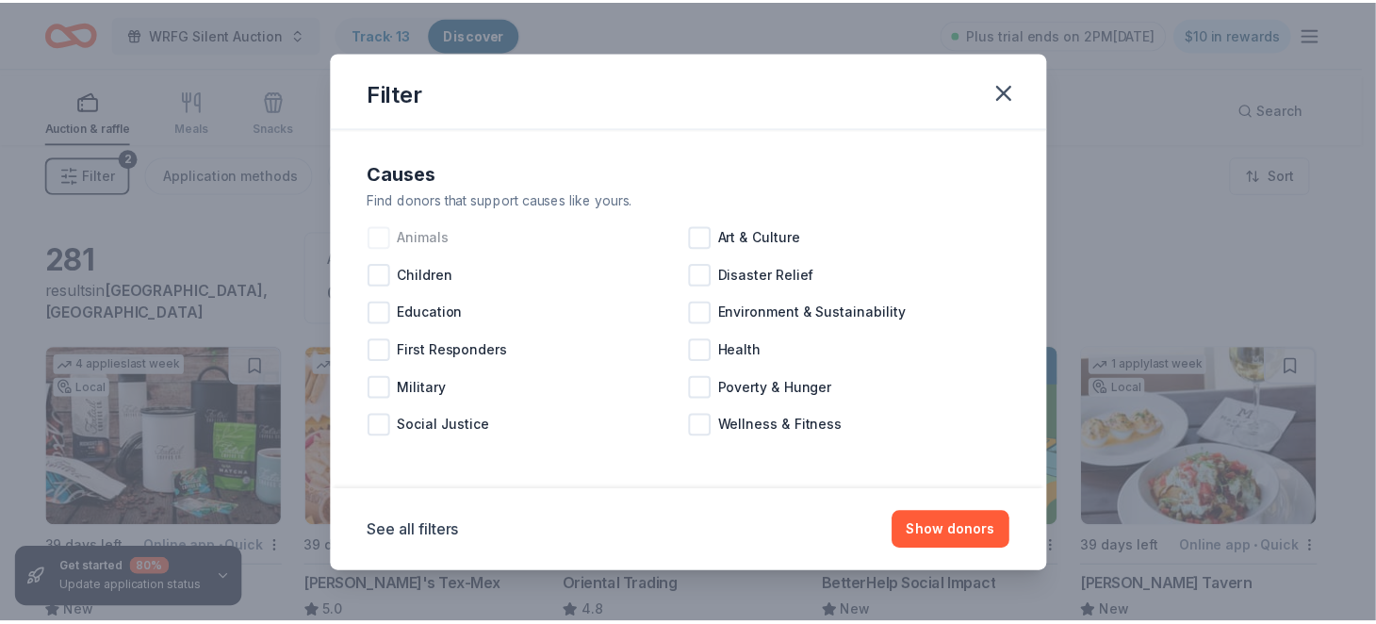
scroll to position [123, 0]
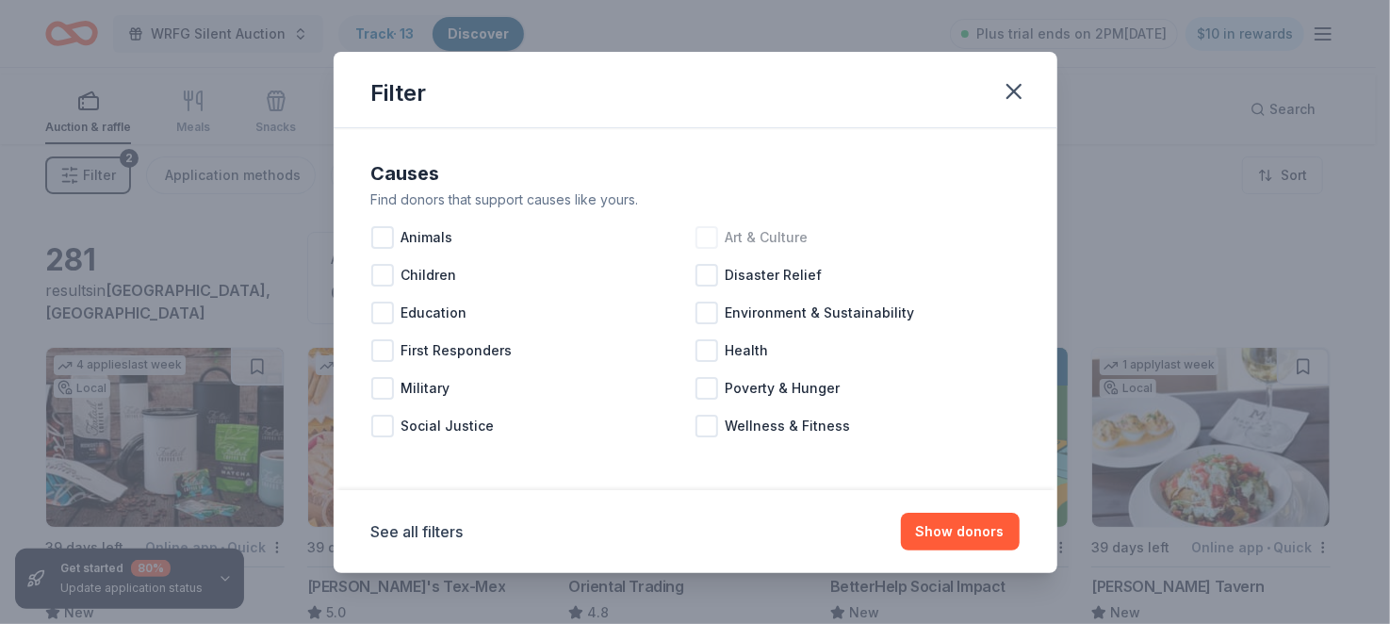
click at [704, 226] on div at bounding box center [706, 237] width 23 height 23
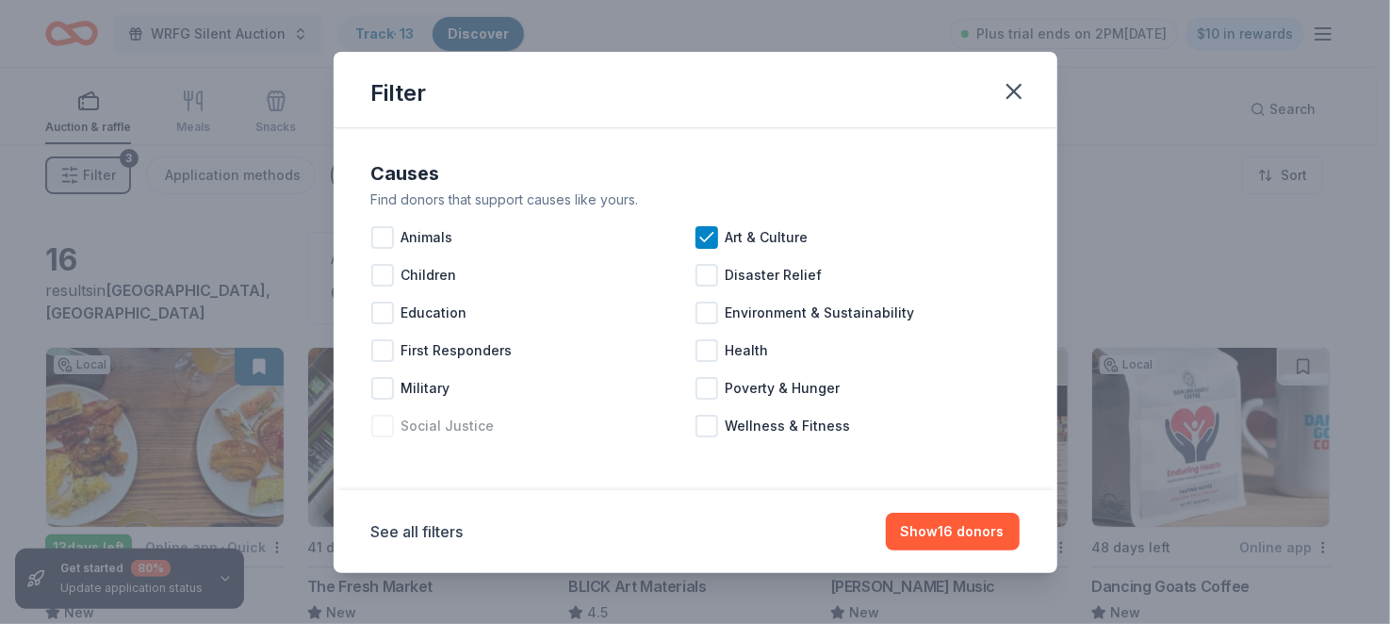
click at [371, 415] on div at bounding box center [382, 426] width 23 height 23
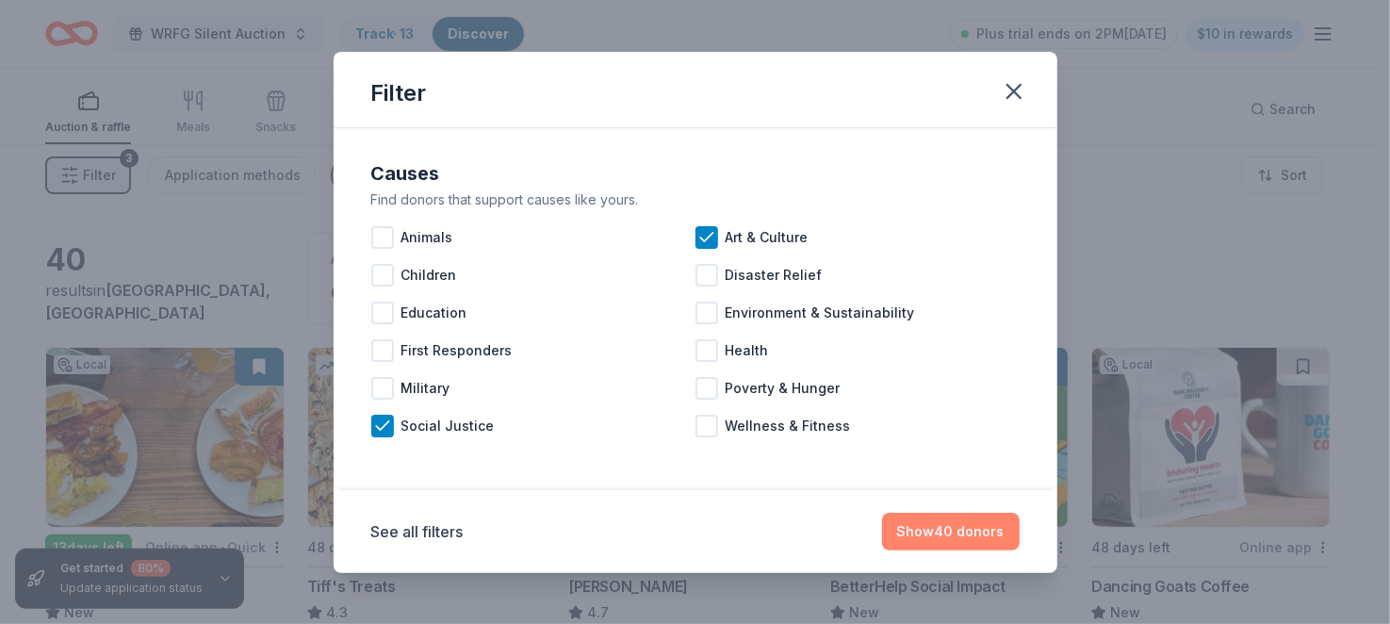
click at [1020, 513] on button "Show 40 donors" at bounding box center [951, 532] width 138 height 38
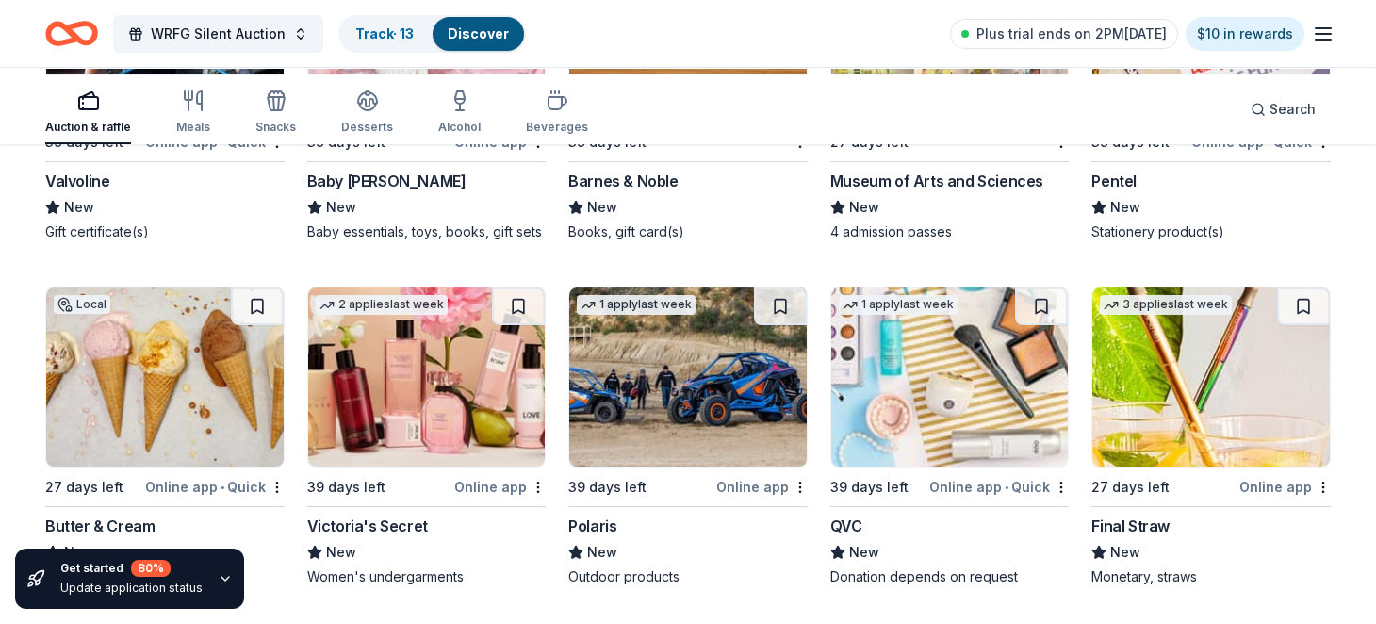
scroll to position [2858, 0]
click at [655, 122] on img at bounding box center [687, 32] width 237 height 179
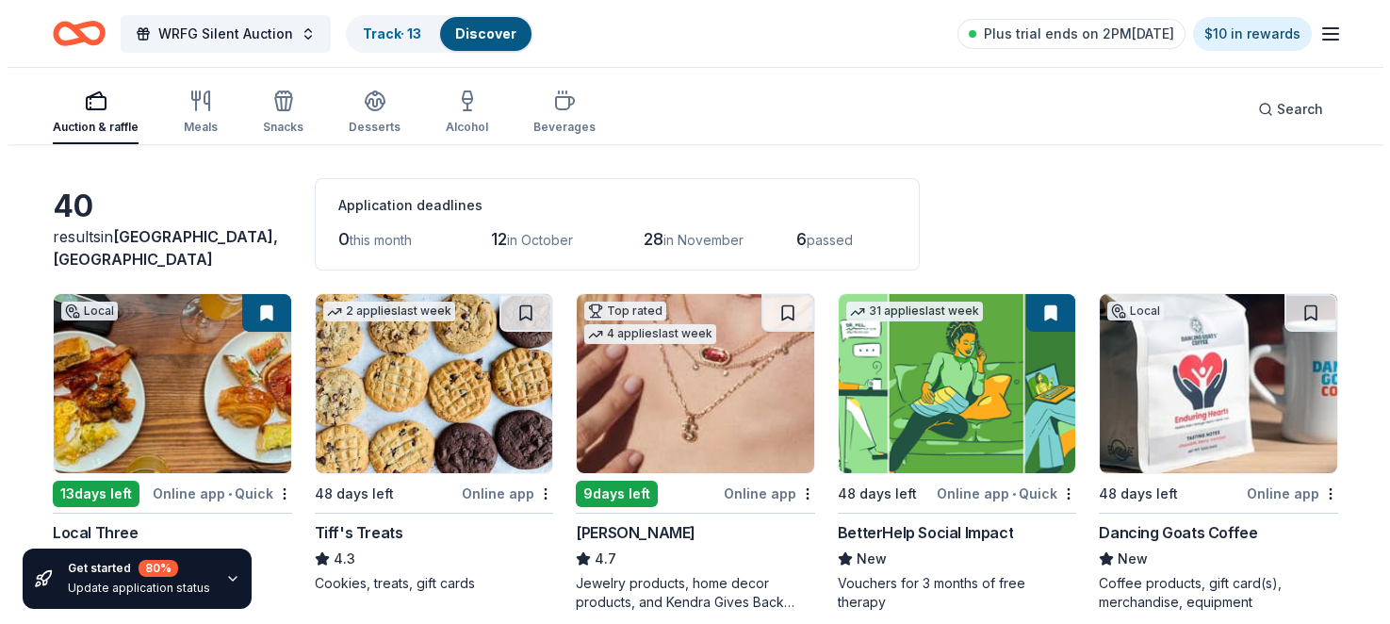
scroll to position [0, 0]
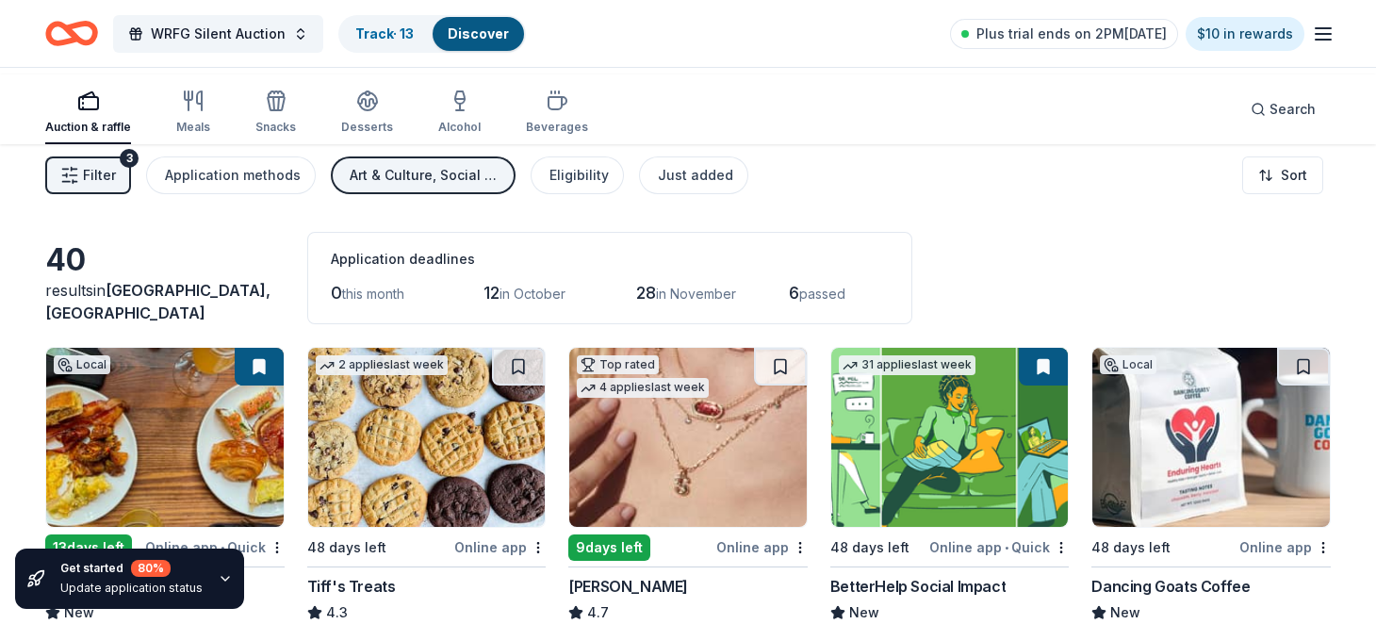
click at [500, 187] on div "Art & Culture, Social Justice" at bounding box center [425, 175] width 151 height 23
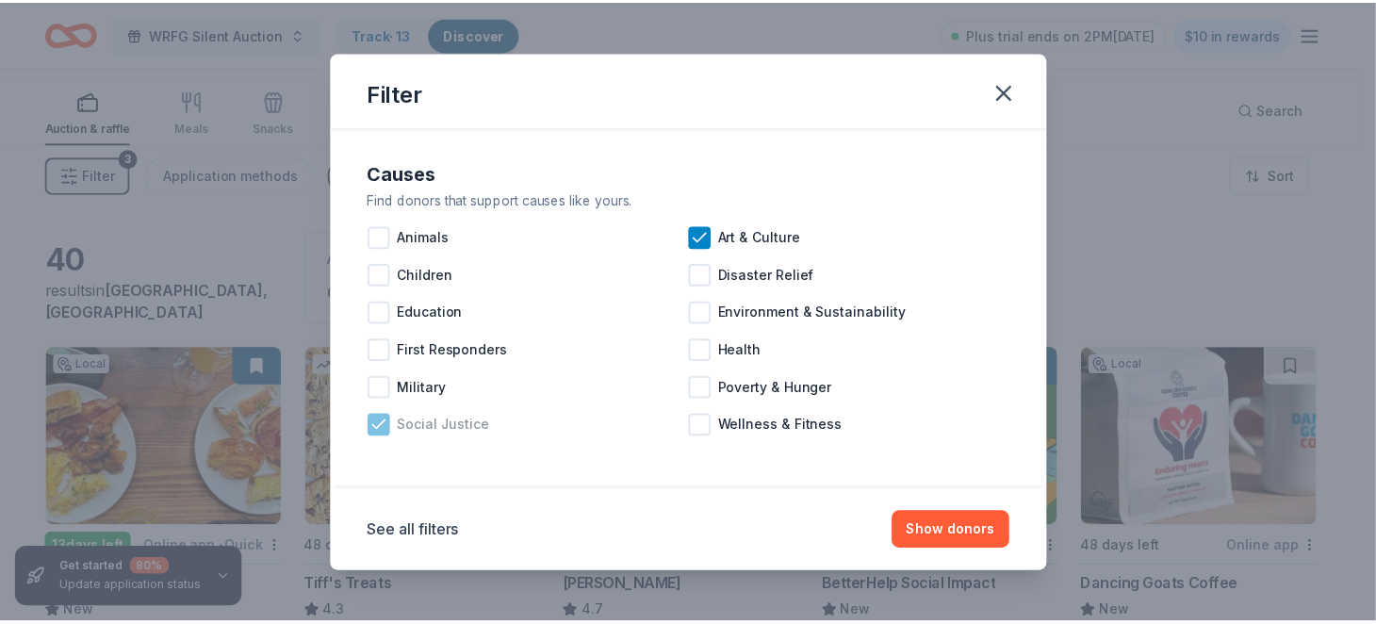
scroll to position [123, 0]
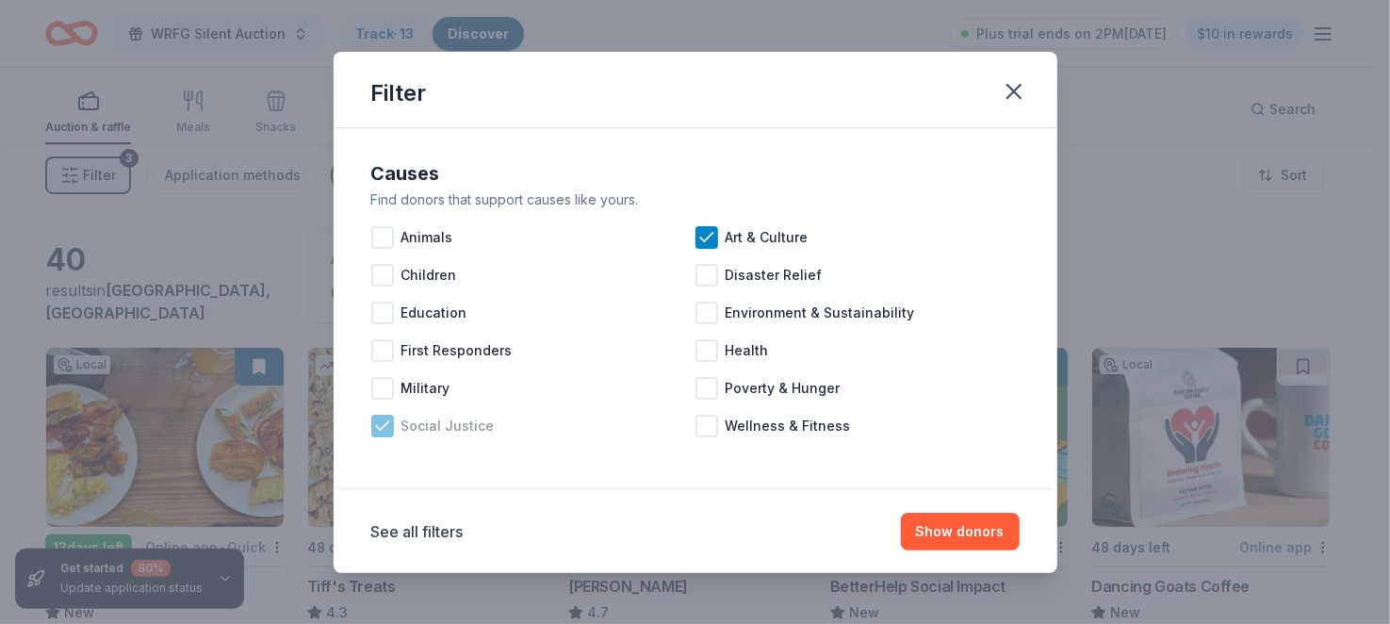
click at [373, 417] on icon at bounding box center [382, 426] width 19 height 19
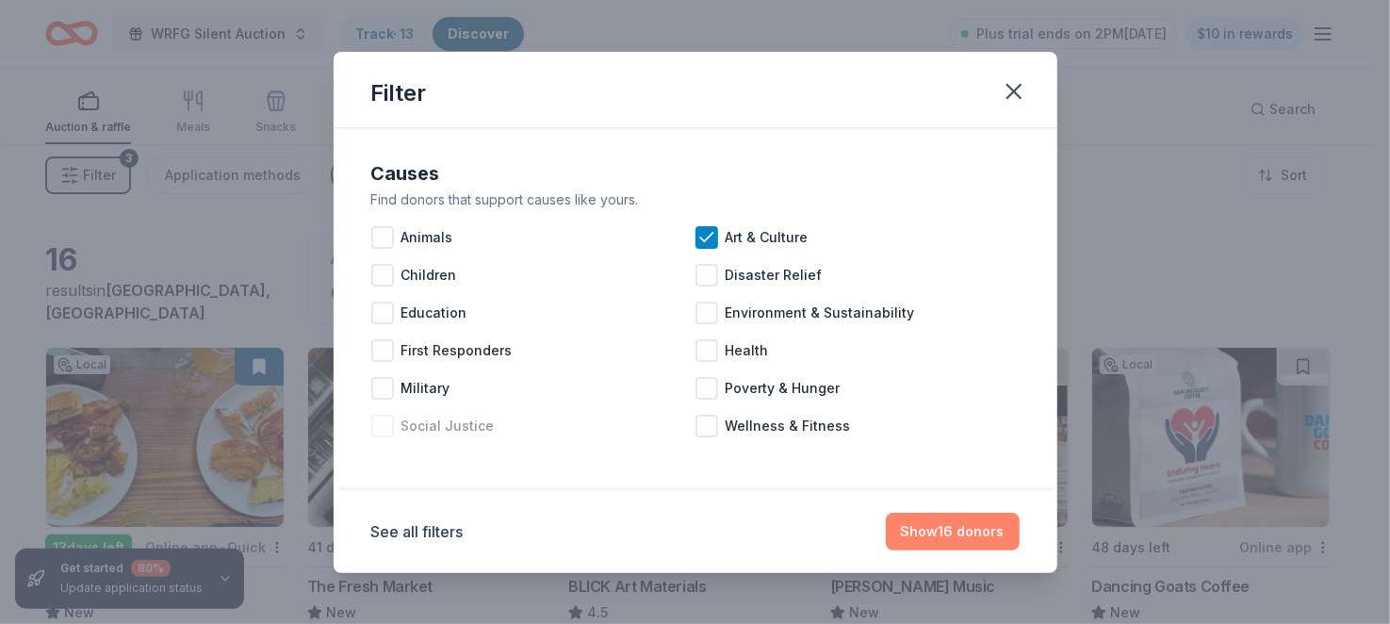
click at [980, 517] on button "Show 16 donors" at bounding box center [953, 532] width 134 height 38
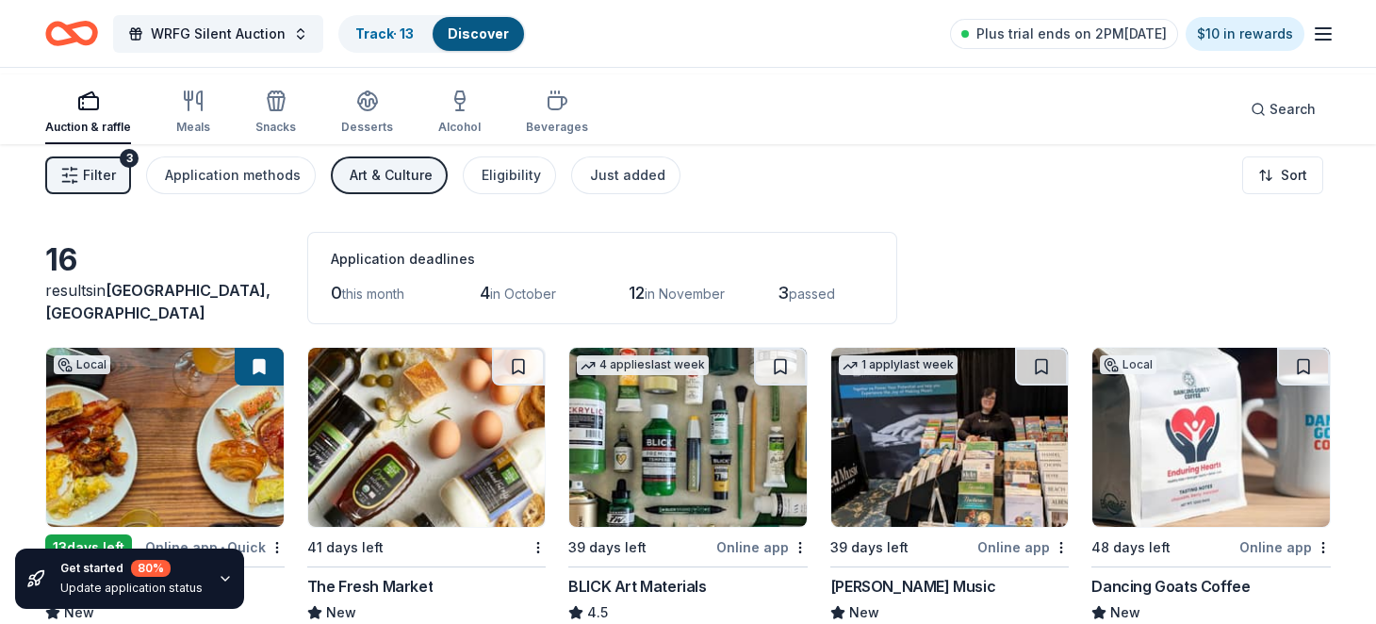
click at [433, 187] on div "Art & Culture" at bounding box center [391, 175] width 83 height 23
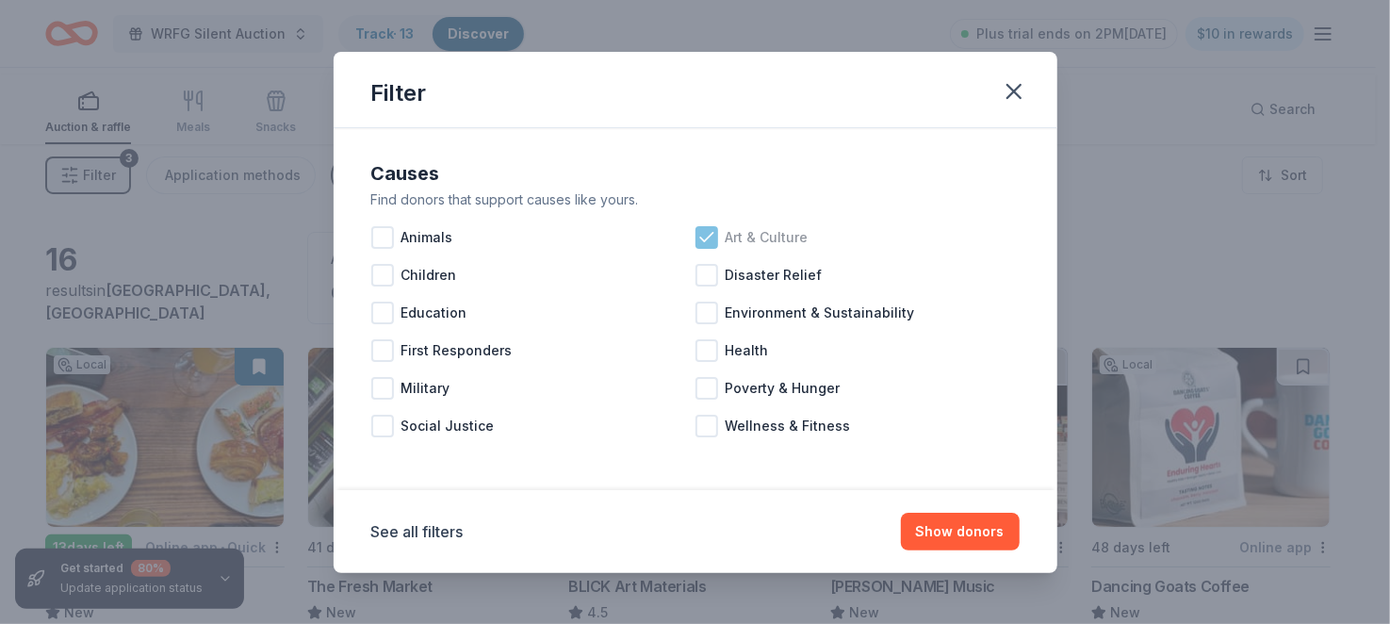
click at [697, 247] on icon at bounding box center [706, 237] width 19 height 19
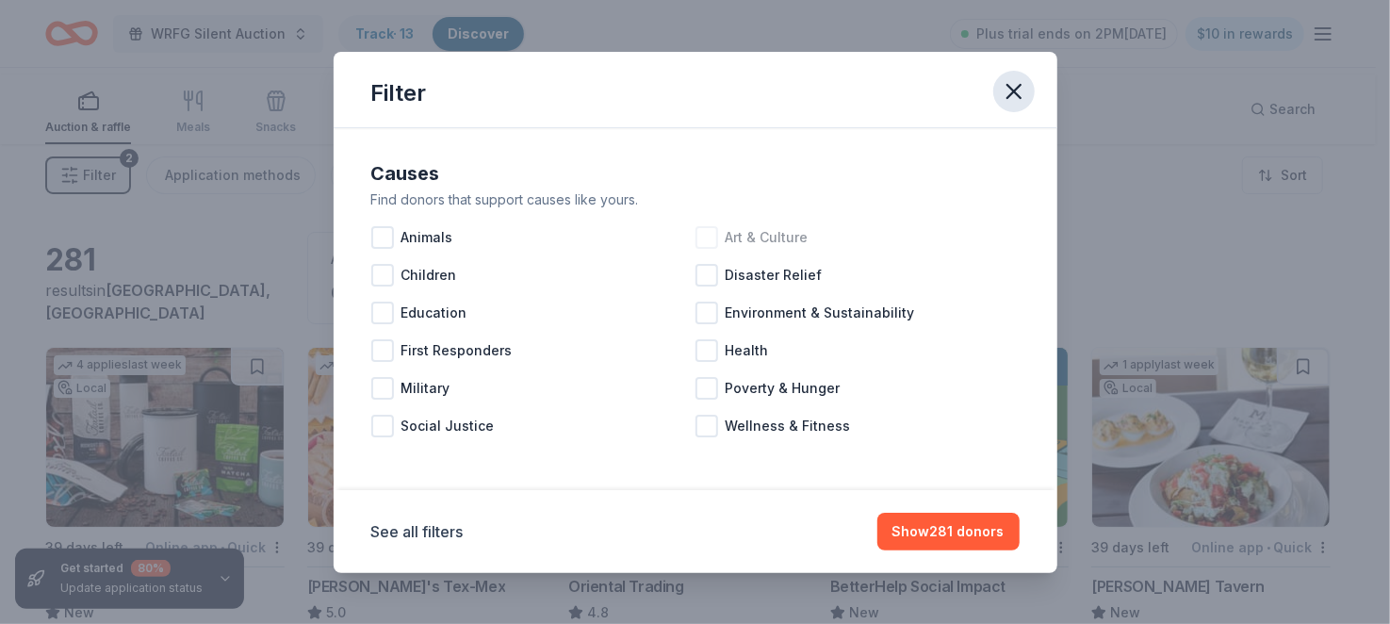
click at [1027, 91] on icon "button" at bounding box center [1014, 91] width 26 height 26
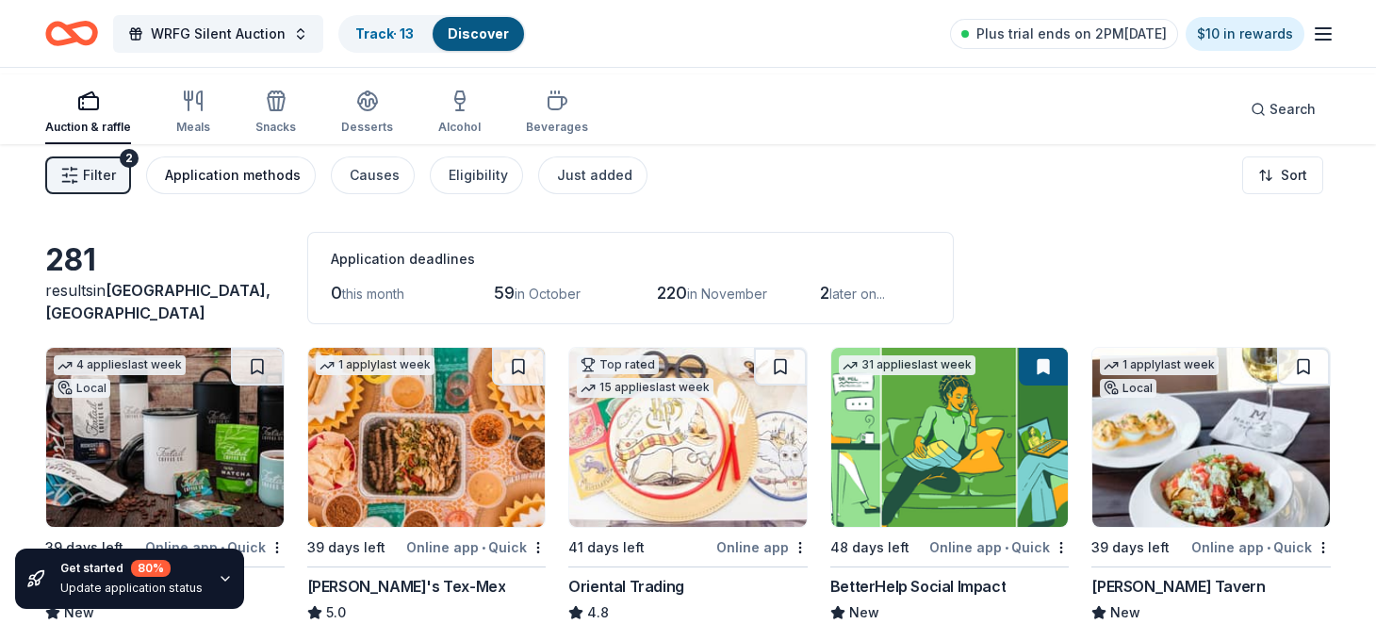
click at [301, 187] on div "Application methods" at bounding box center [233, 175] width 136 height 23
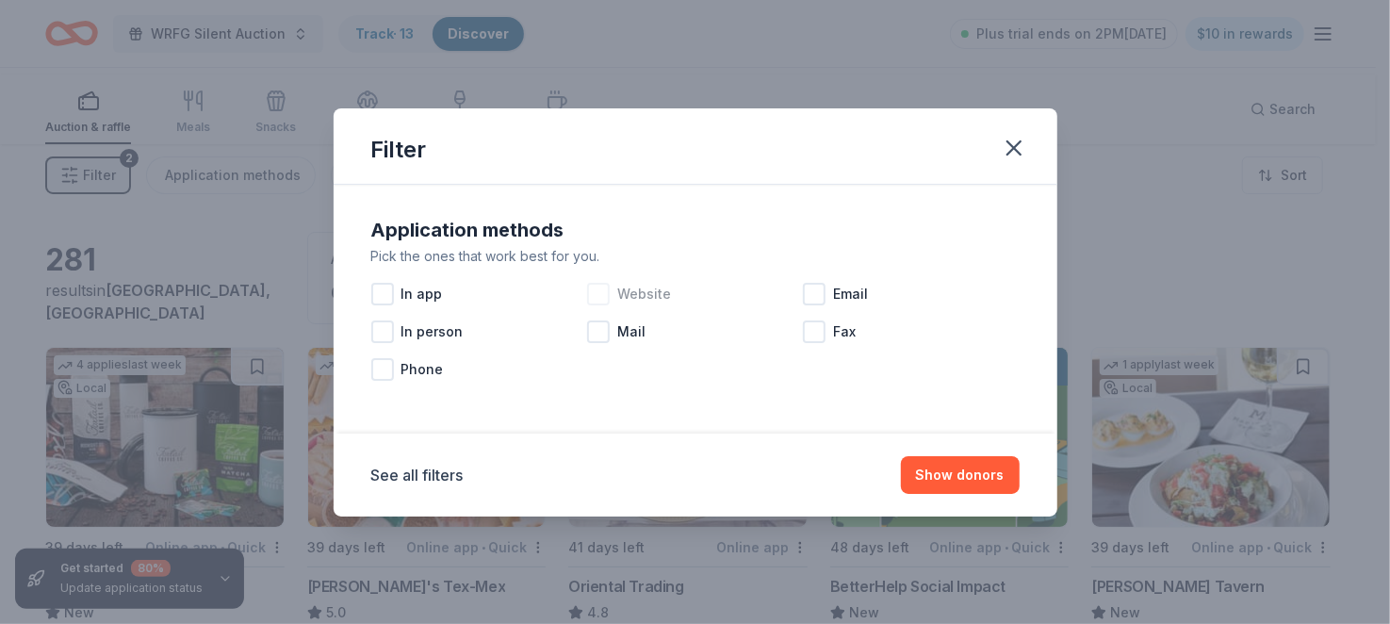
click at [587, 286] on div at bounding box center [598, 294] width 23 height 23
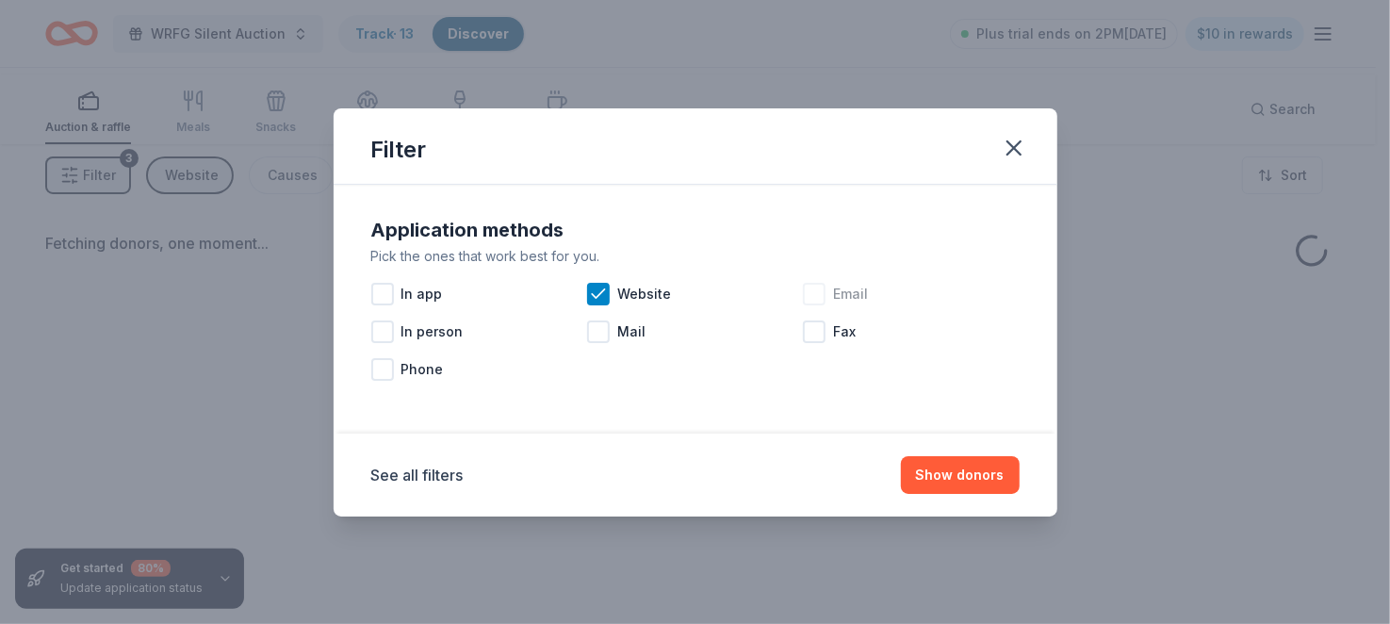
click at [826, 285] on div at bounding box center [814, 294] width 23 height 23
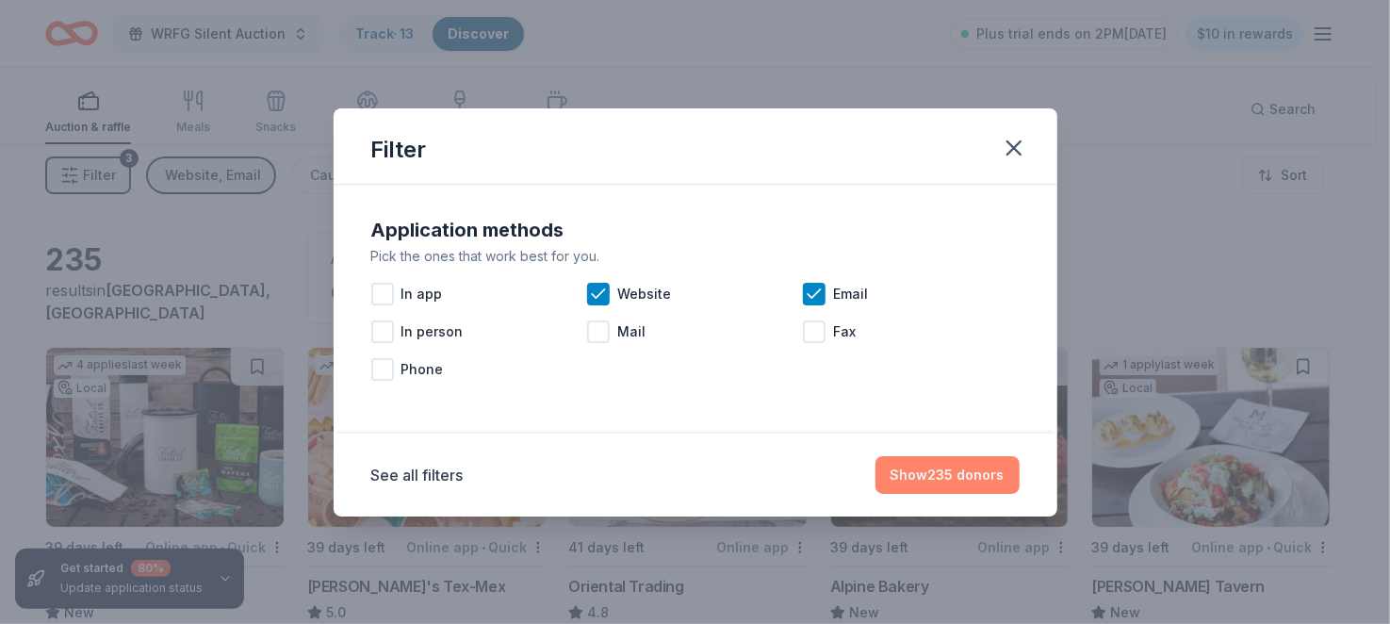
click at [1017, 494] on button "Show 235 donors" at bounding box center [947, 475] width 144 height 38
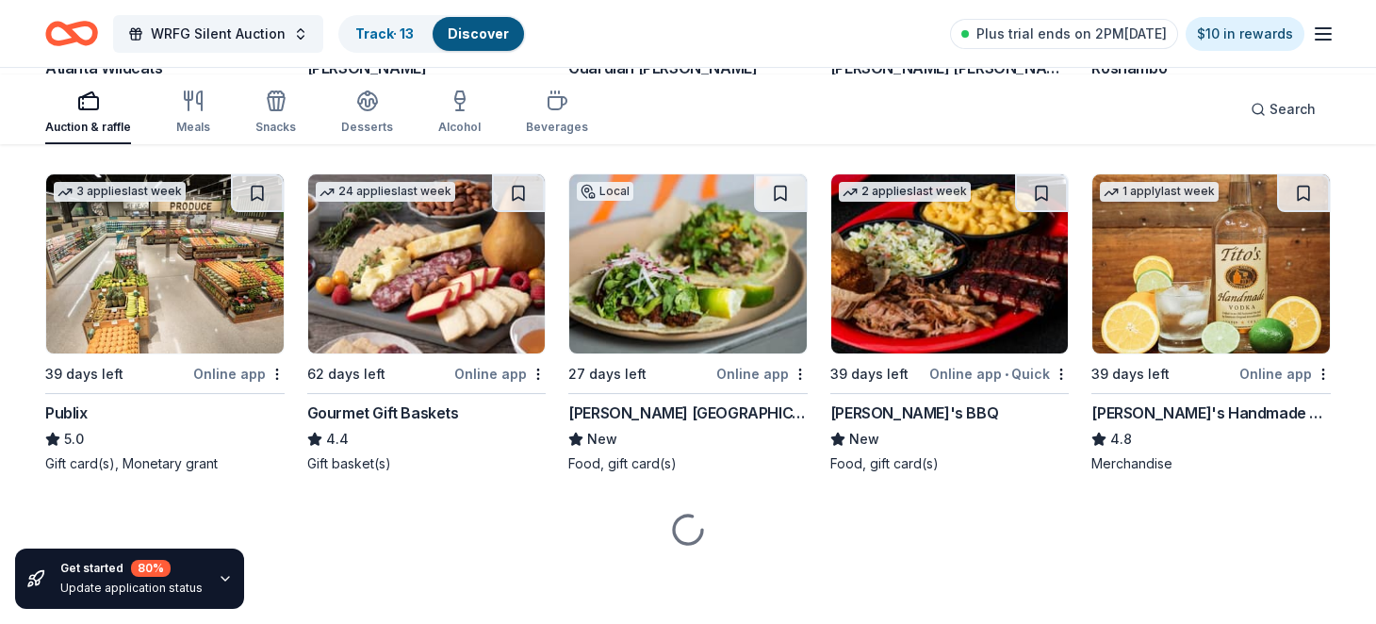
scroll to position [4359, 0]
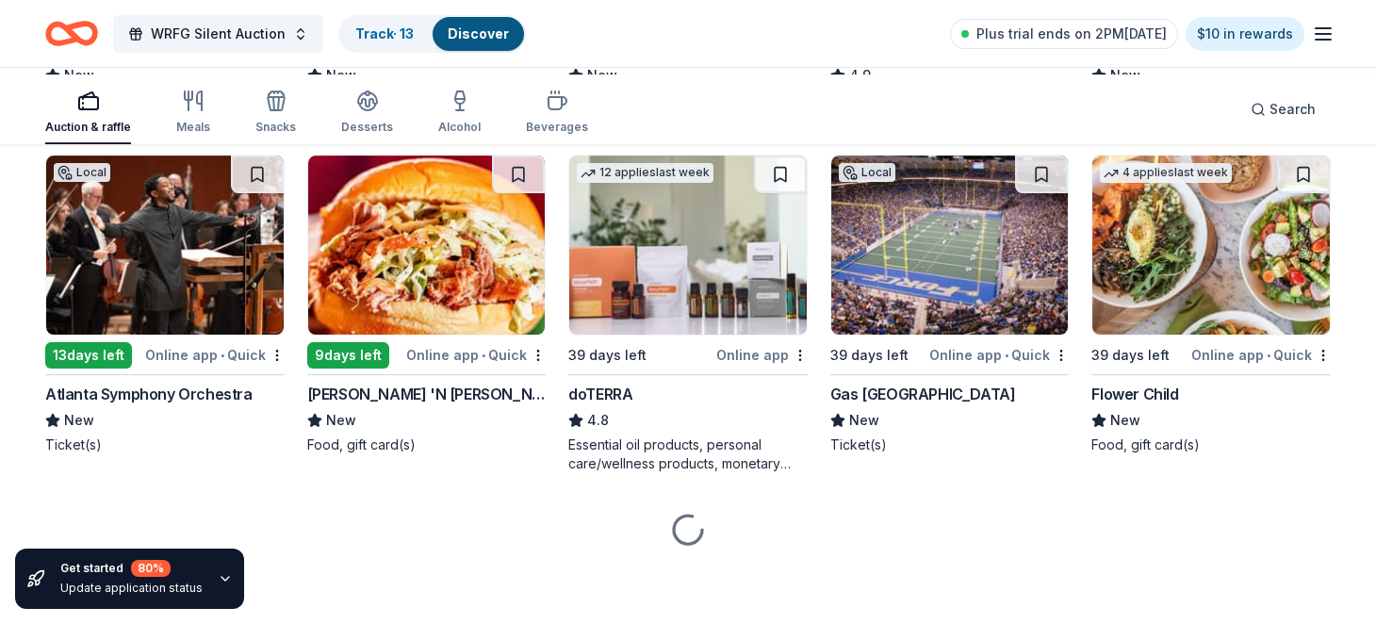
scroll to position [6088, 0]
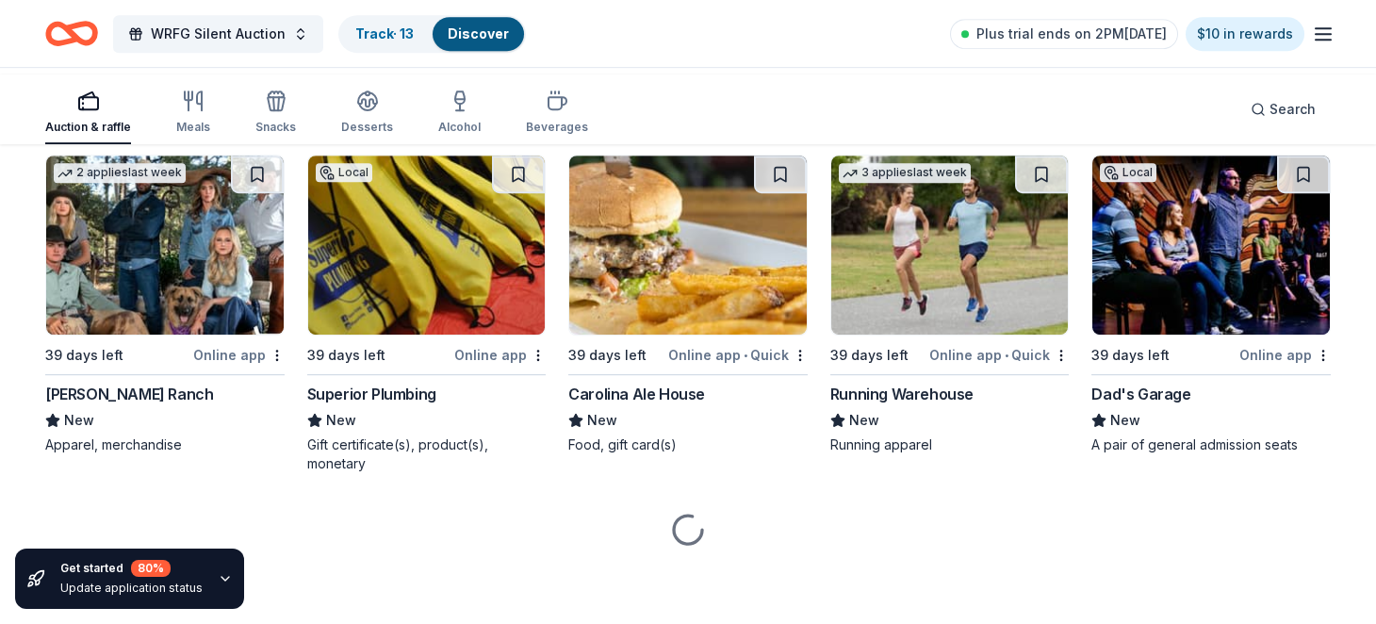
scroll to position [6747, 0]
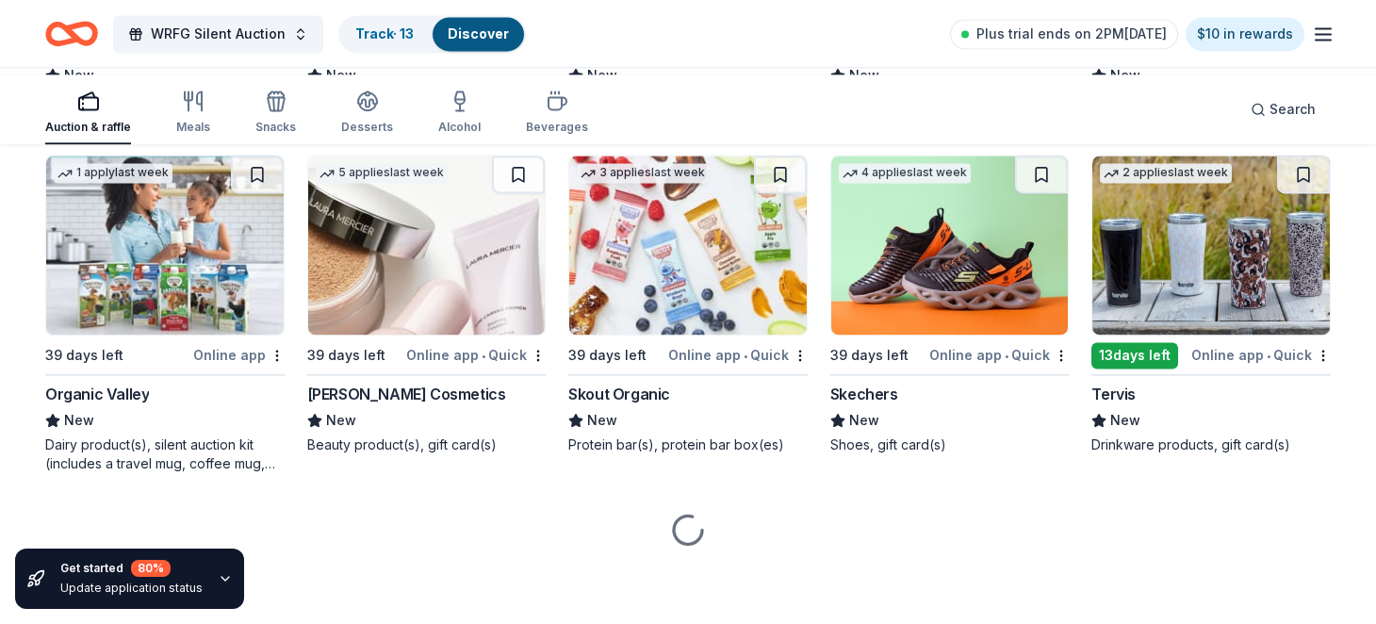
scroll to position [20353, 0]
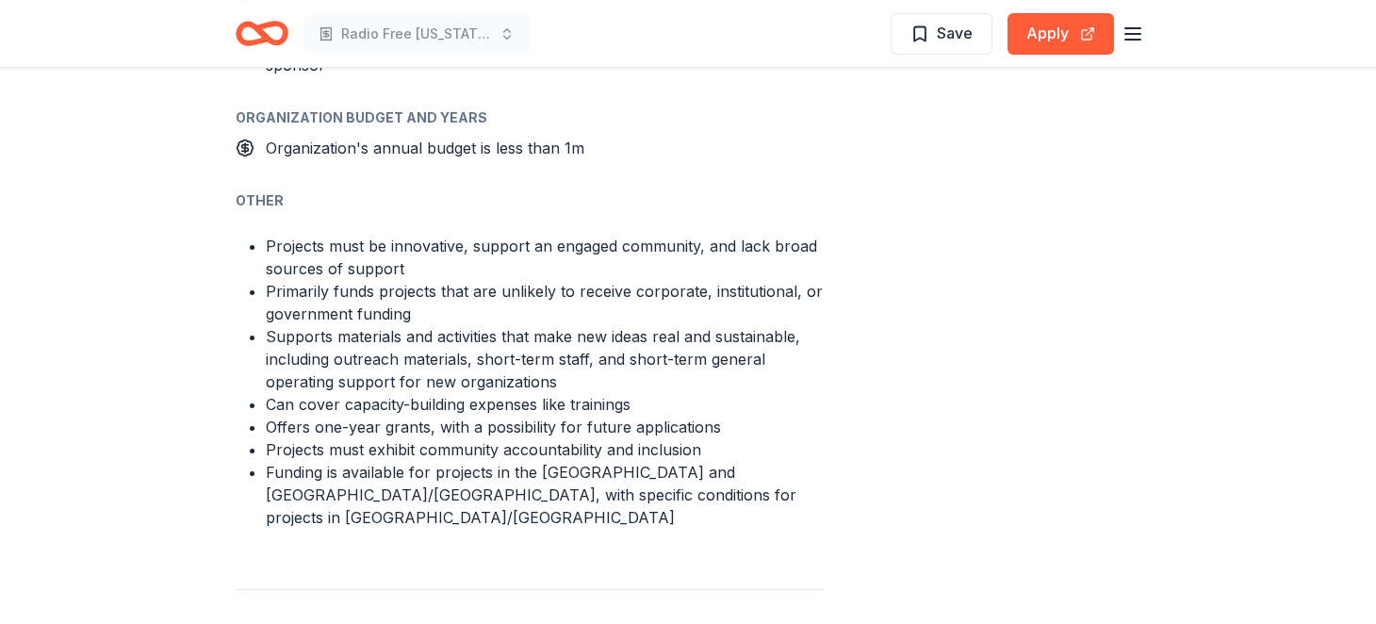
scroll to position [1544, 0]
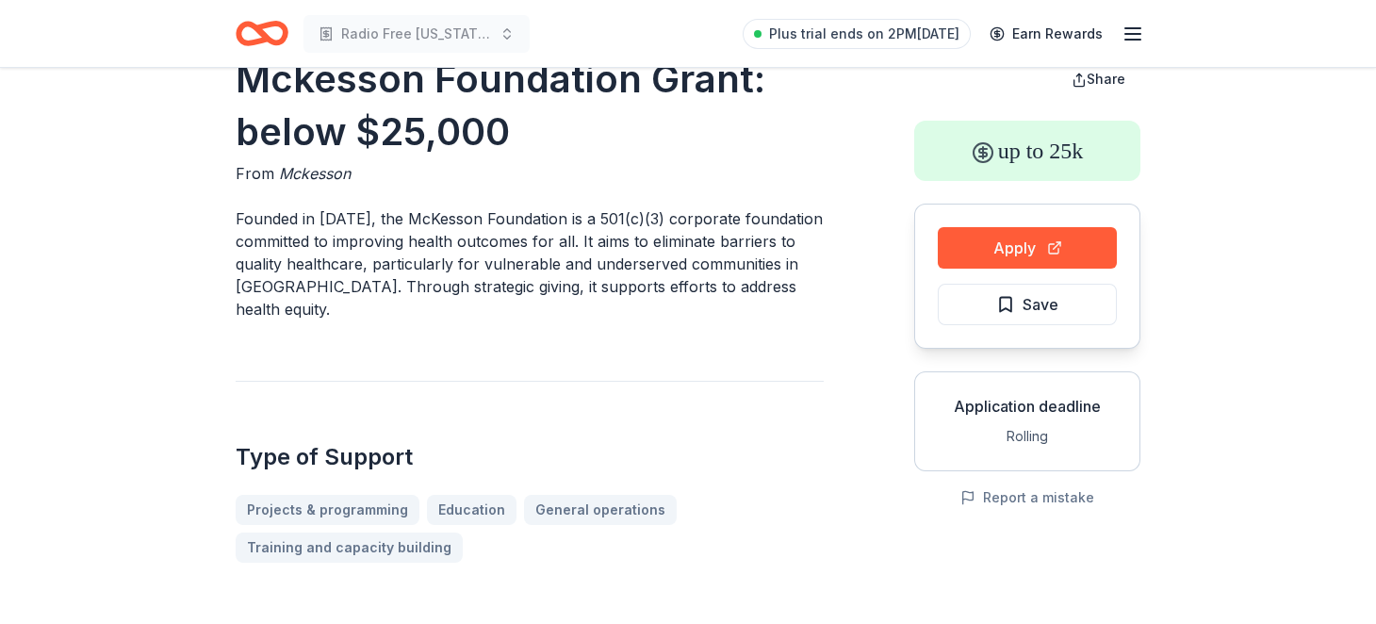
scroll to position [220, 0]
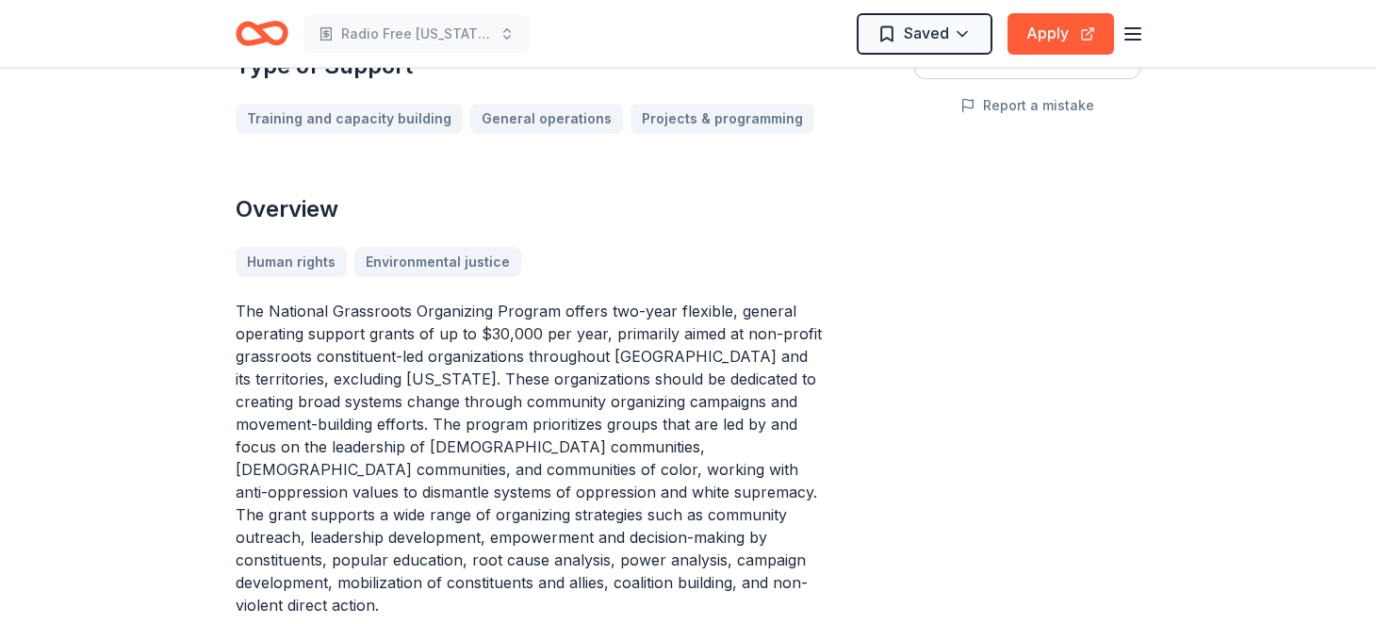
scroll to position [884, 0]
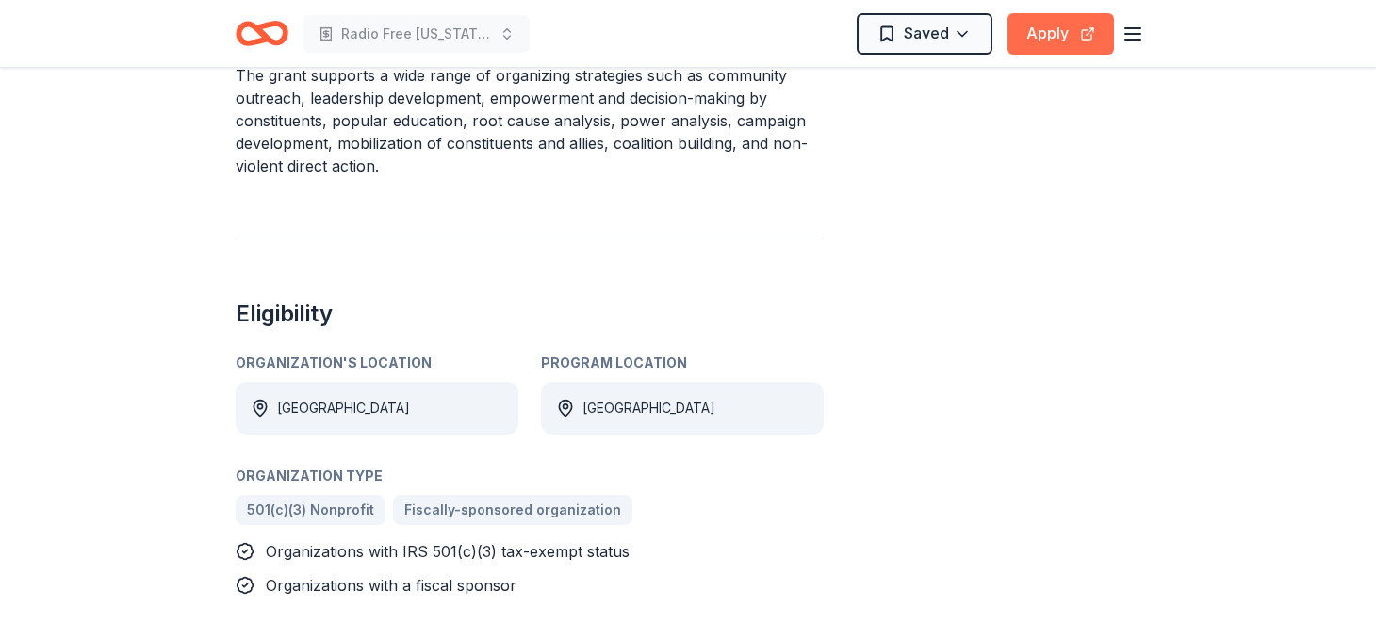
click at [1052, 38] on button "Apply" at bounding box center [1060, 33] width 106 height 41
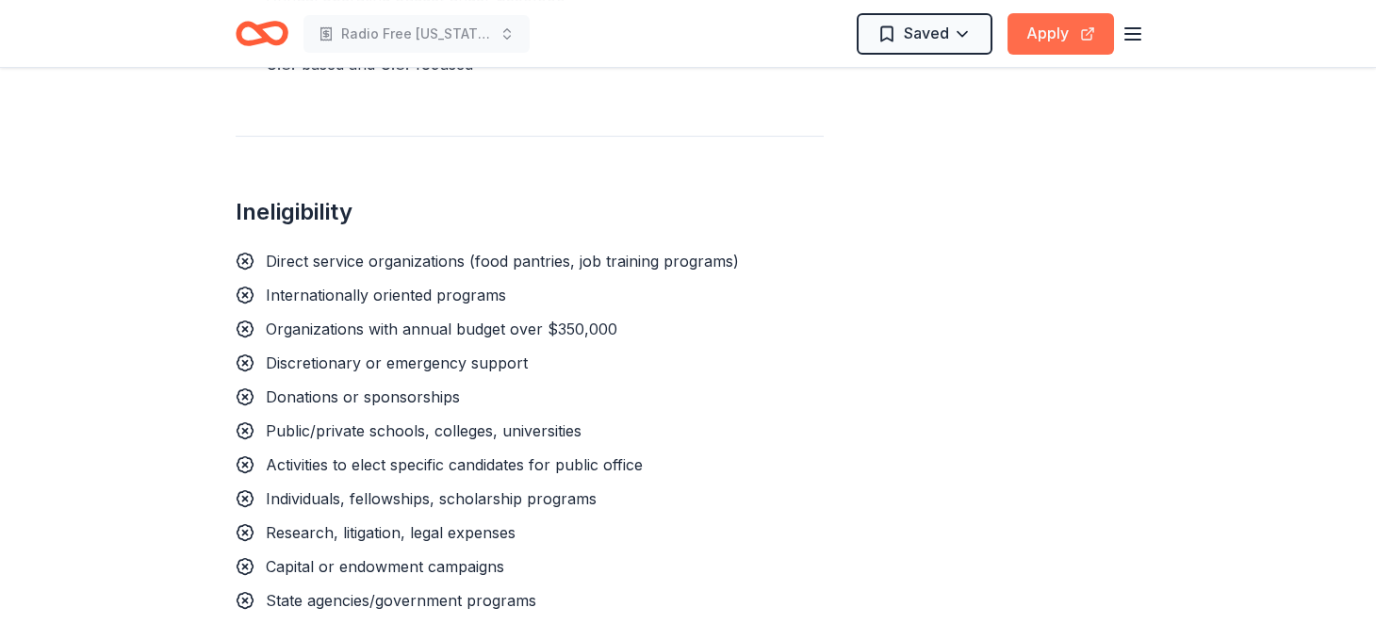
scroll to position [1104, 0]
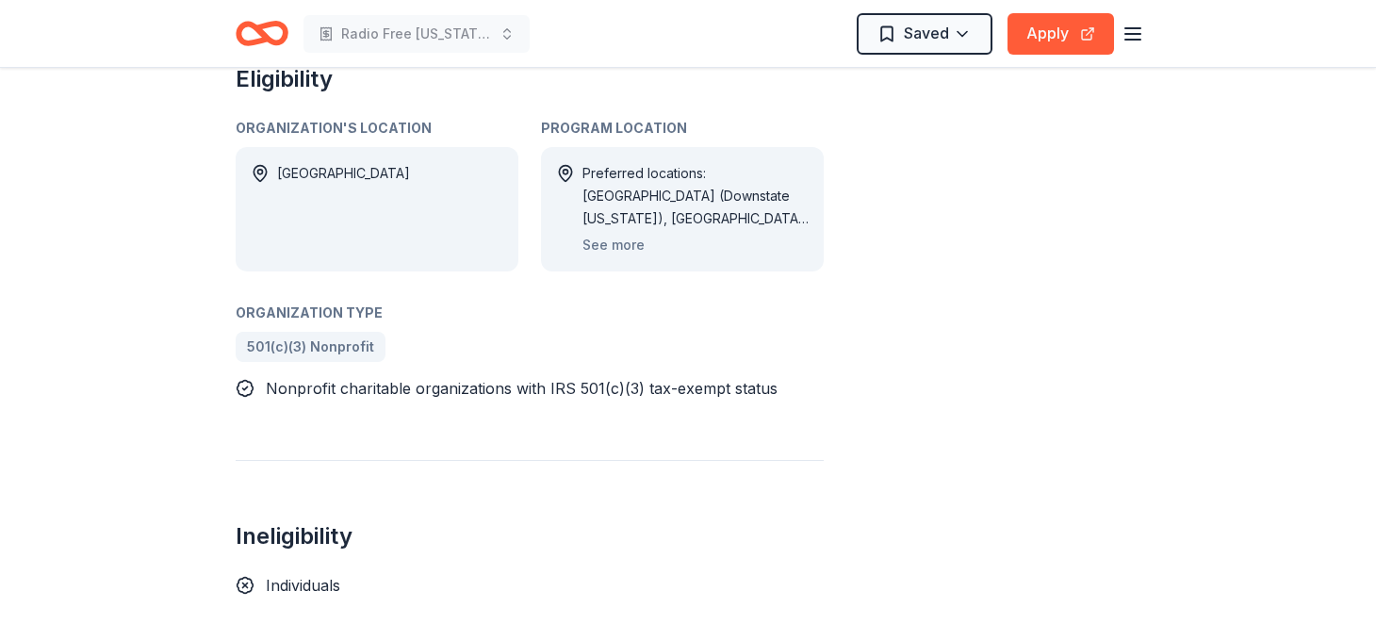
scroll to position [1104, 0]
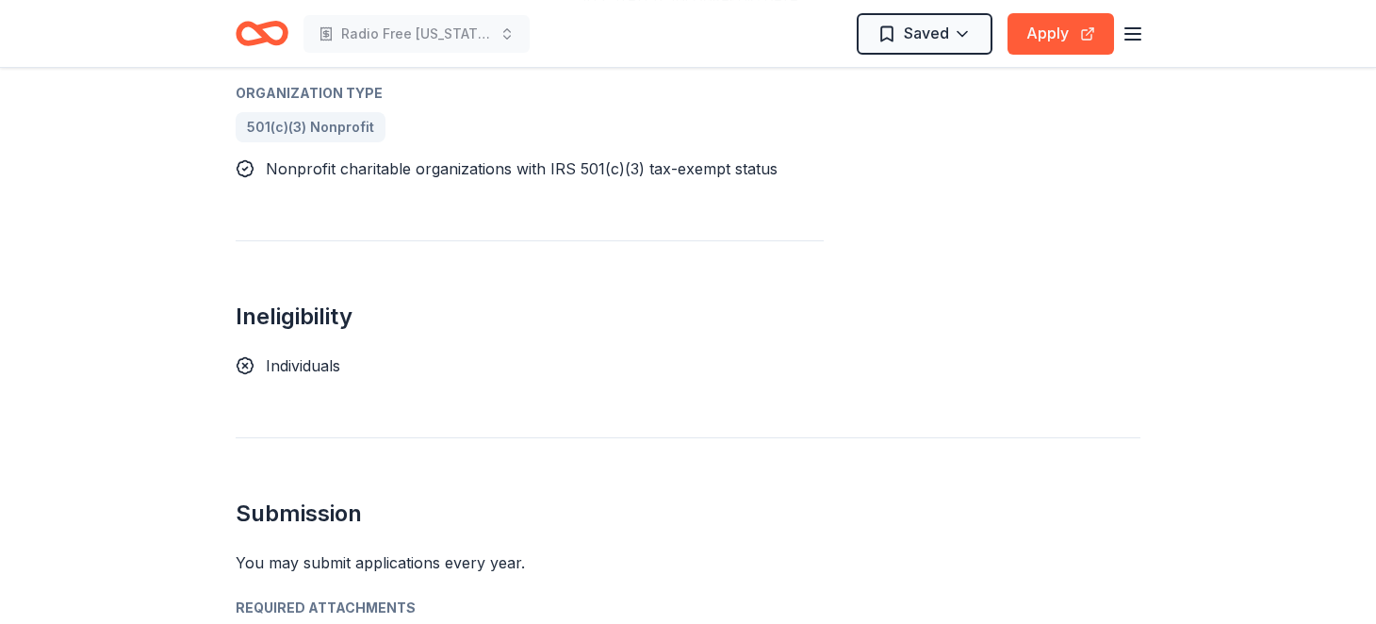
click at [607, 37] on button "See more" at bounding box center [613, 25] width 62 height 23
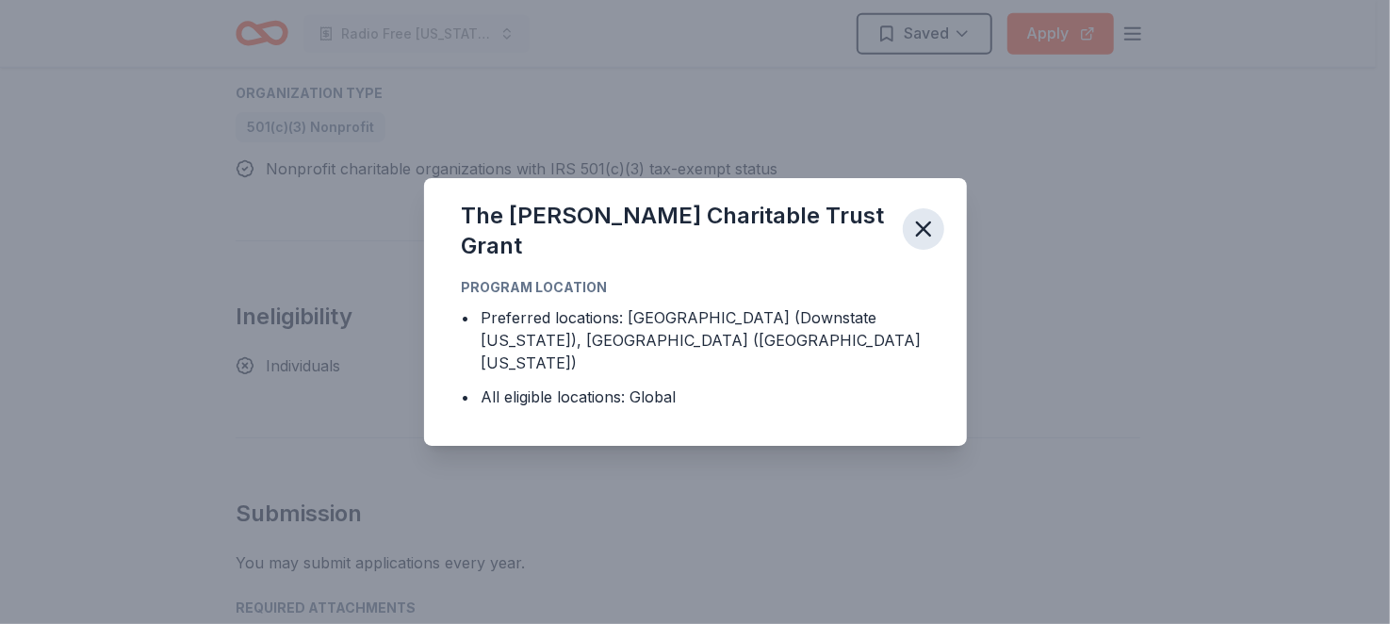
click at [937, 221] on icon "button" at bounding box center [923, 229] width 26 height 26
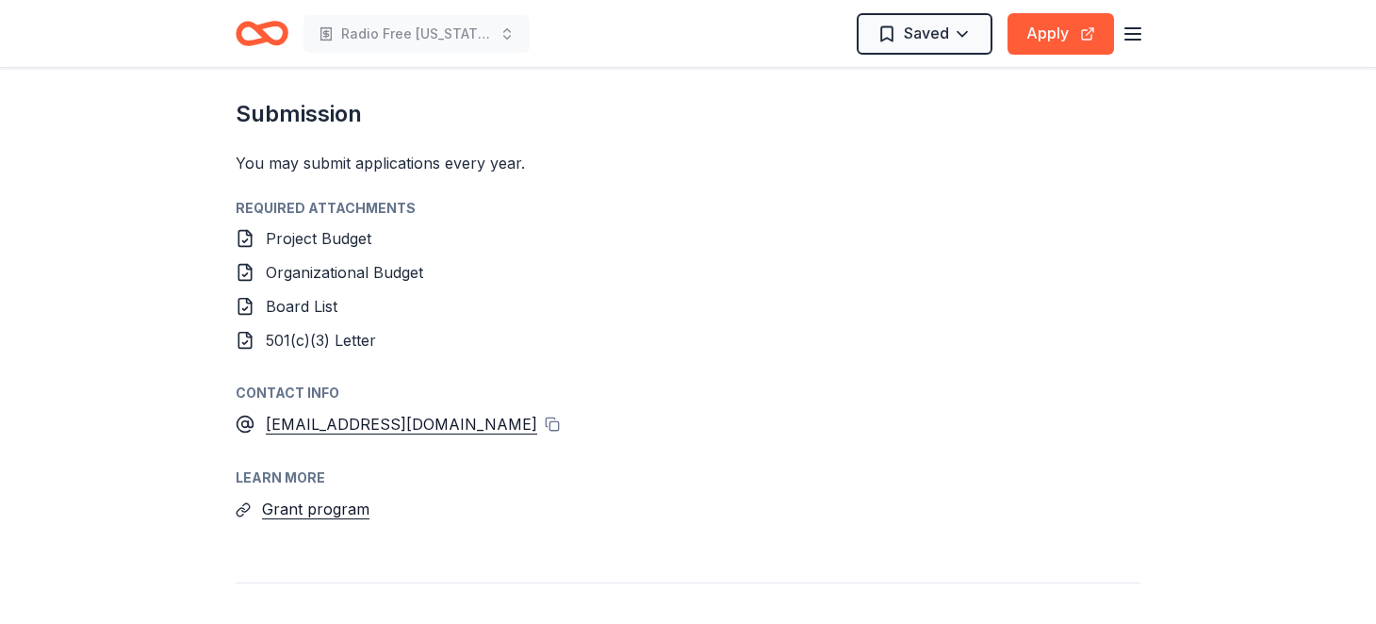
scroll to position [884, 0]
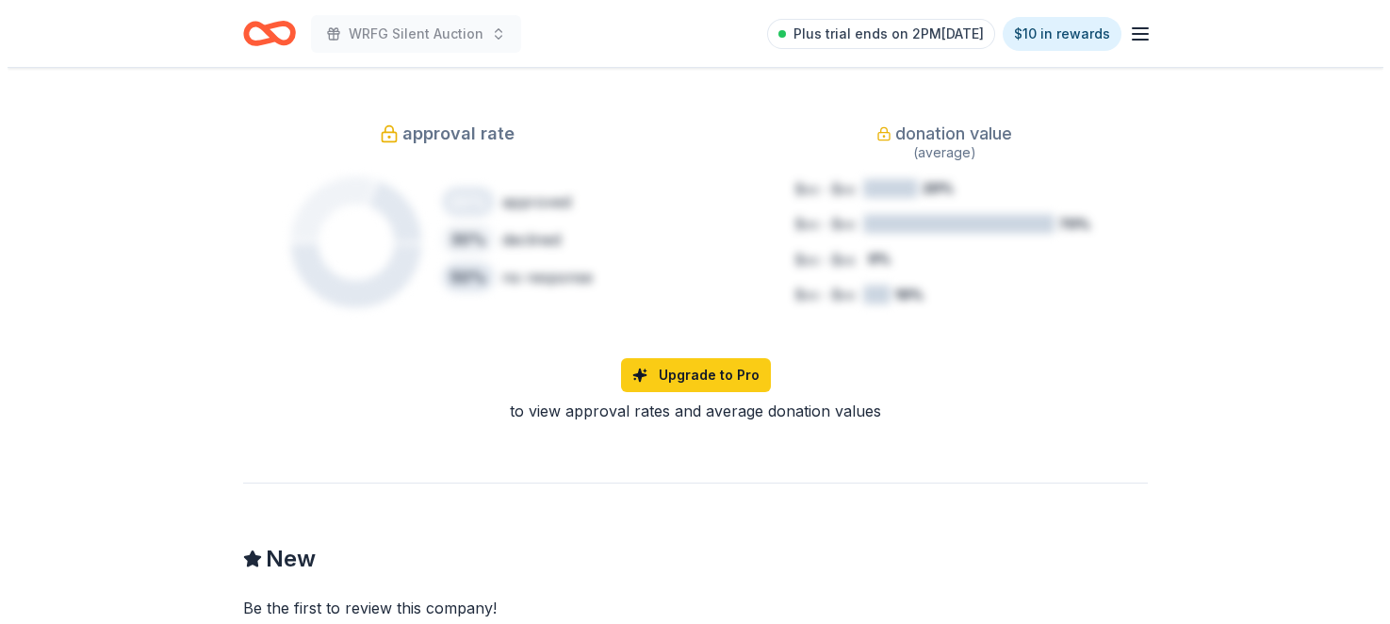
scroll to position [1100, 0]
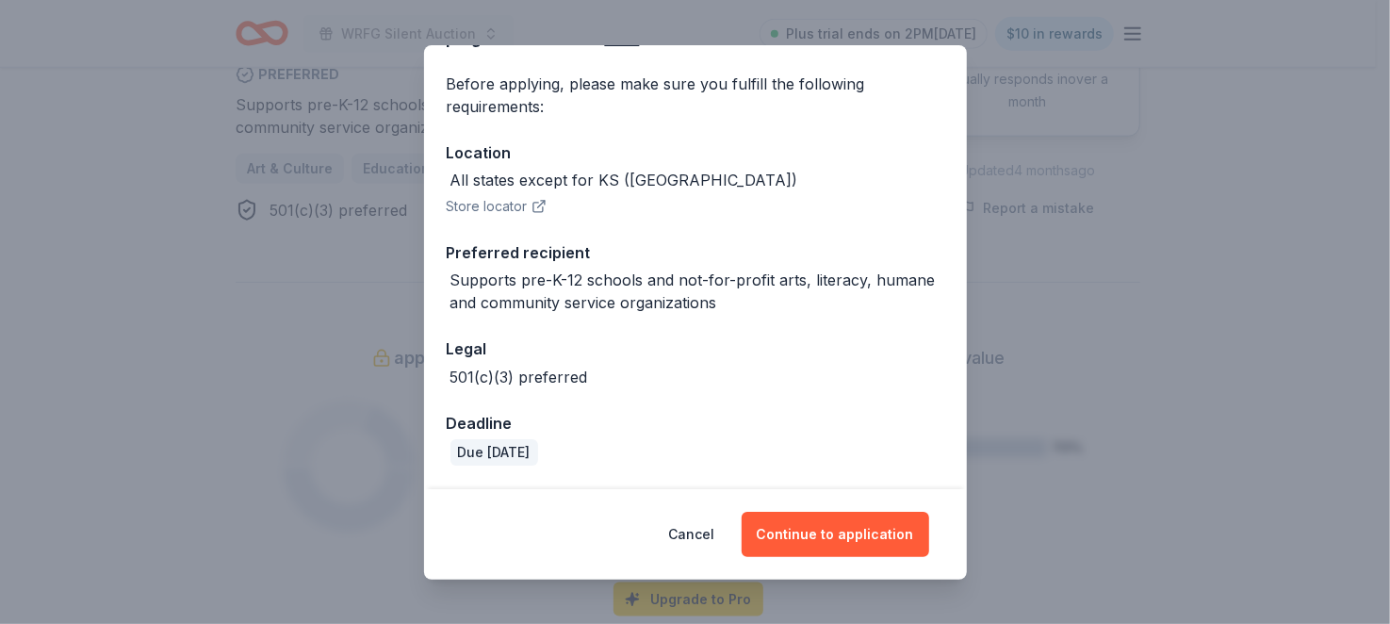
scroll to position [303, 0]
click at [850, 520] on button "Continue to application" at bounding box center [836, 534] width 188 height 45
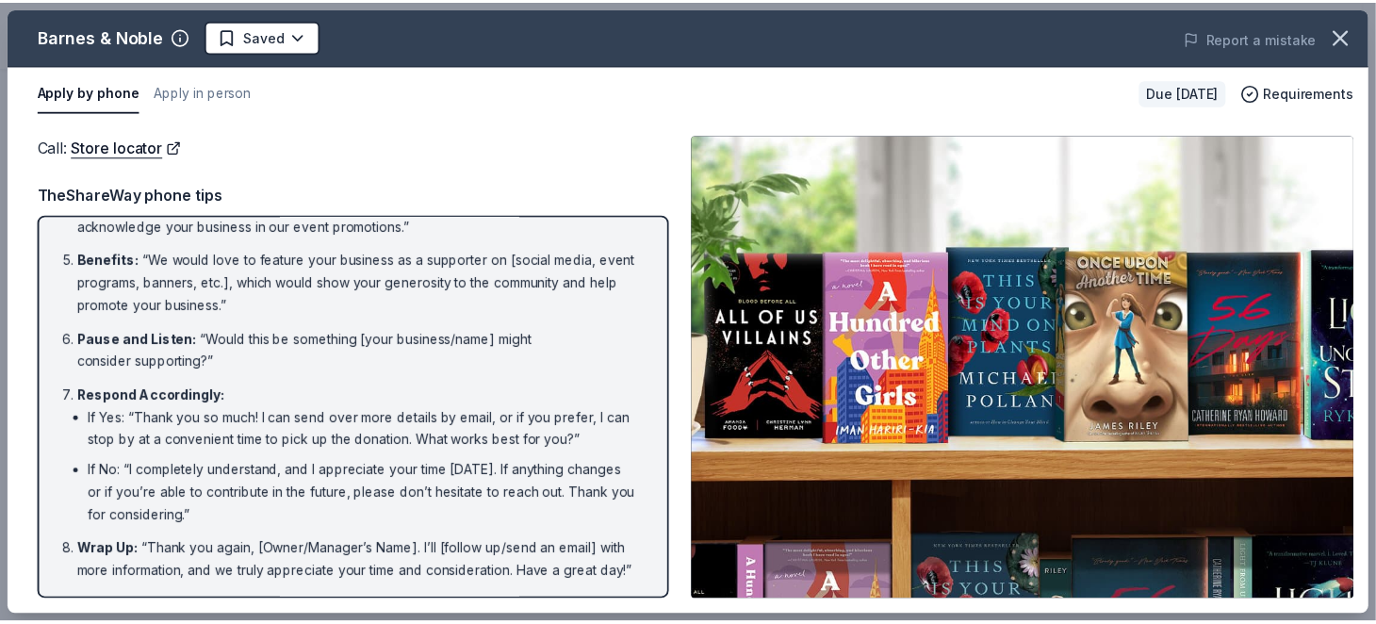
scroll to position [639, 0]
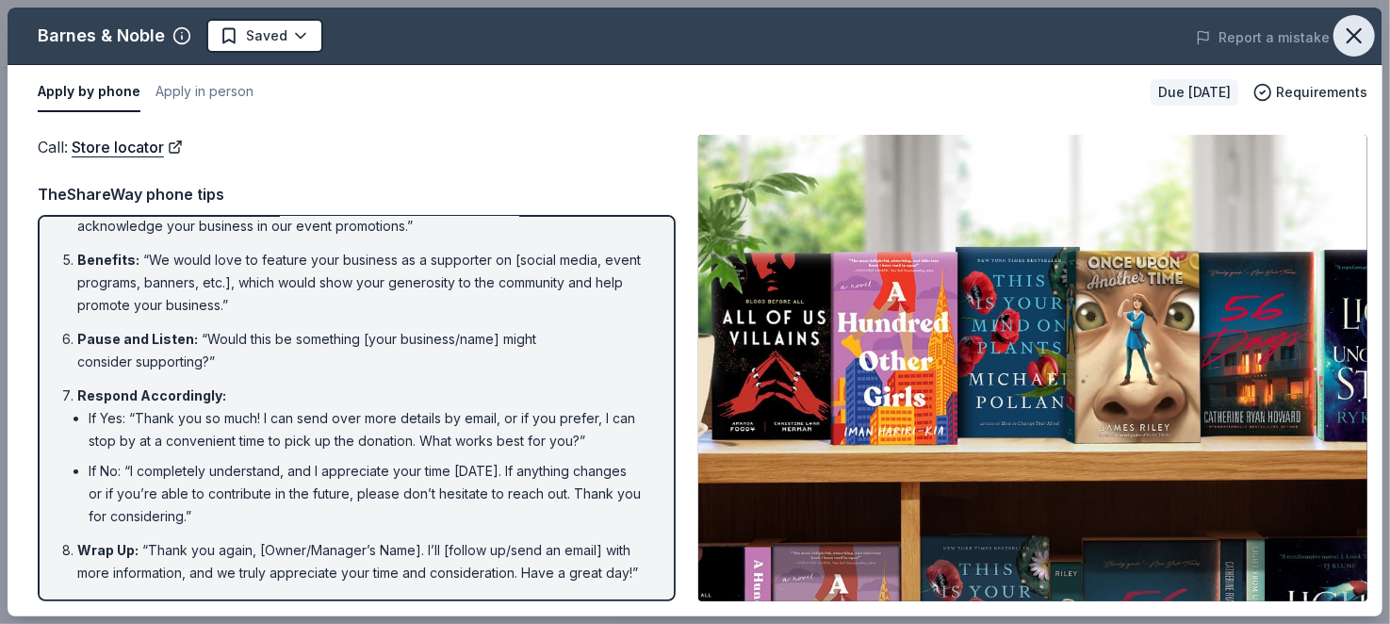
click at [1341, 48] on icon "button" at bounding box center [1354, 36] width 26 height 26
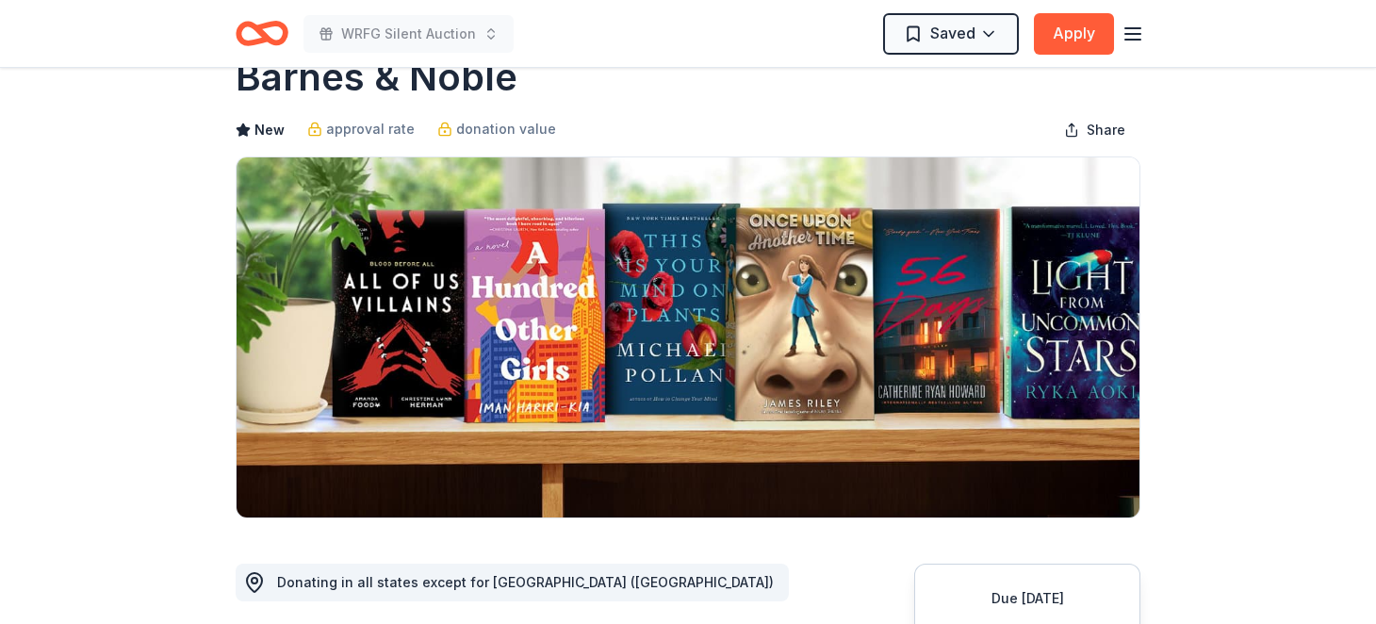
scroll to position [0, 0]
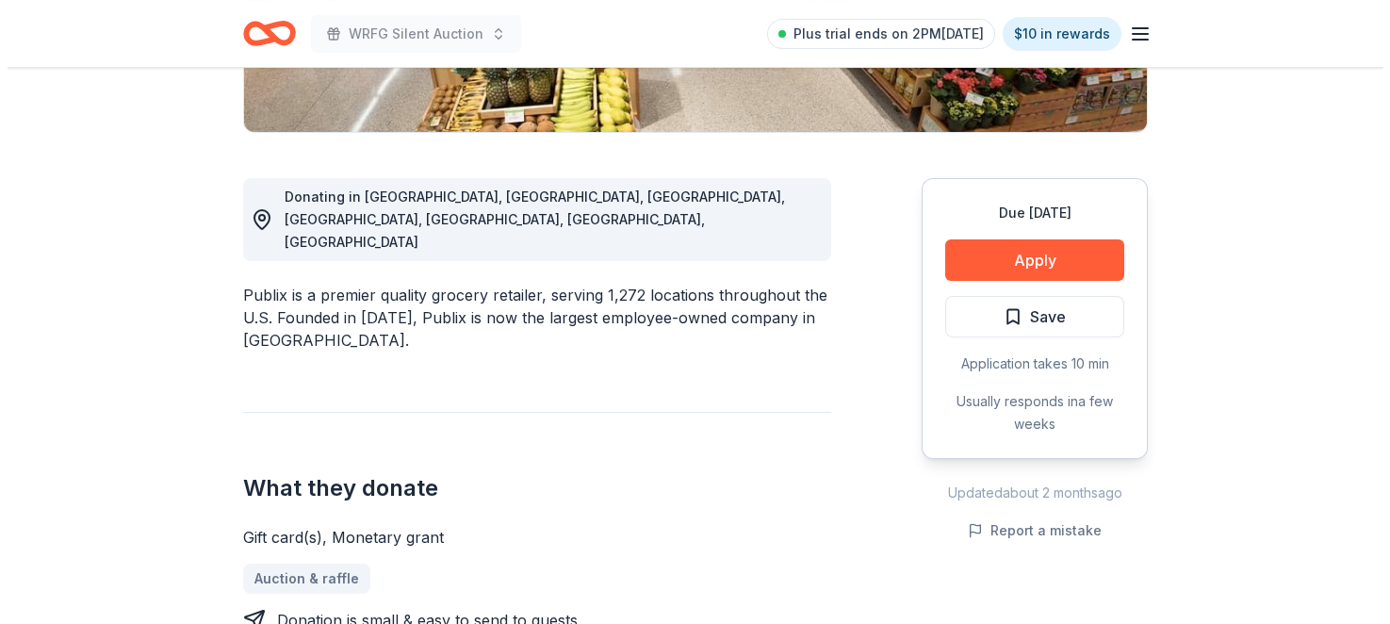
scroll to position [660, 0]
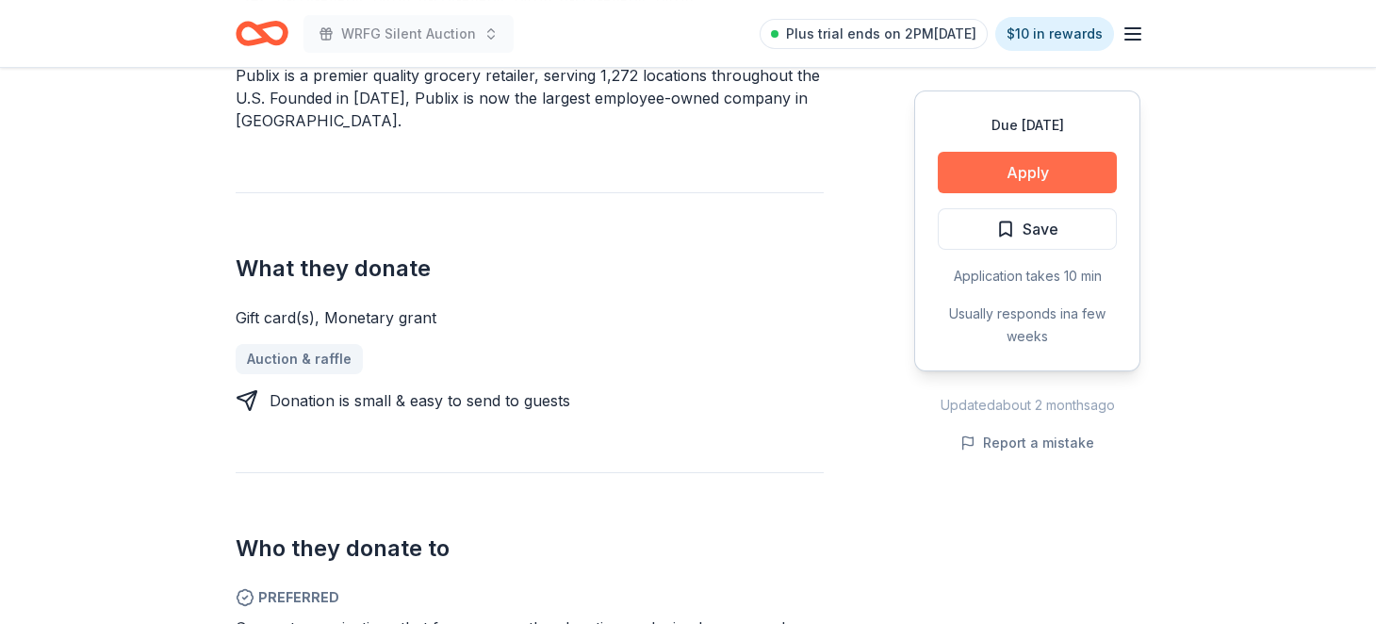
click at [954, 193] on button "Apply" at bounding box center [1027, 172] width 179 height 41
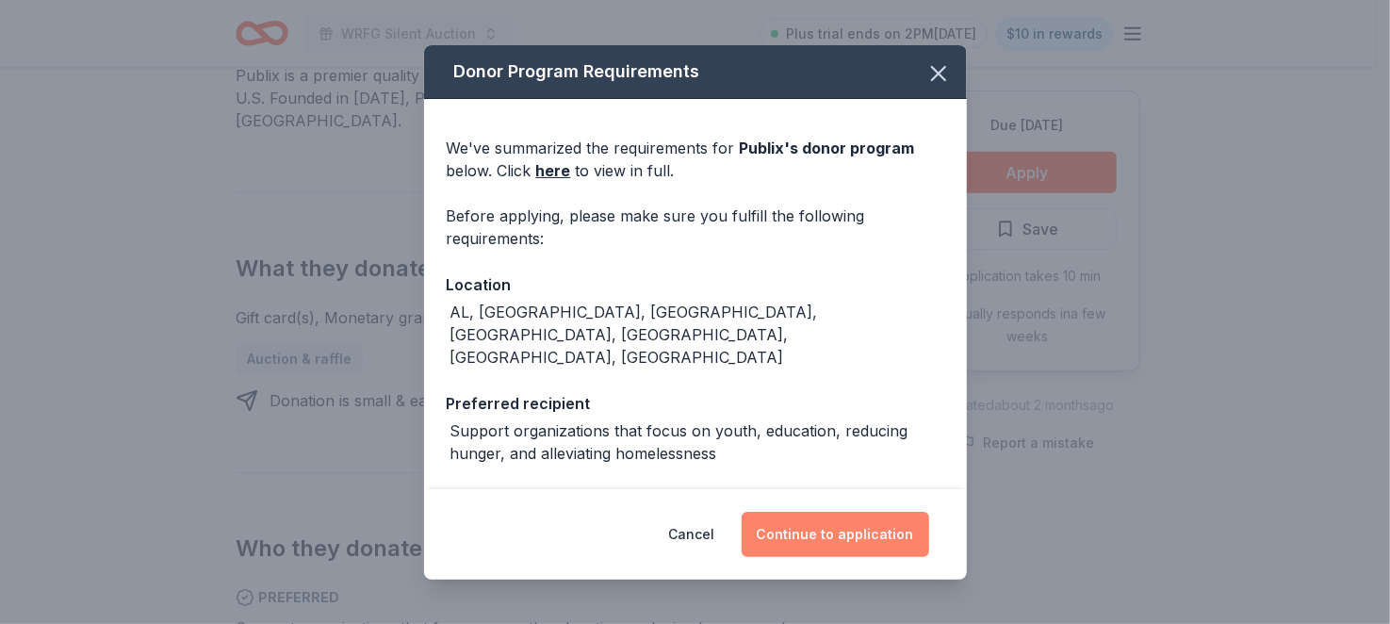
click at [894, 515] on button "Continue to application" at bounding box center [836, 534] width 188 height 45
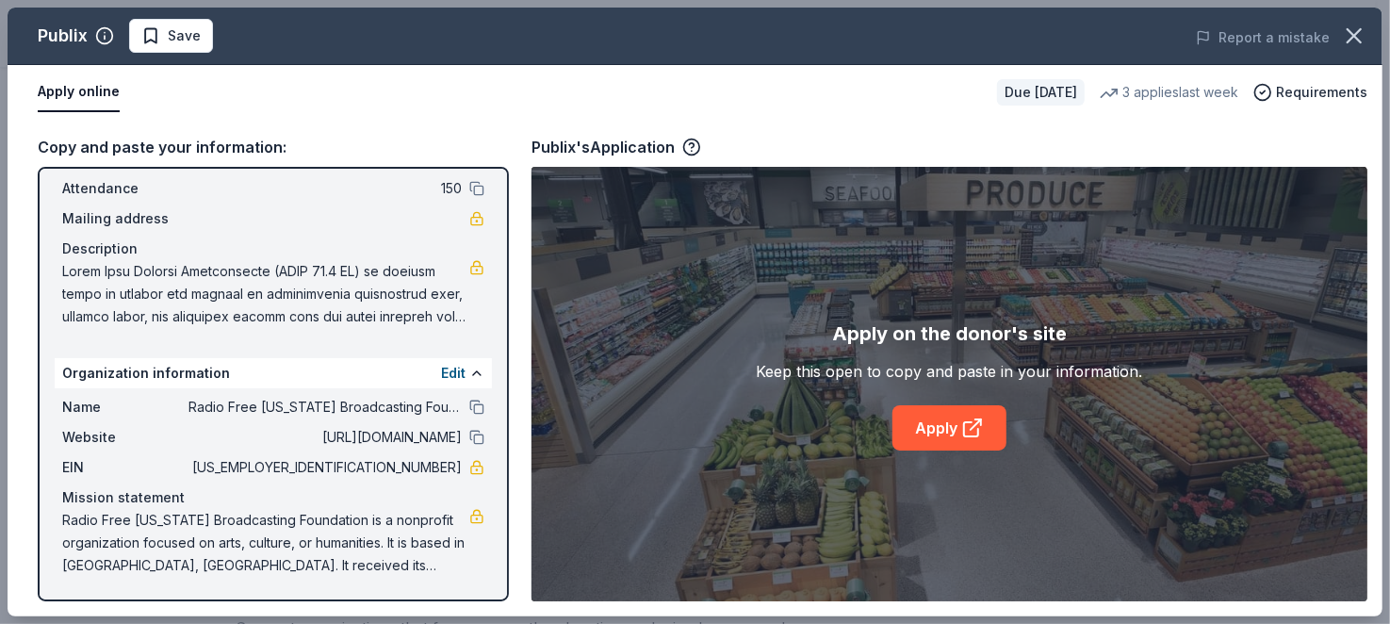
scroll to position [312, 0]
click at [954, 450] on link "Apply" at bounding box center [949, 427] width 114 height 45
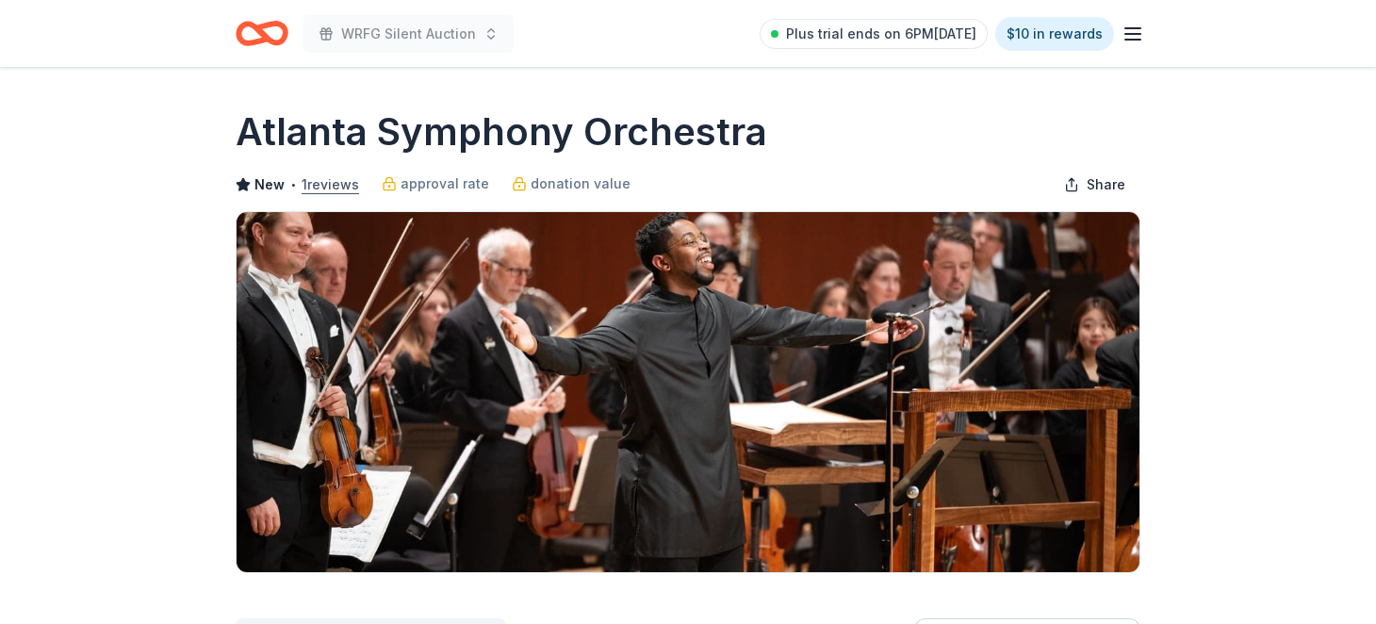
click at [328, 196] on button "1 reviews" at bounding box center [330, 184] width 57 height 23
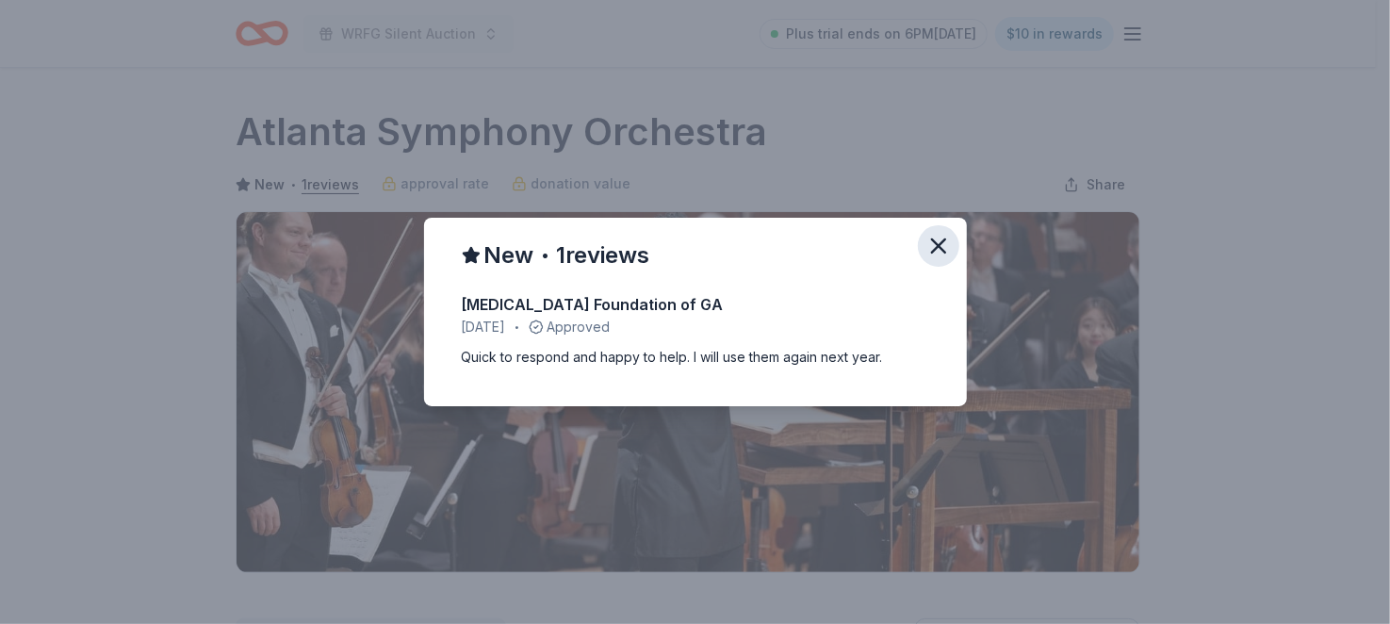
click at [952, 233] on icon "button" at bounding box center [938, 246] width 26 height 26
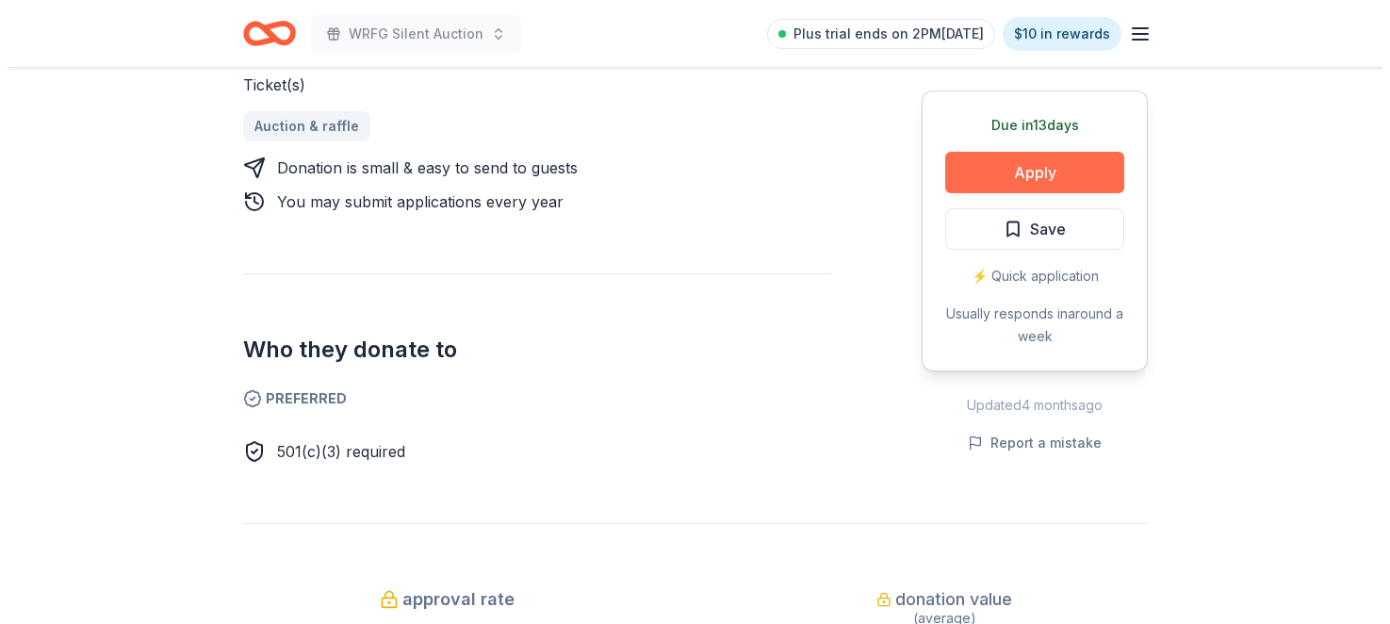
scroll to position [879, 0]
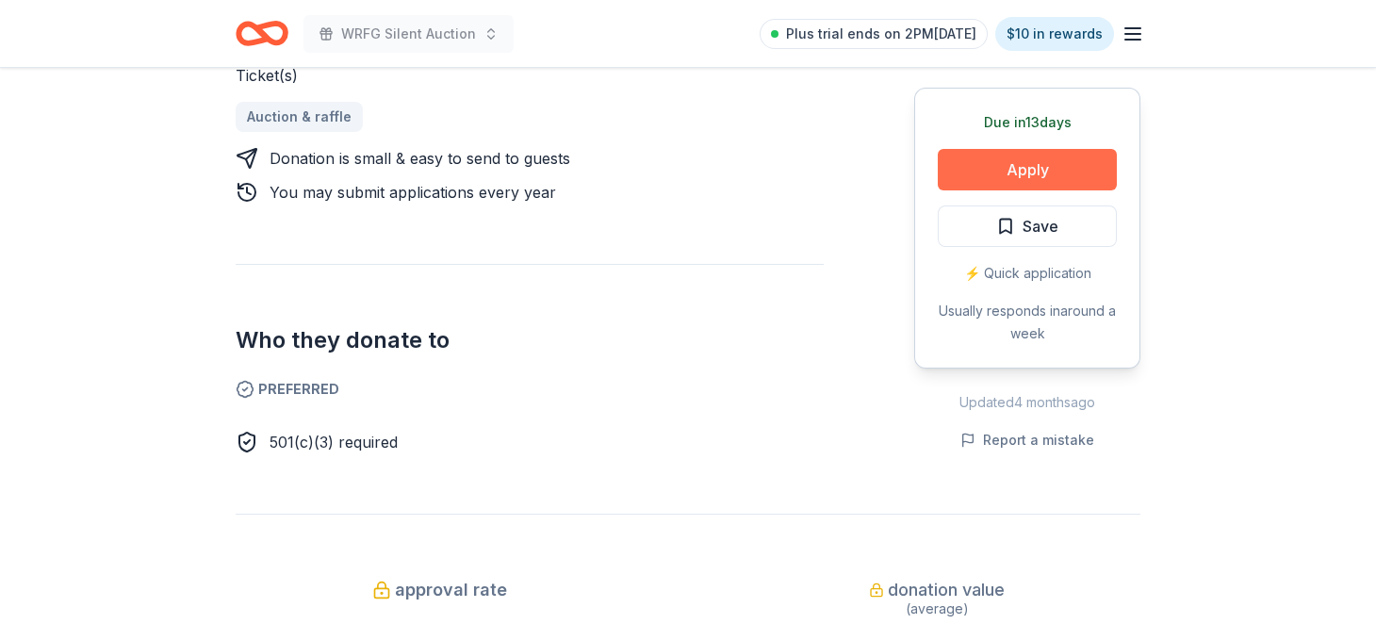
click at [1004, 190] on button "Apply" at bounding box center [1027, 169] width 179 height 41
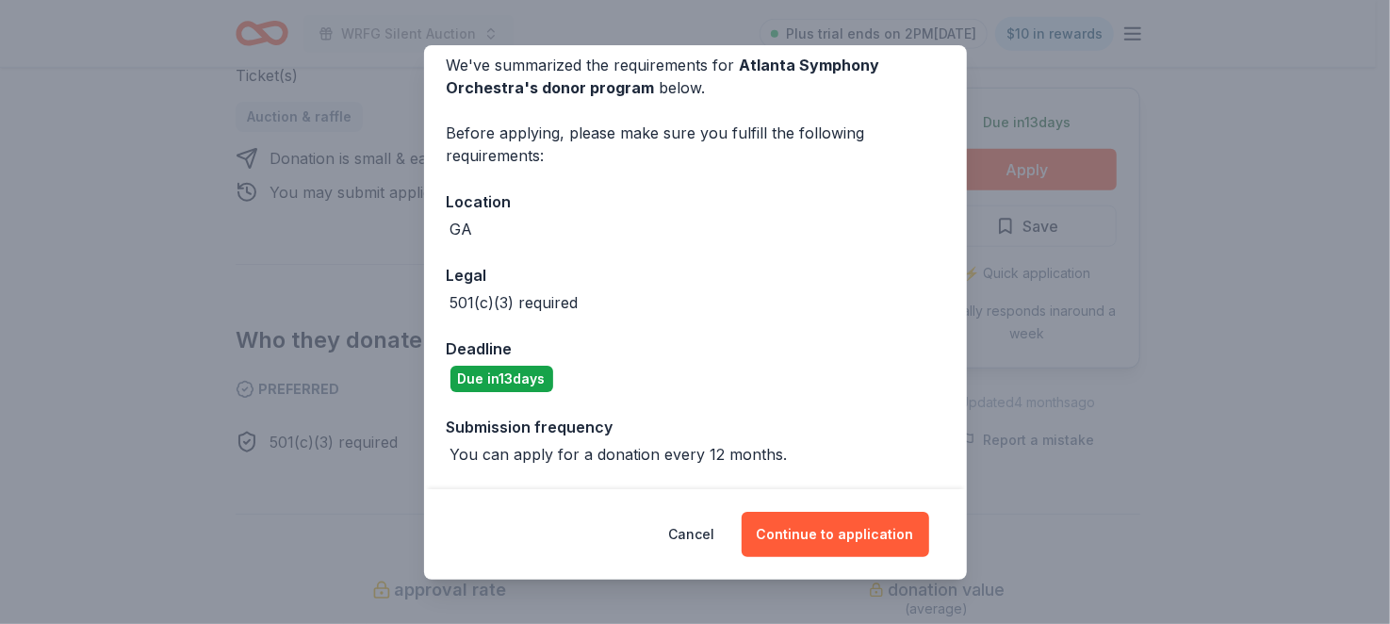
scroll to position [242, 0]
click at [842, 516] on button "Continue to application" at bounding box center [836, 534] width 188 height 45
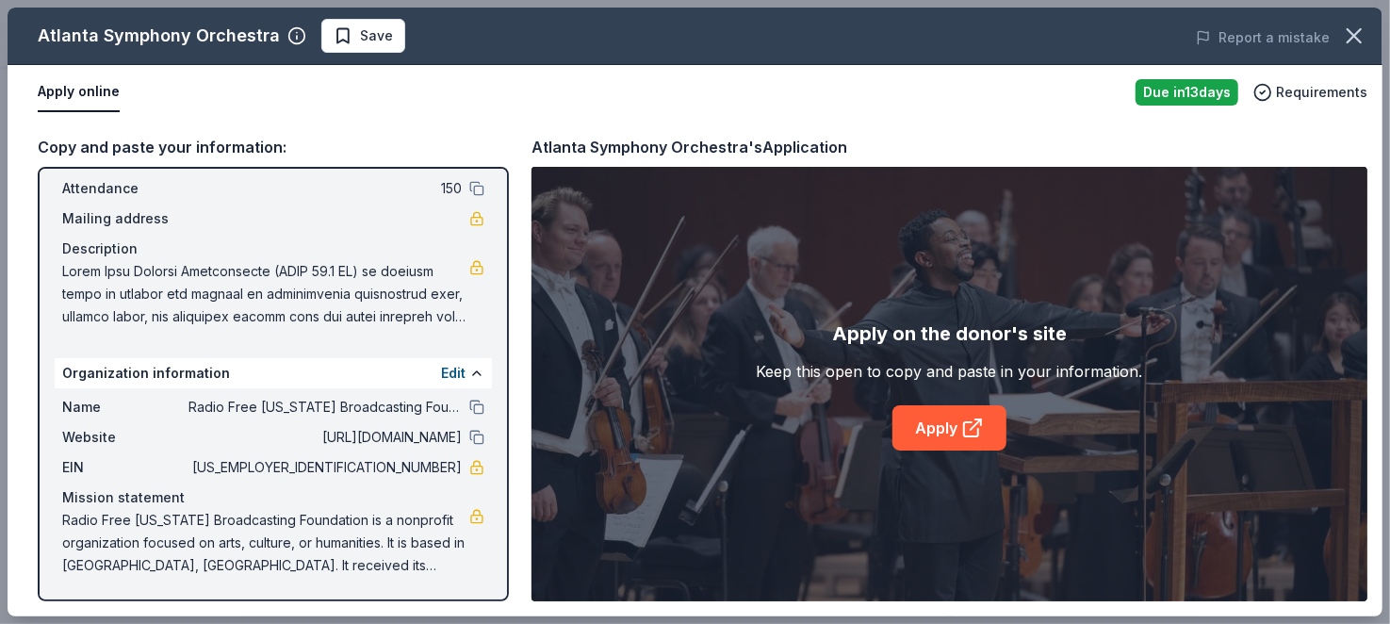
scroll to position [312, 0]
click at [919, 450] on link "Apply" at bounding box center [949, 427] width 114 height 45
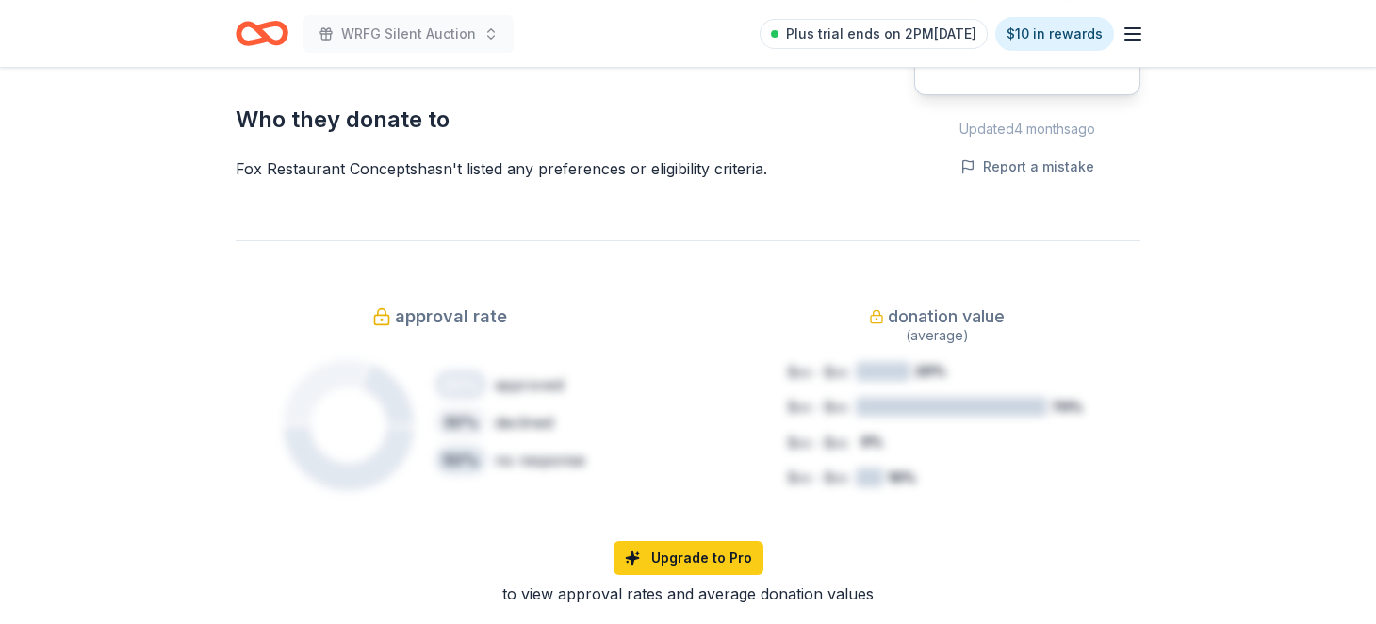
scroll to position [1100, 0]
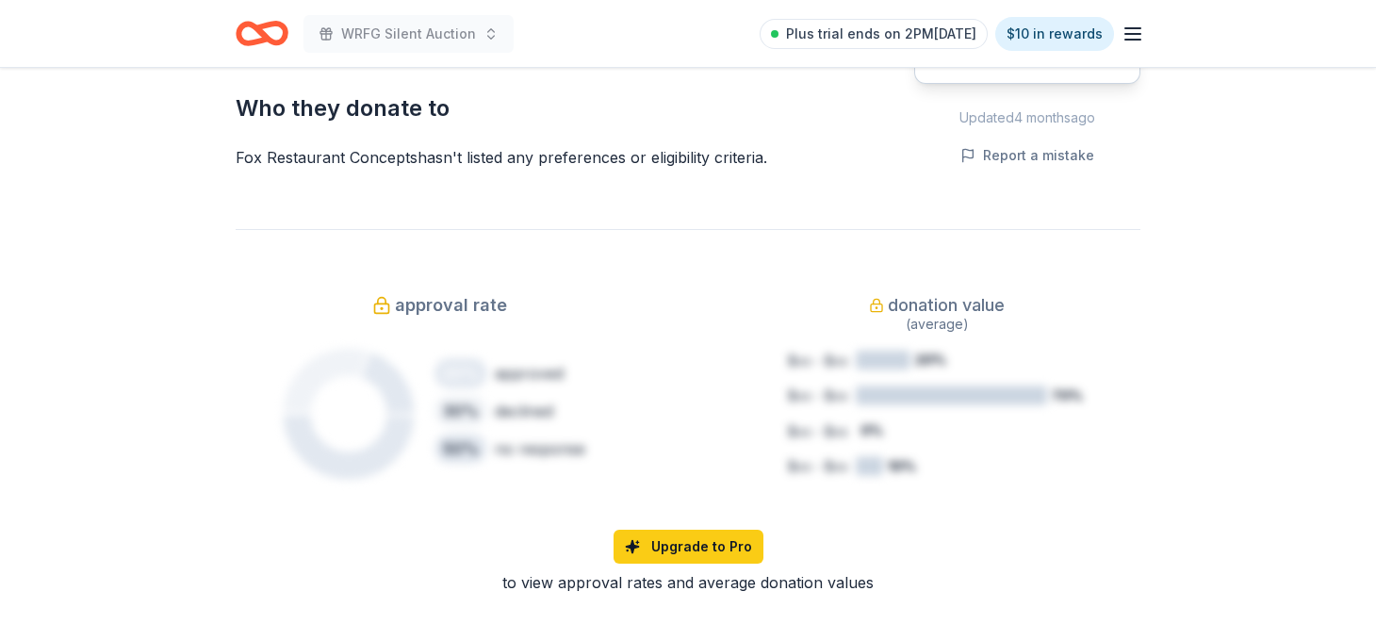
drag, startPoint x: 467, startPoint y: 457, endPoint x: 346, endPoint y: 474, distance: 122.7
click at [350, 169] on div "Fox Restaurant Concepts hasn ' t listed any preferences or eligibility criteria." at bounding box center [530, 157] width 588 height 23
drag, startPoint x: 237, startPoint y: 463, endPoint x: 458, endPoint y: 447, distance: 222.0
click at [458, 447] on div "Fox Restaurant Concepts New 2 applies last week approval rate donation value Sh…" at bounding box center [687, 203] width 965 height 2470
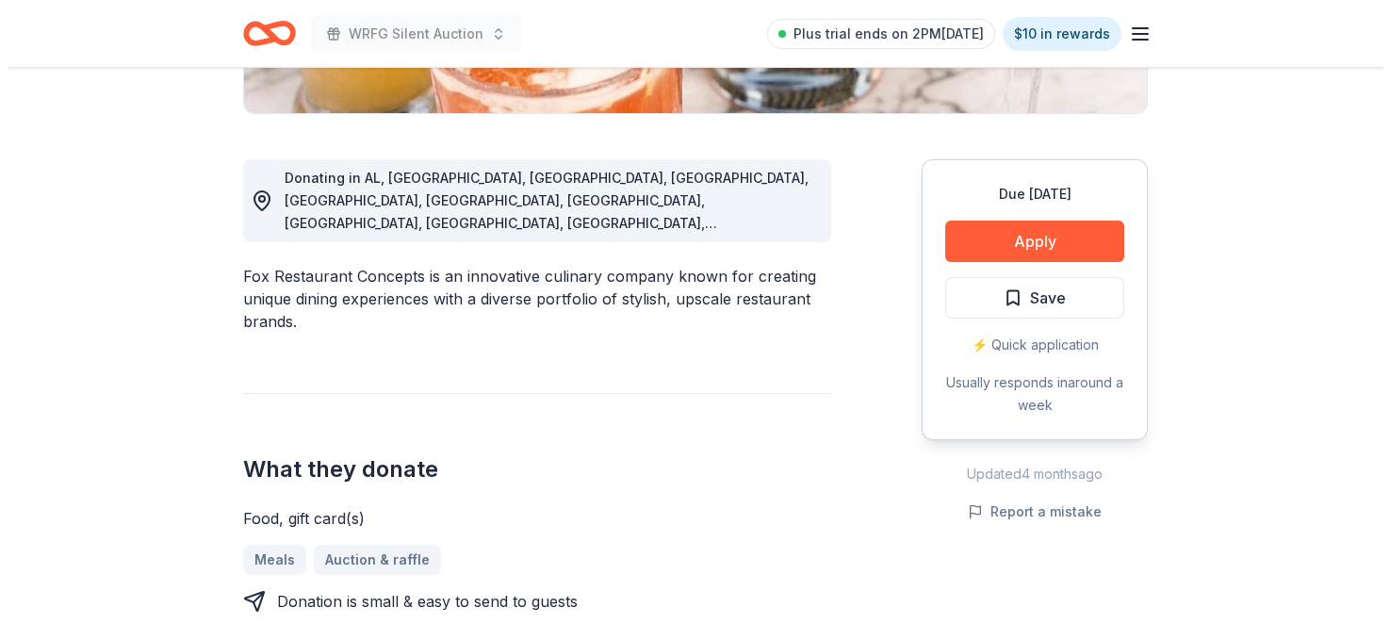
scroll to position [440, 0]
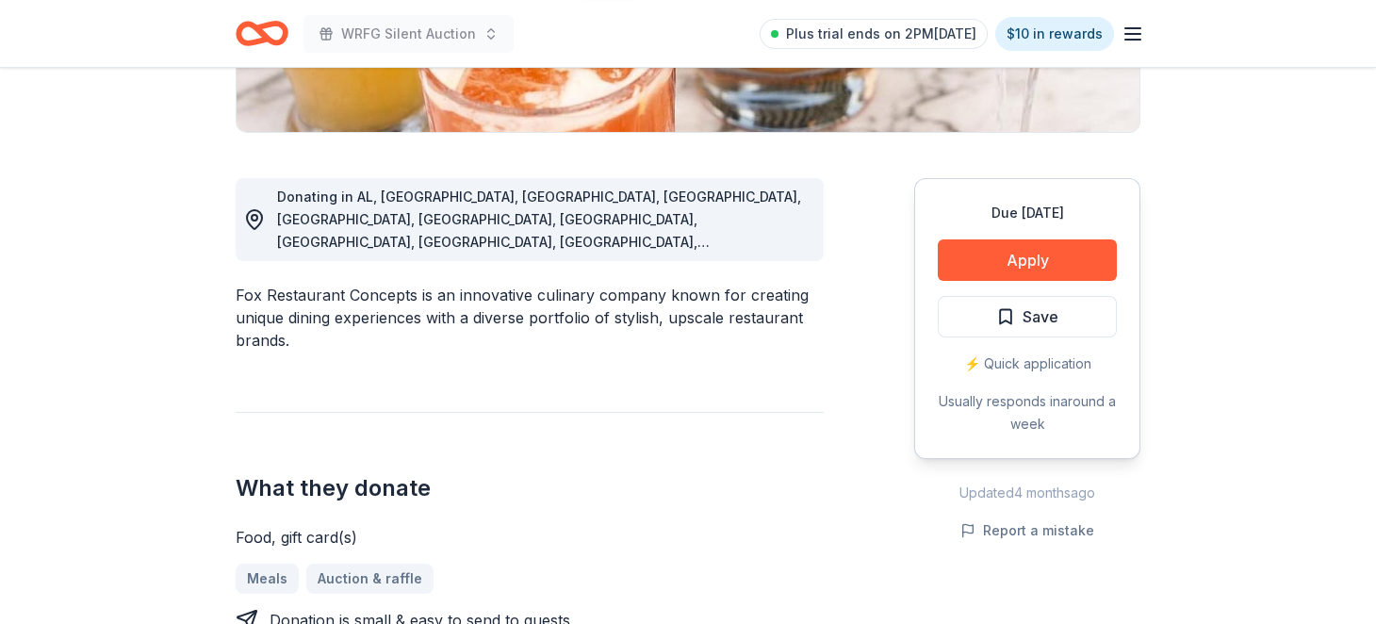
drag, startPoint x: 238, startPoint y: 434, endPoint x: 528, endPoint y: 375, distance: 295.3
click at [945, 281] on button "Apply" at bounding box center [1027, 259] width 179 height 41
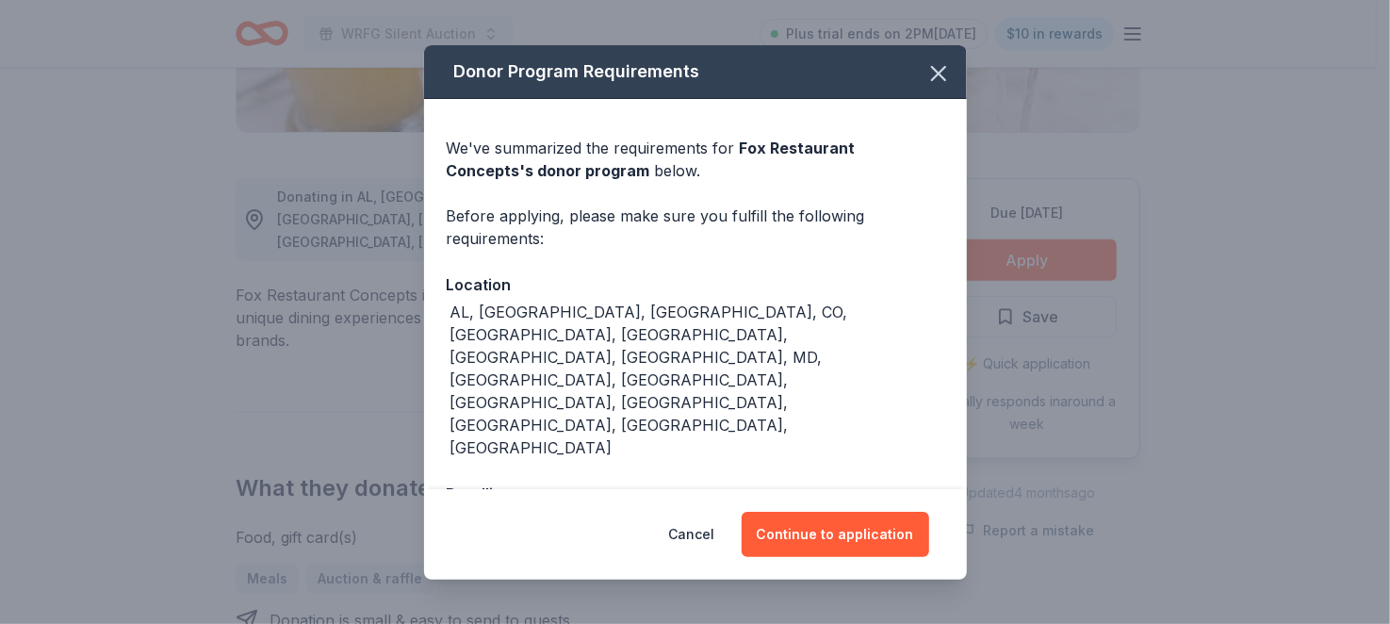
scroll to position [57, 0]
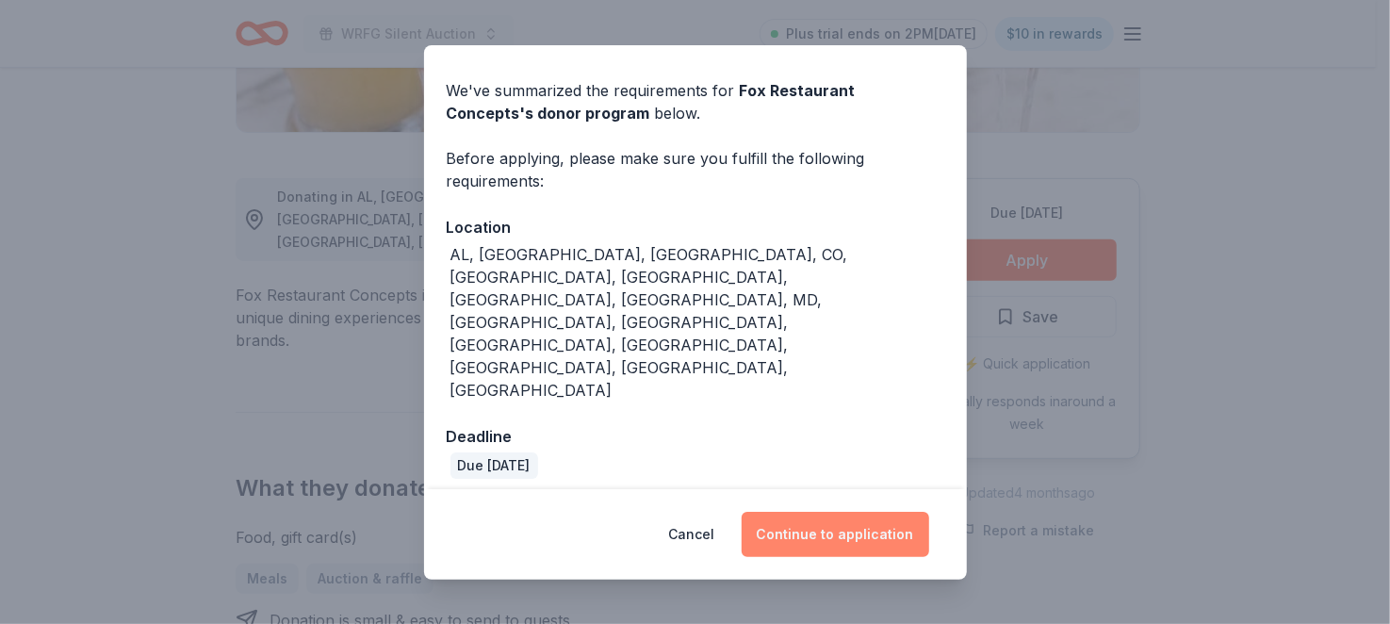
click at [886, 528] on button "Continue to application" at bounding box center [836, 534] width 188 height 45
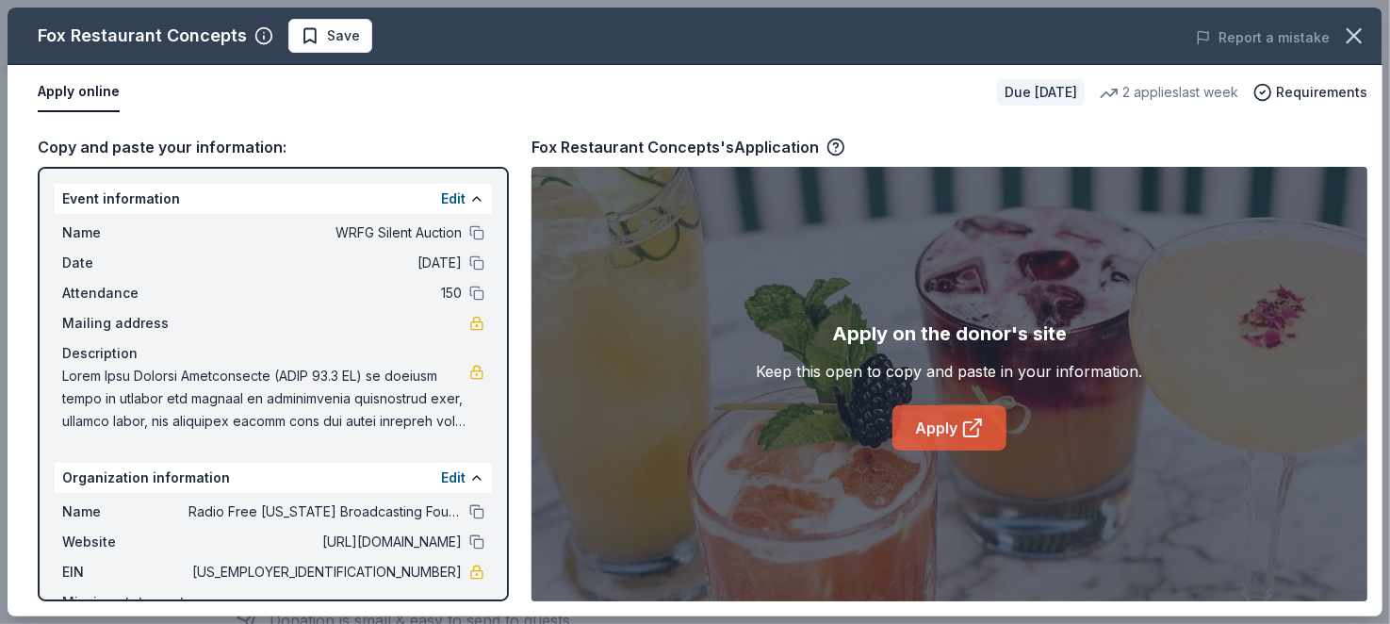
click at [961, 443] on link "Apply" at bounding box center [949, 427] width 114 height 45
click at [952, 450] on link "Apply" at bounding box center [949, 427] width 114 height 45
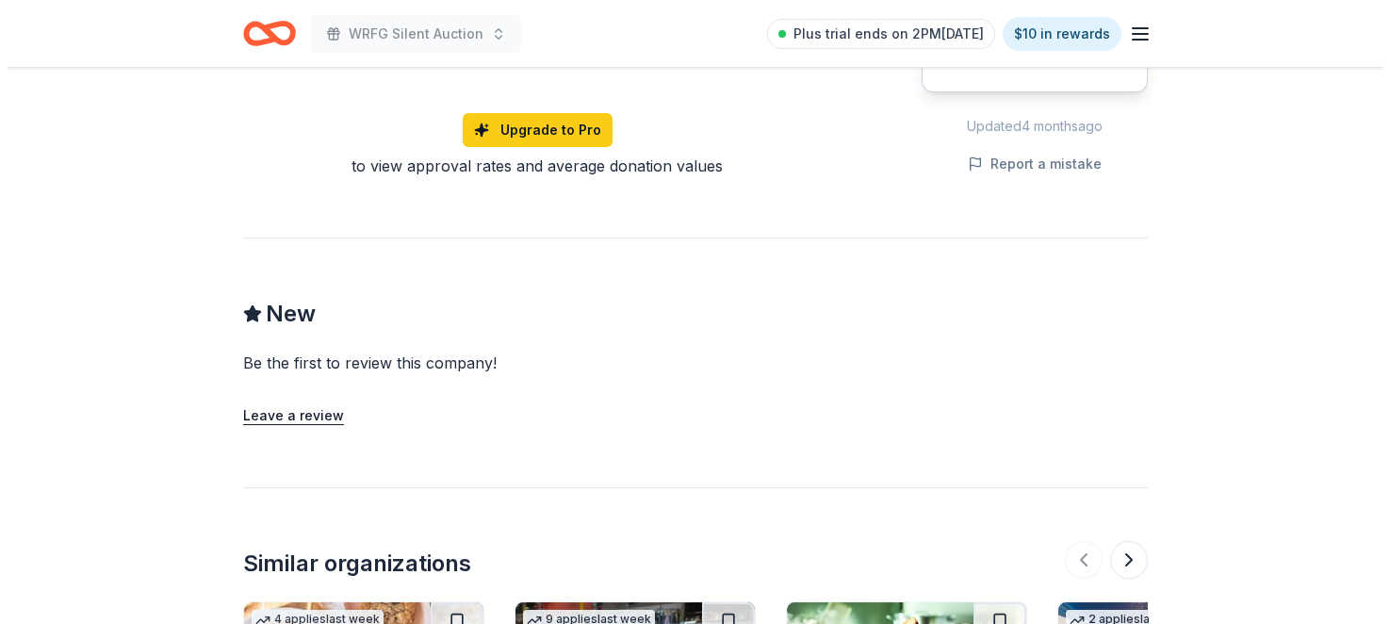
scroll to position [1320, 0]
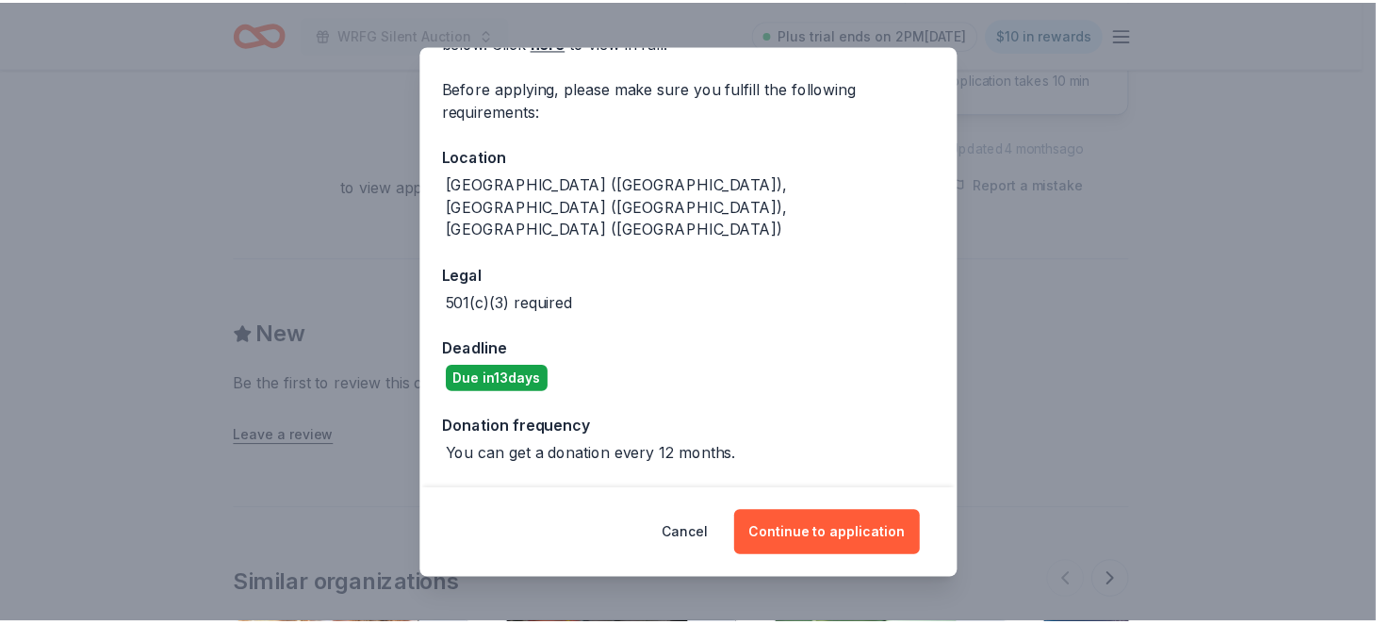
scroll to position [242, 0]
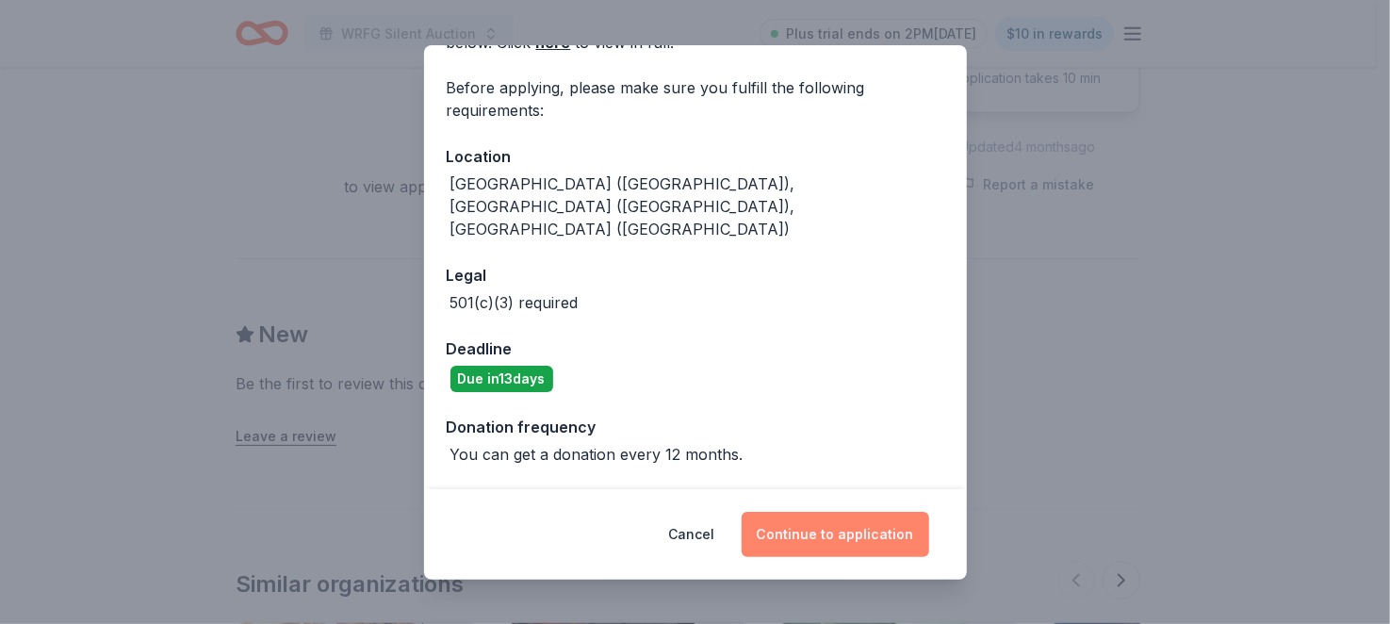
click at [857, 522] on button "Continue to application" at bounding box center [836, 534] width 188 height 45
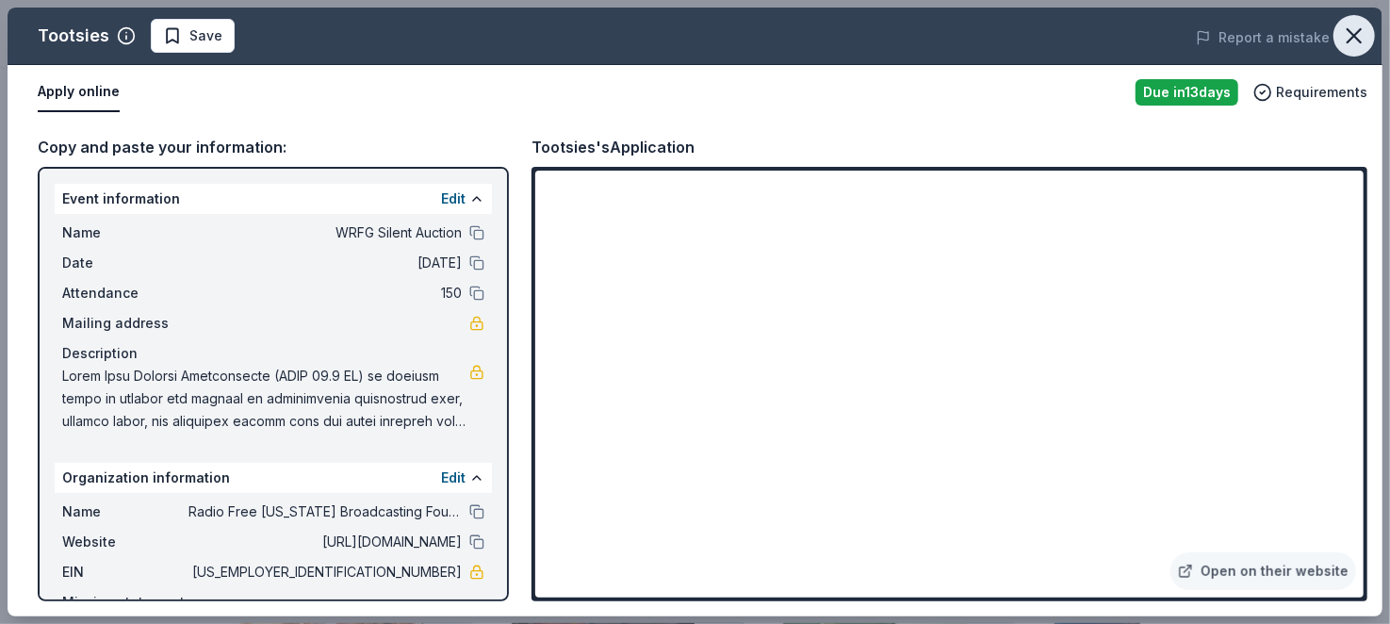
click at [1345, 29] on icon "button" at bounding box center [1354, 36] width 26 height 26
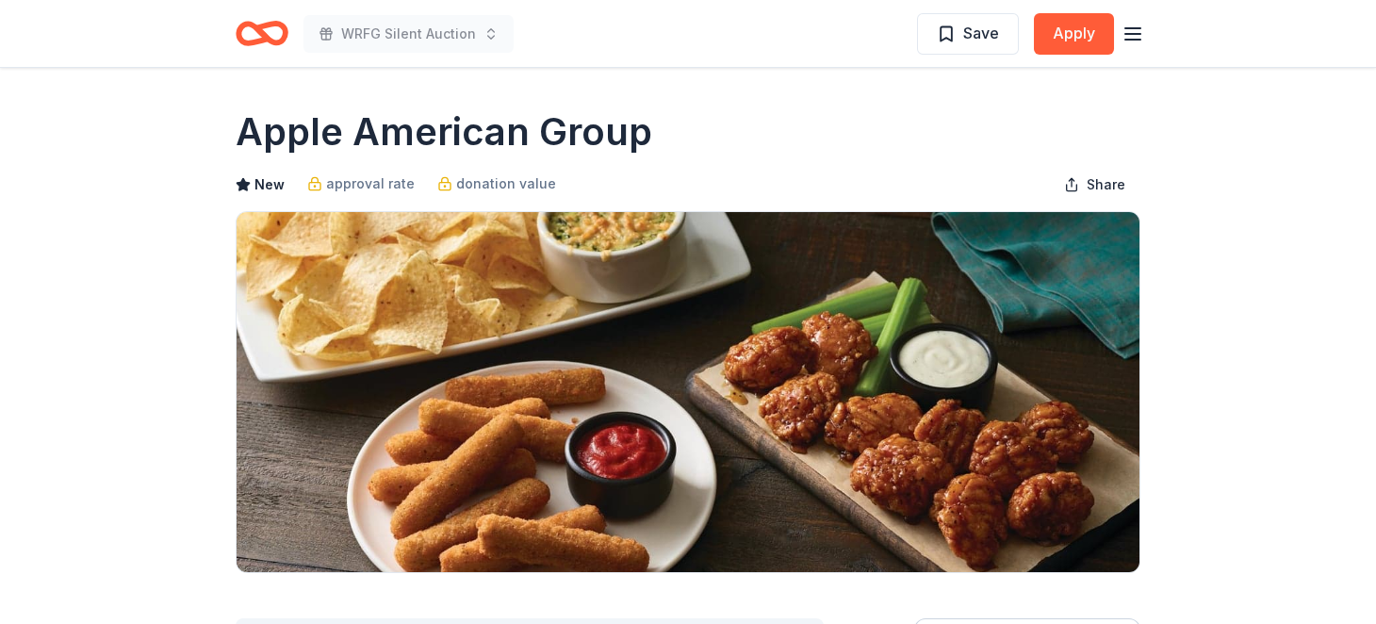
scroll to position [440, 0]
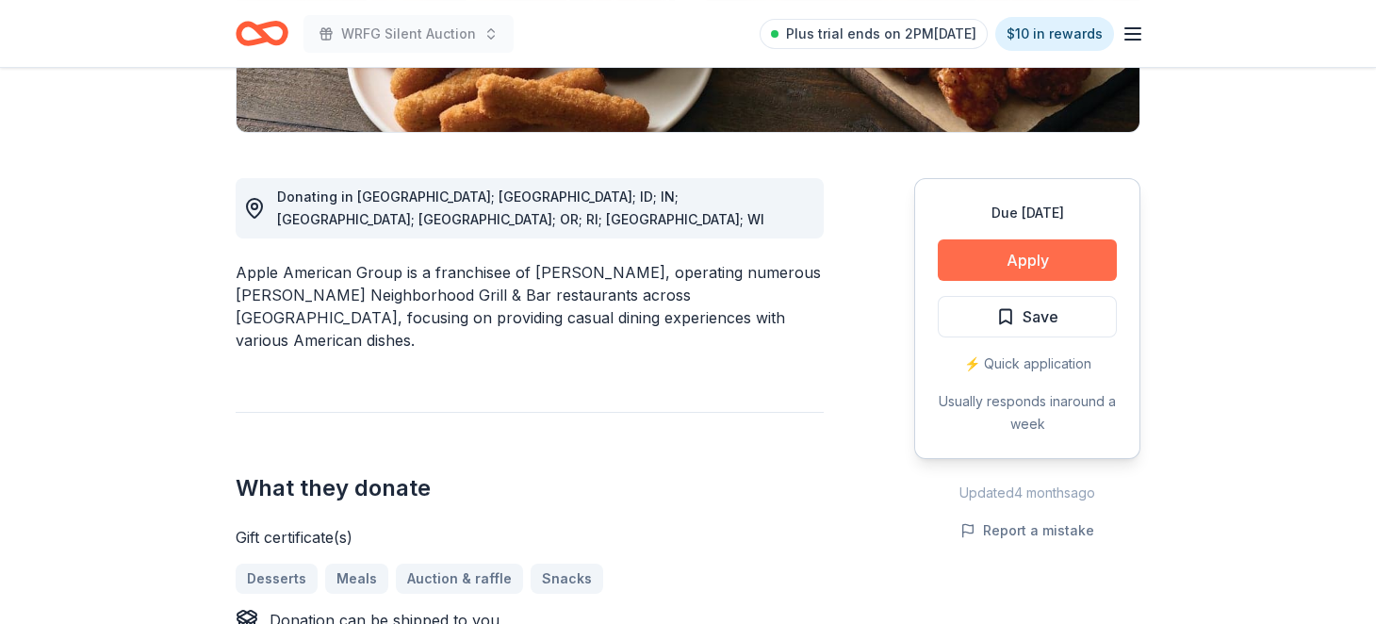
click at [1022, 281] on button "Apply" at bounding box center [1027, 259] width 179 height 41
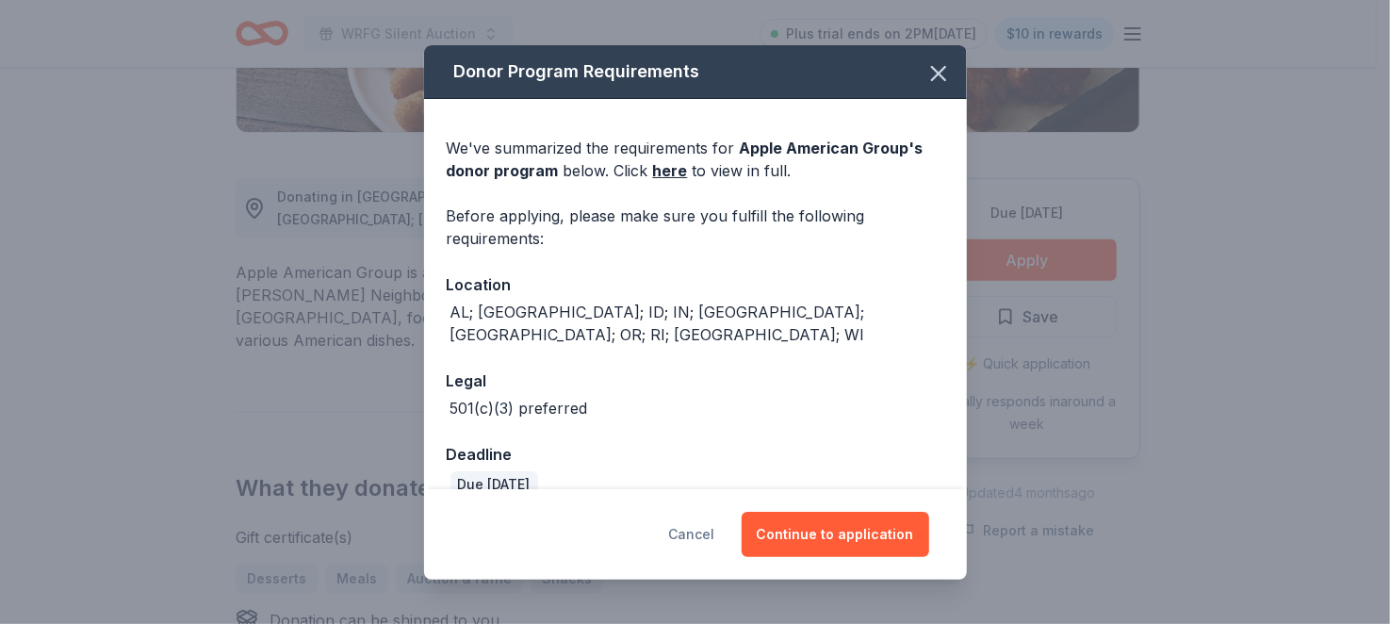
drag, startPoint x: 694, startPoint y: 511, endPoint x: 924, endPoint y: 420, distance: 248.0
click at [695, 512] on button "Cancel" at bounding box center [692, 534] width 46 height 45
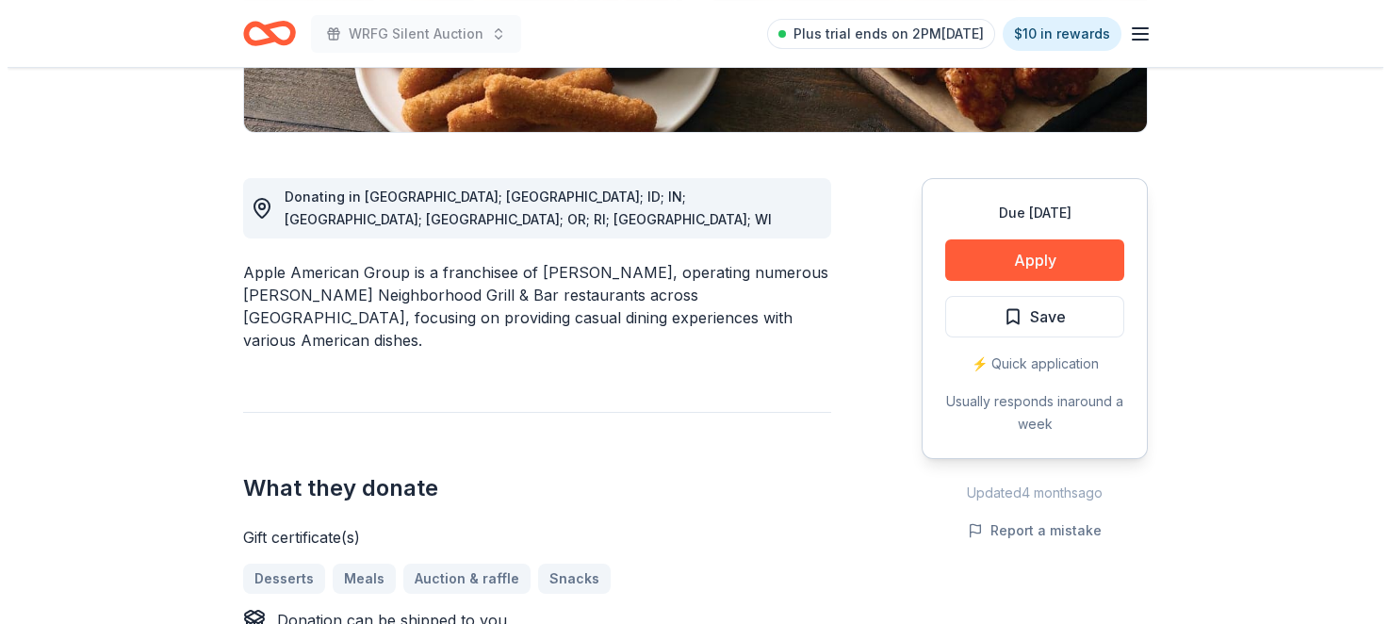
scroll to position [660, 0]
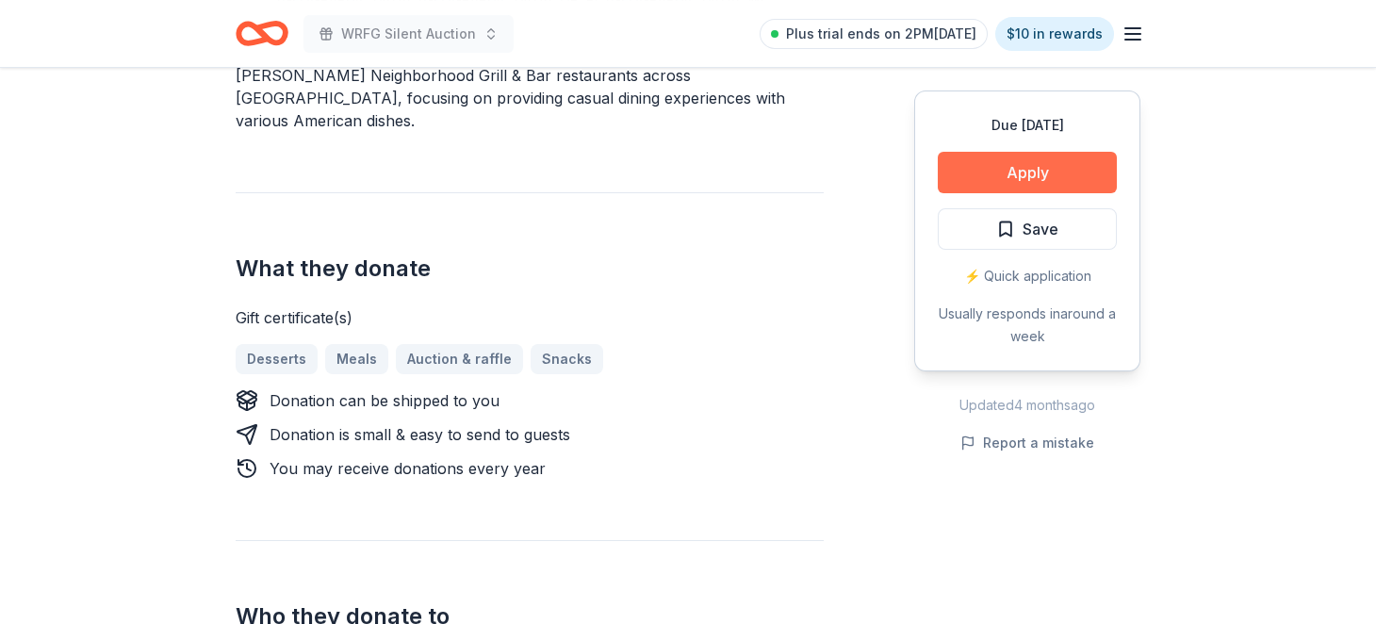
click at [979, 193] on button "Apply" at bounding box center [1027, 172] width 179 height 41
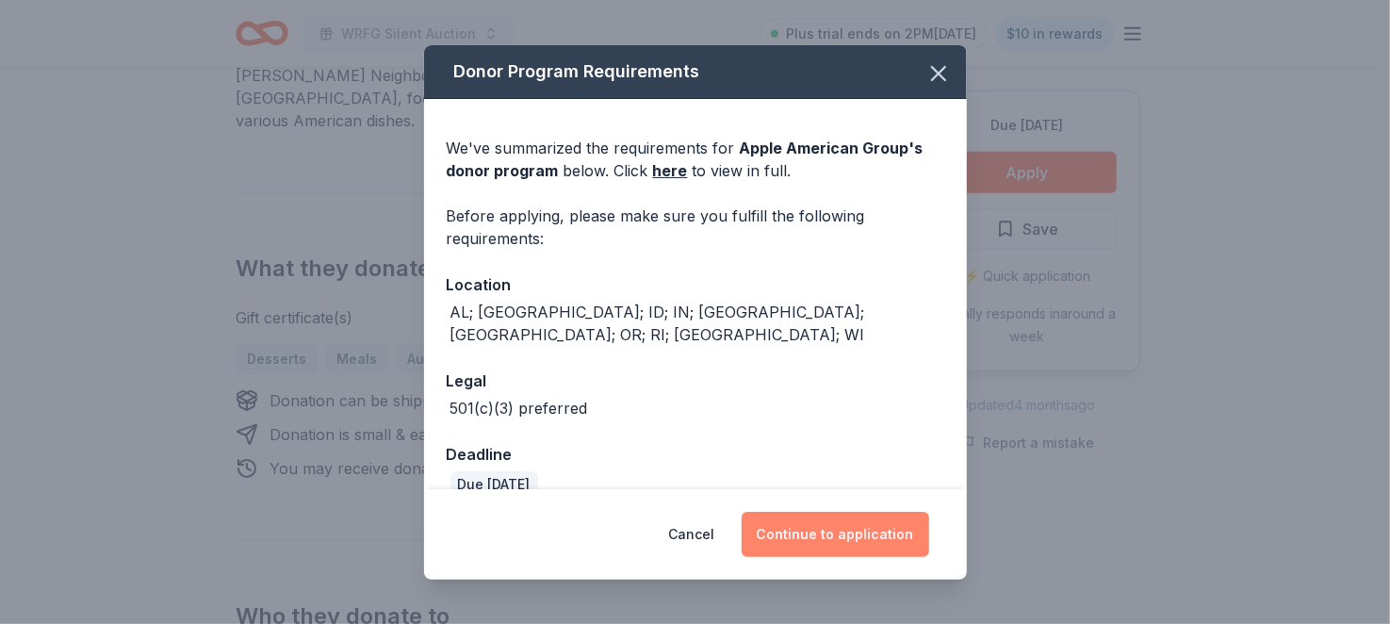
click at [875, 512] on button "Continue to application" at bounding box center [836, 534] width 188 height 45
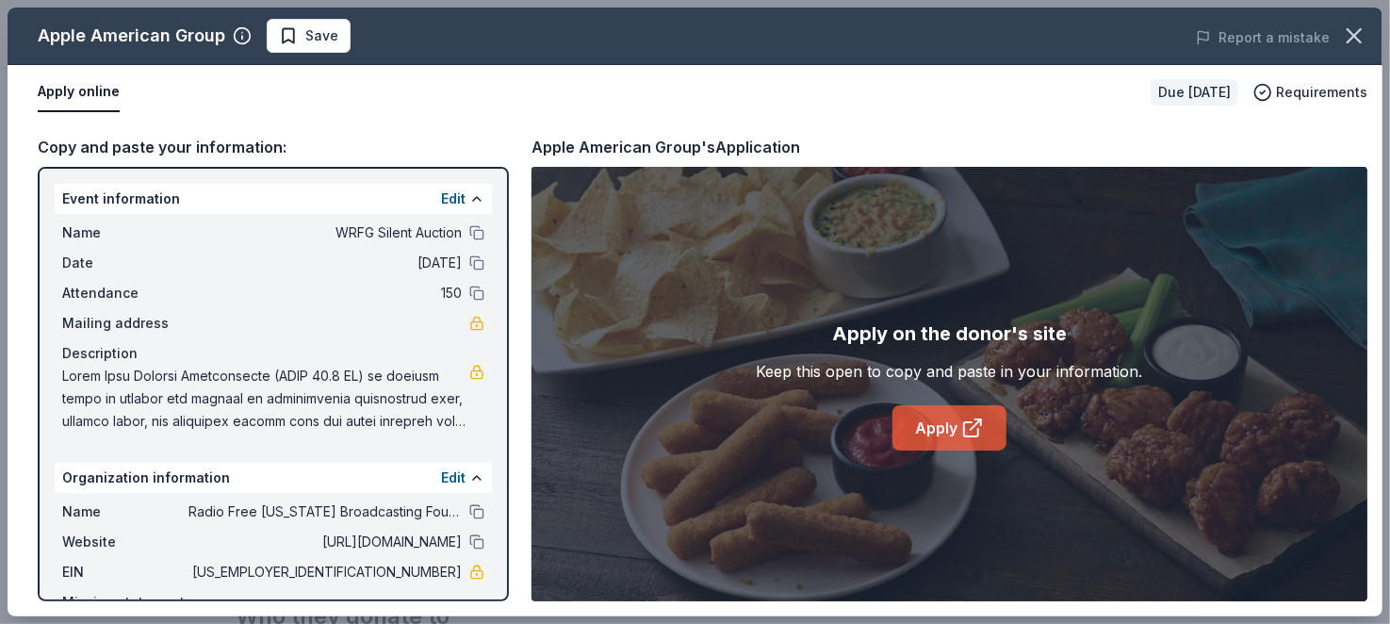
click at [952, 450] on link "Apply" at bounding box center [949, 427] width 114 height 45
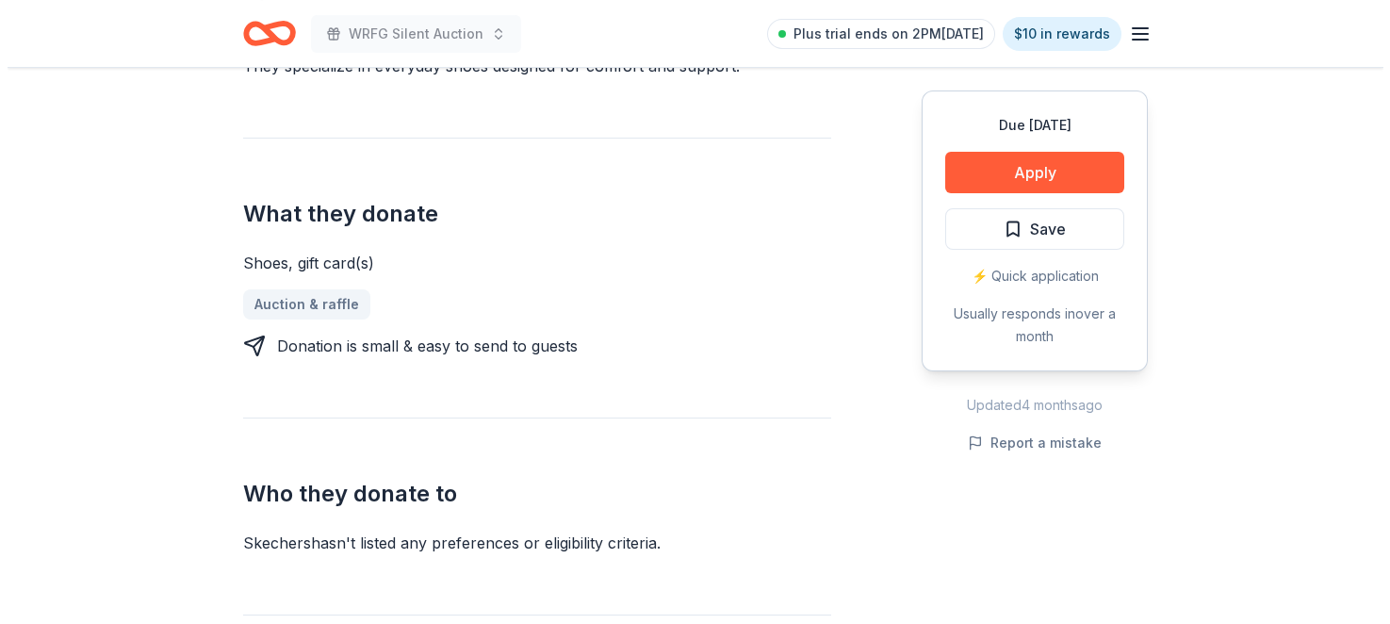
scroll to position [660, 0]
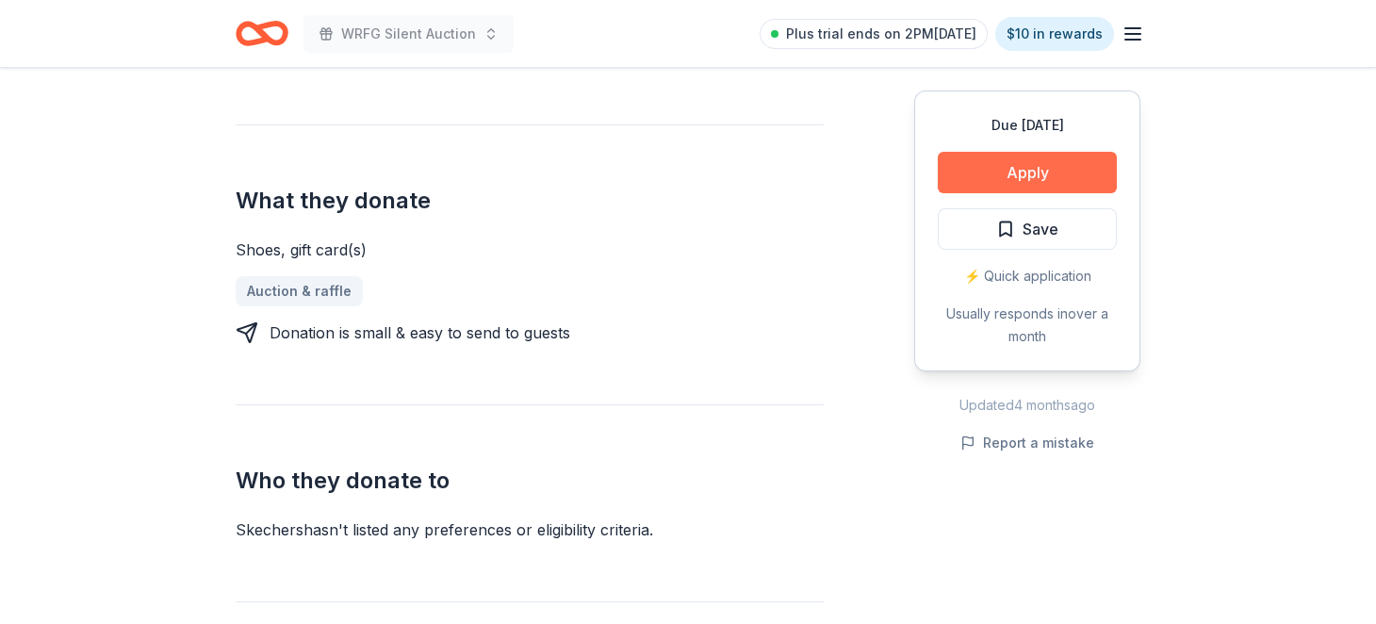
click at [959, 193] on button "Apply" at bounding box center [1027, 172] width 179 height 41
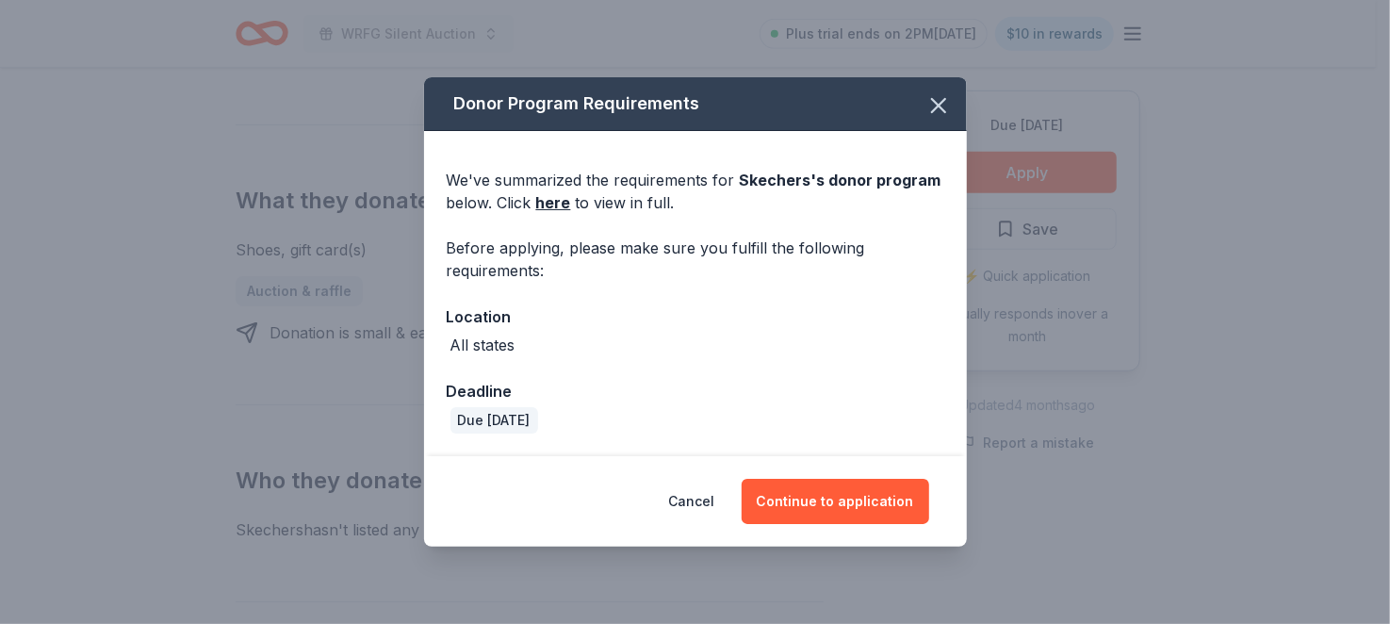
scroll to position [57, 0]
click at [904, 519] on button "Continue to application" at bounding box center [836, 501] width 188 height 45
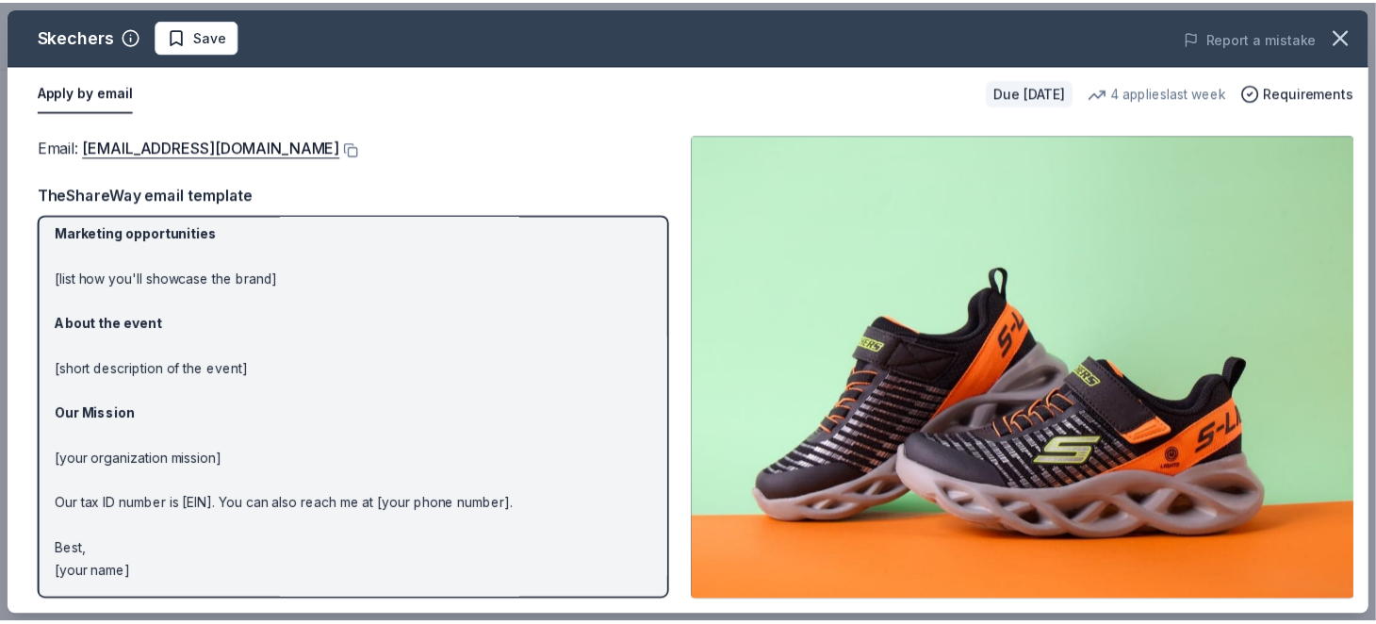
scroll to position [0, 0]
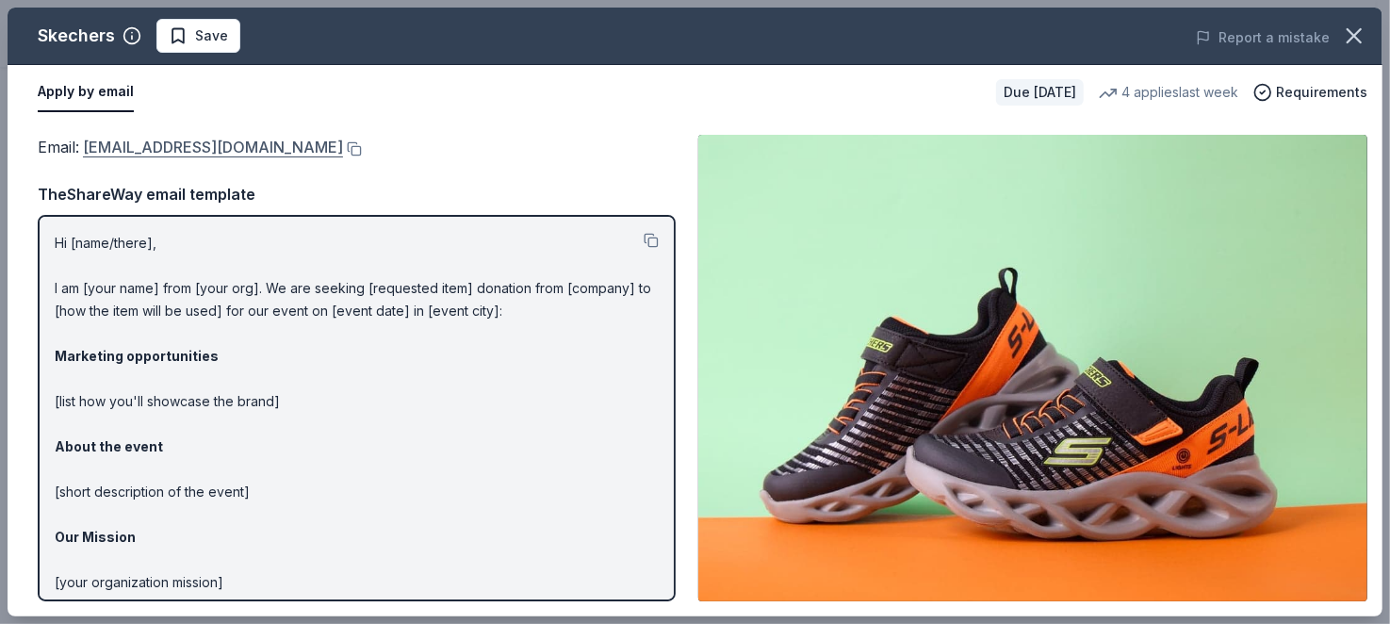
drag, startPoint x: 101, startPoint y: 175, endPoint x: 201, endPoint y: 184, distance: 100.3
click at [201, 156] on span "Email : foundation@skechers.com" at bounding box center [190, 147] width 305 height 19
click at [361, 156] on button at bounding box center [352, 148] width 19 height 15
click at [358, 156] on button at bounding box center [352, 148] width 19 height 15
click at [1341, 43] on icon "button" at bounding box center [1354, 36] width 26 height 26
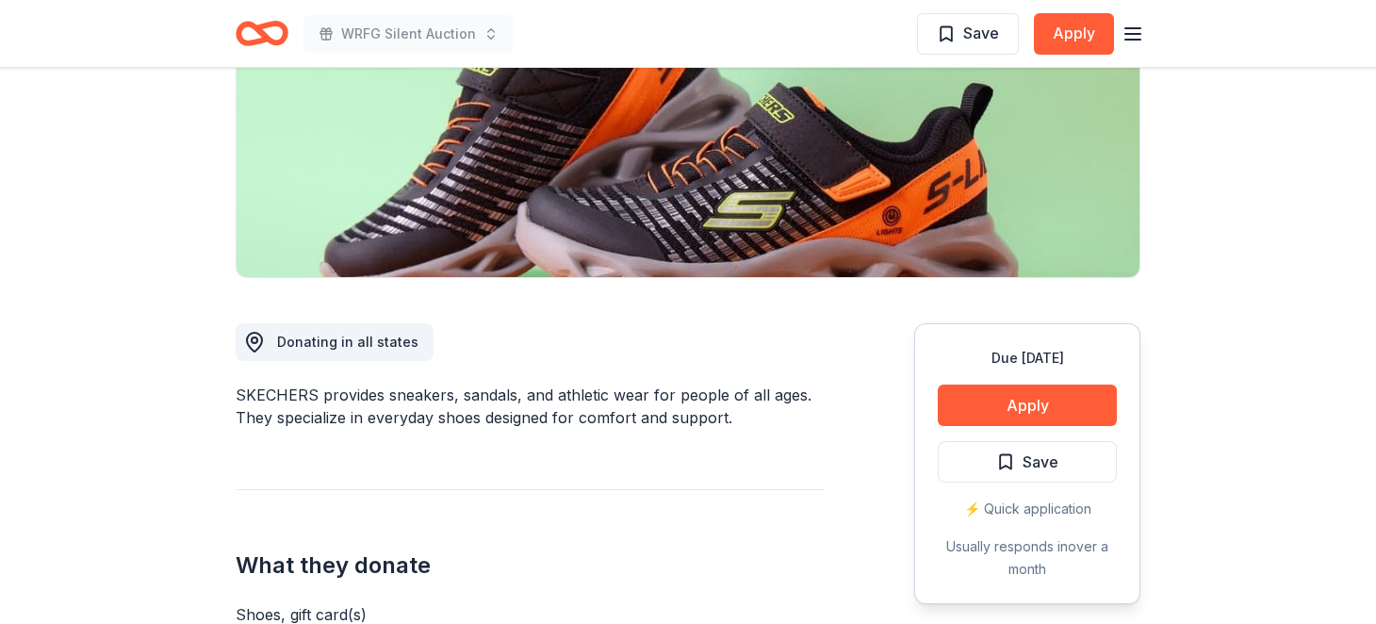
scroll to position [660, 0]
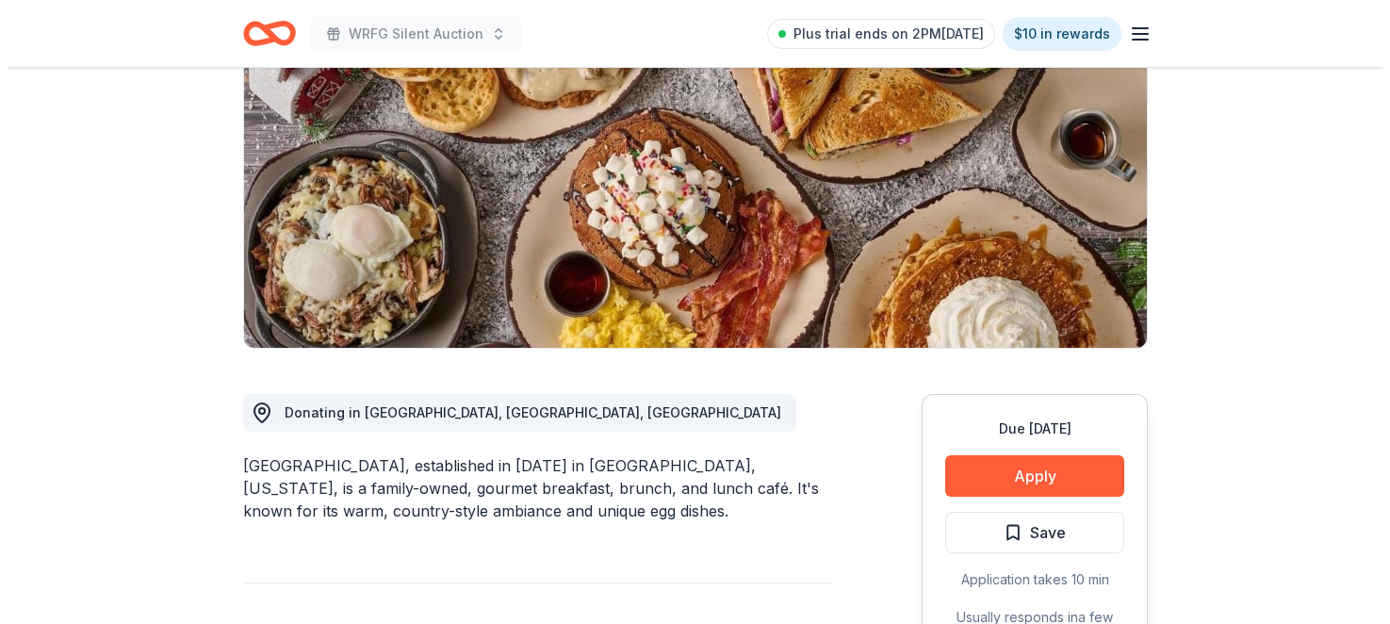
scroll to position [440, 0]
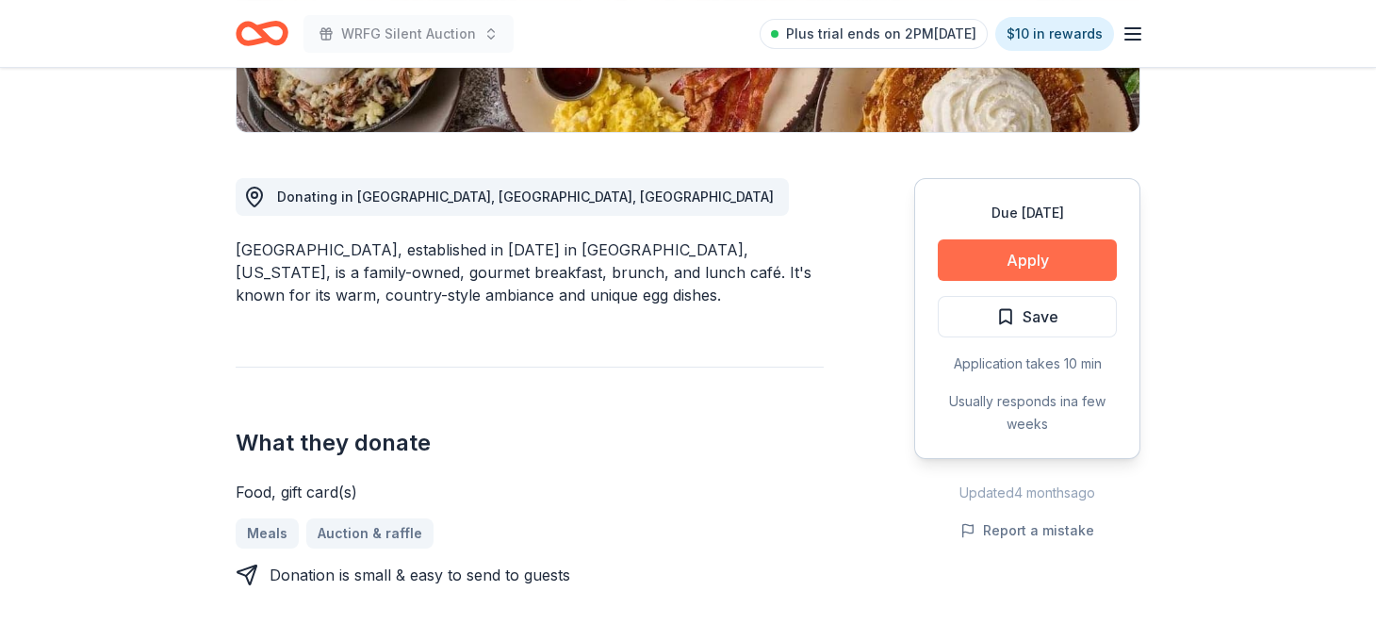
click at [947, 281] on button "Apply" at bounding box center [1027, 259] width 179 height 41
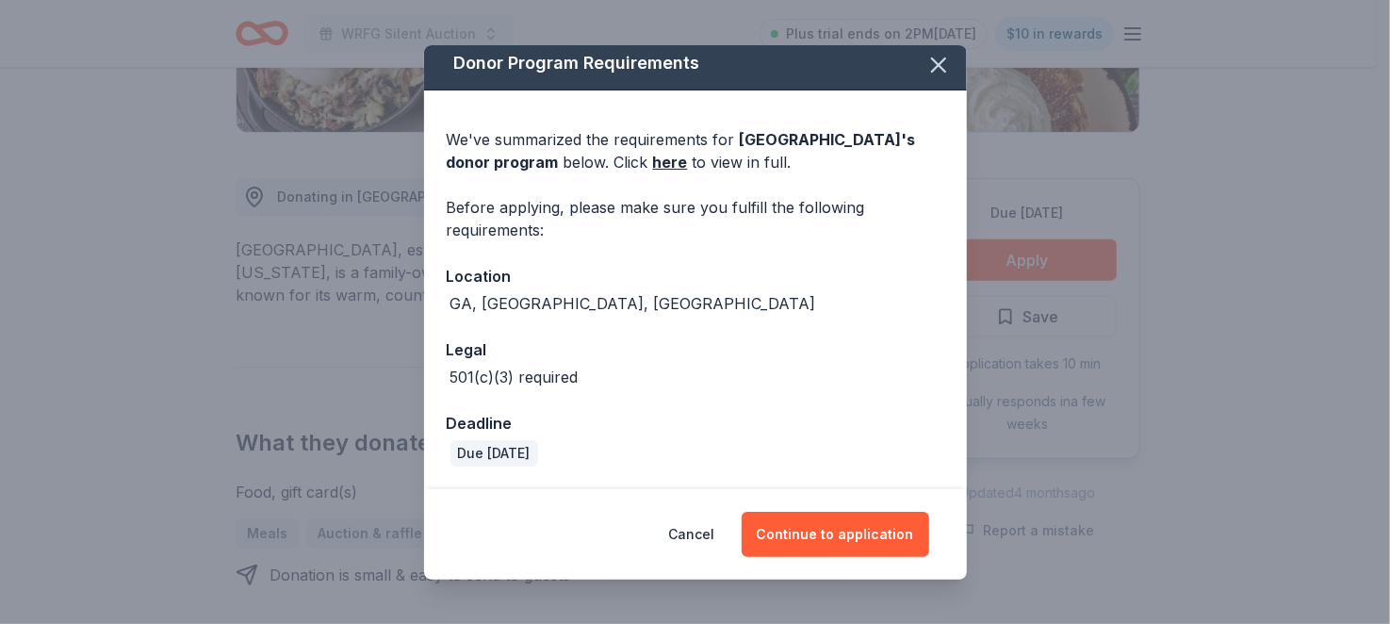
scroll to position [150, 0]
click at [827, 512] on button "Continue to application" at bounding box center [836, 534] width 188 height 45
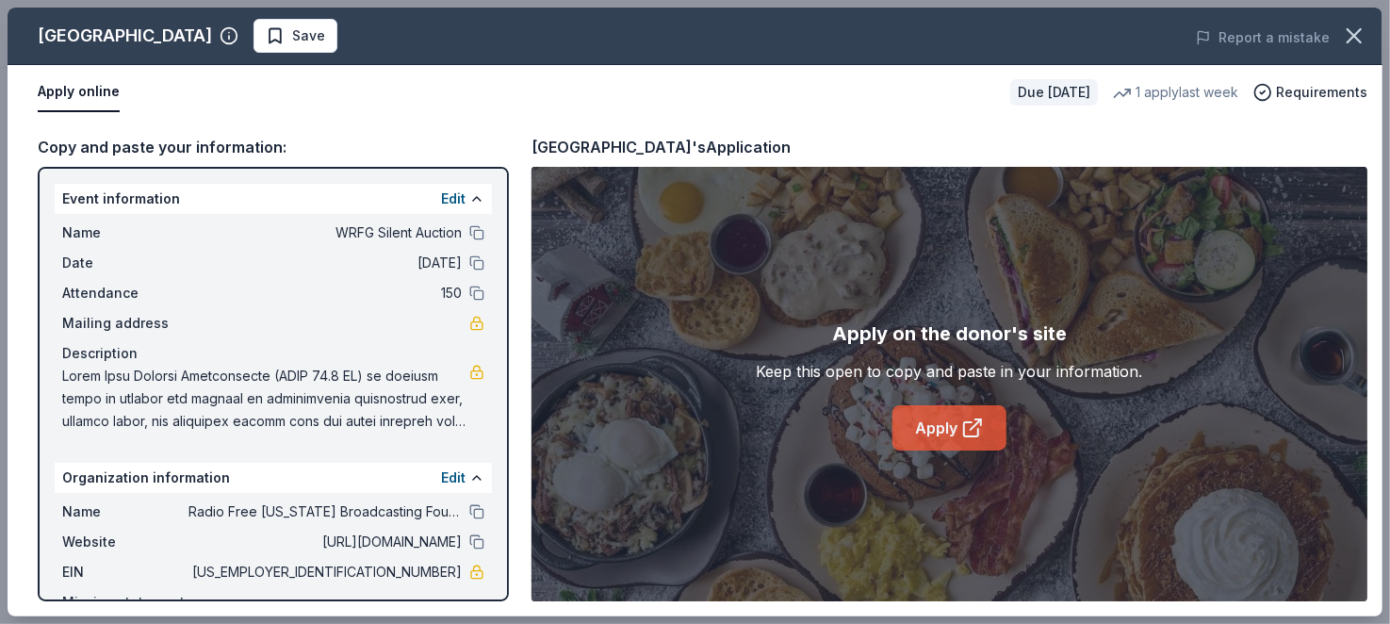
click at [932, 450] on link "Apply" at bounding box center [949, 427] width 114 height 45
